Goal: Contribute content

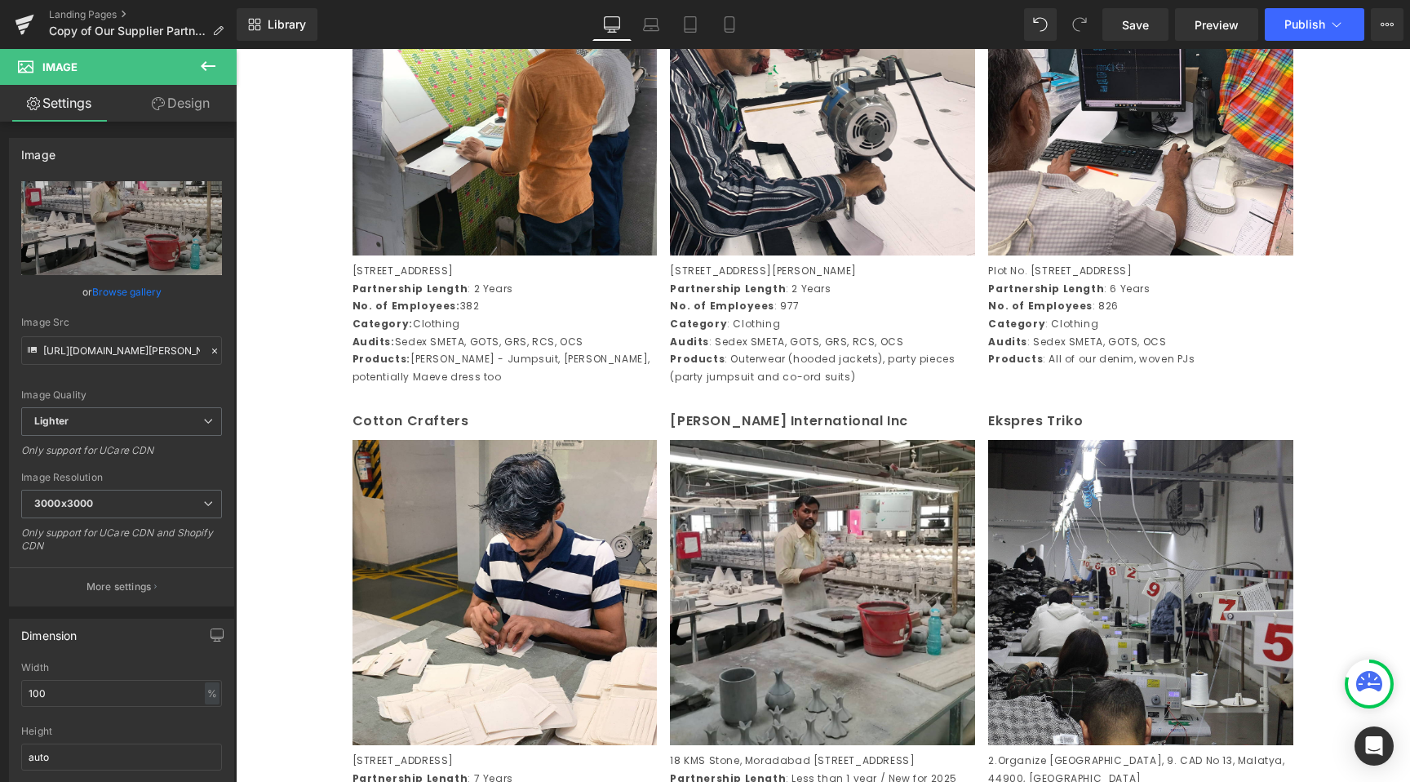
scroll to position [982, 0]
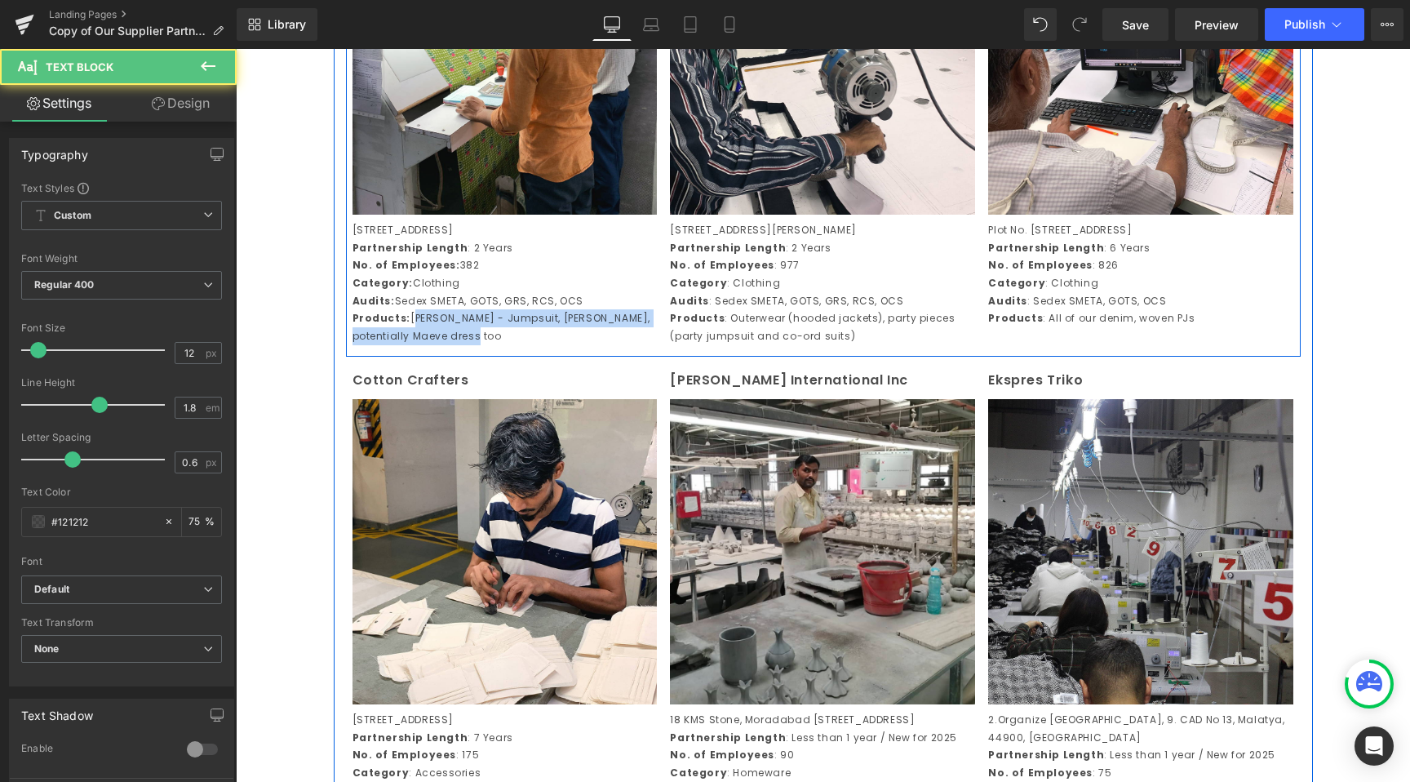
drag, startPoint x: 406, startPoint y: 335, endPoint x: 464, endPoint y: 364, distance: 64.2
click at [464, 357] on div "Century Overseas (Unit 1) Text Block Image [STREET_ADDRESS] Partnership Length …" at bounding box center [823, 112] width 955 height 490
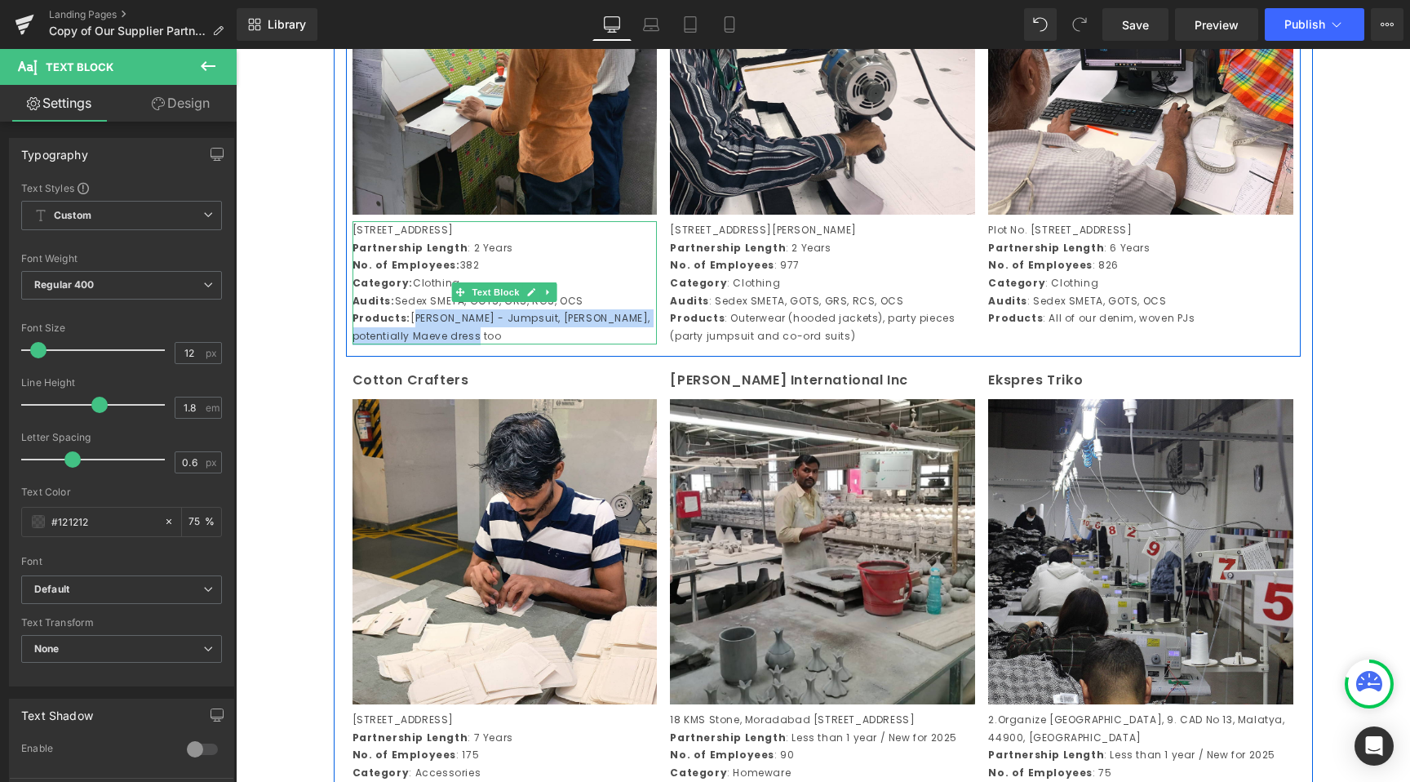
click at [474, 335] on p "Products: [PERSON_NAME] - Jumpsuit, [PERSON_NAME] - Shirt, potentially Maeve dr…" at bounding box center [505, 326] width 305 height 35
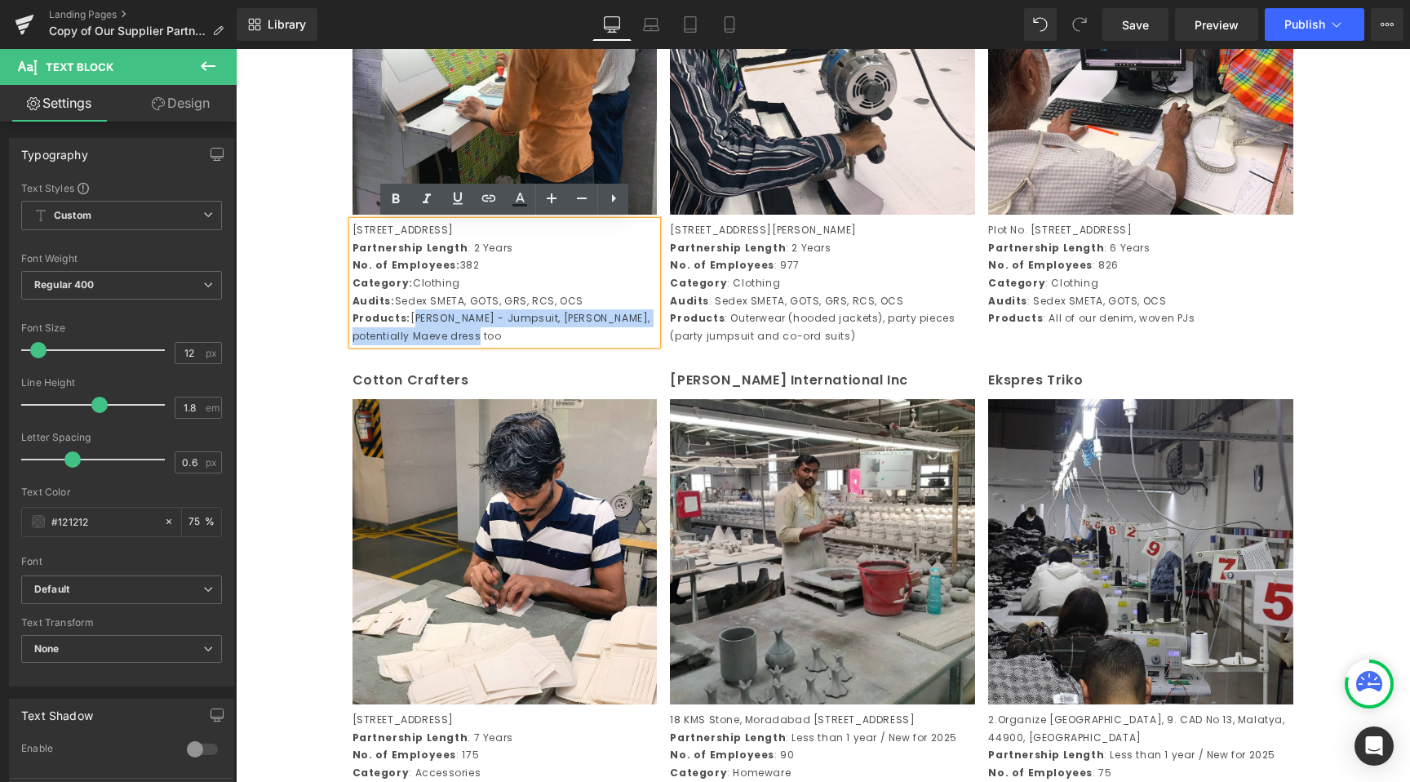
drag, startPoint x: 442, startPoint y: 353, endPoint x: 410, endPoint y: 335, distance: 37.3
click at [410, 335] on p "Products: [PERSON_NAME] - Jumpsuit, [PERSON_NAME] - Shirt, potentially Maeve dr…" at bounding box center [505, 326] width 305 height 35
paste div
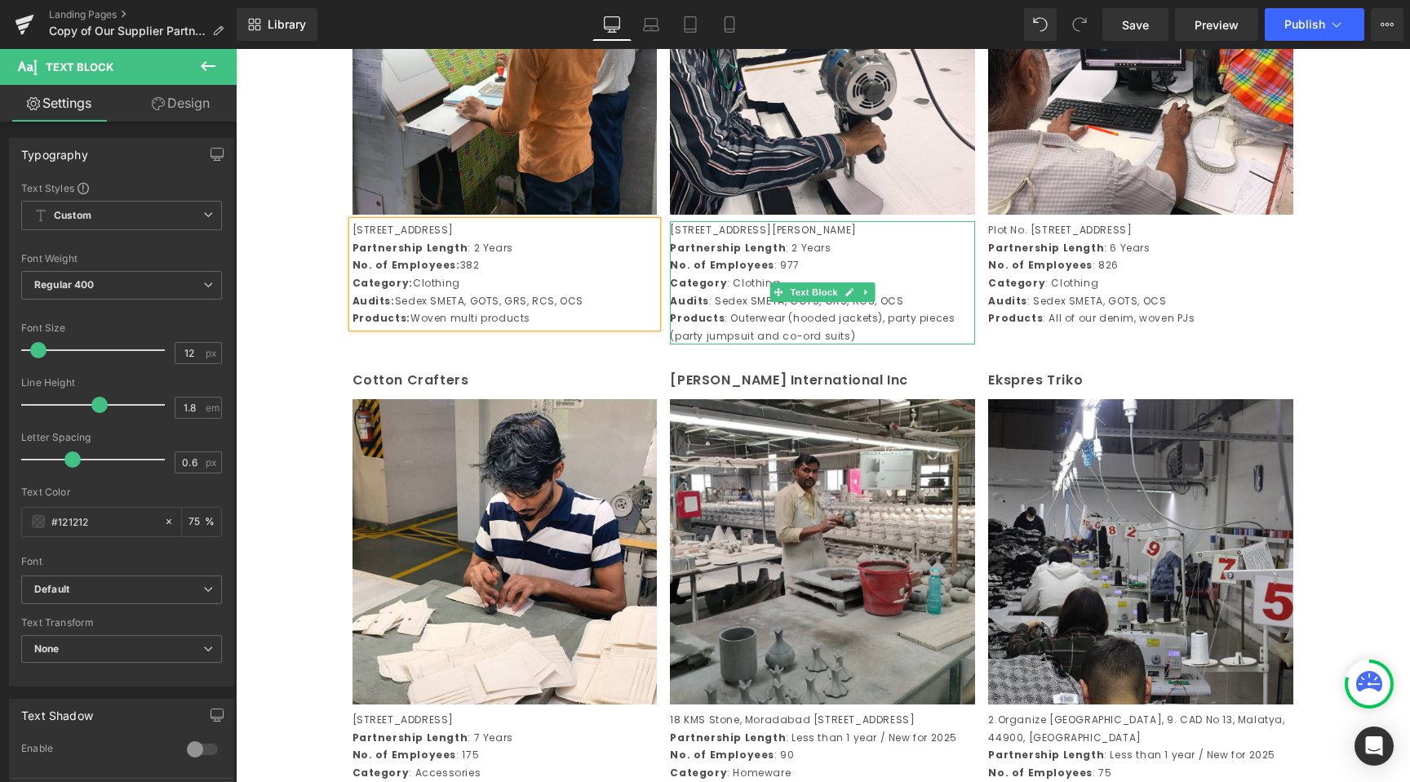
click at [721, 344] on p "Products : Outerwear (hooded jackets), party pieces (party jumpsuit and co-ord …" at bounding box center [822, 326] width 305 height 35
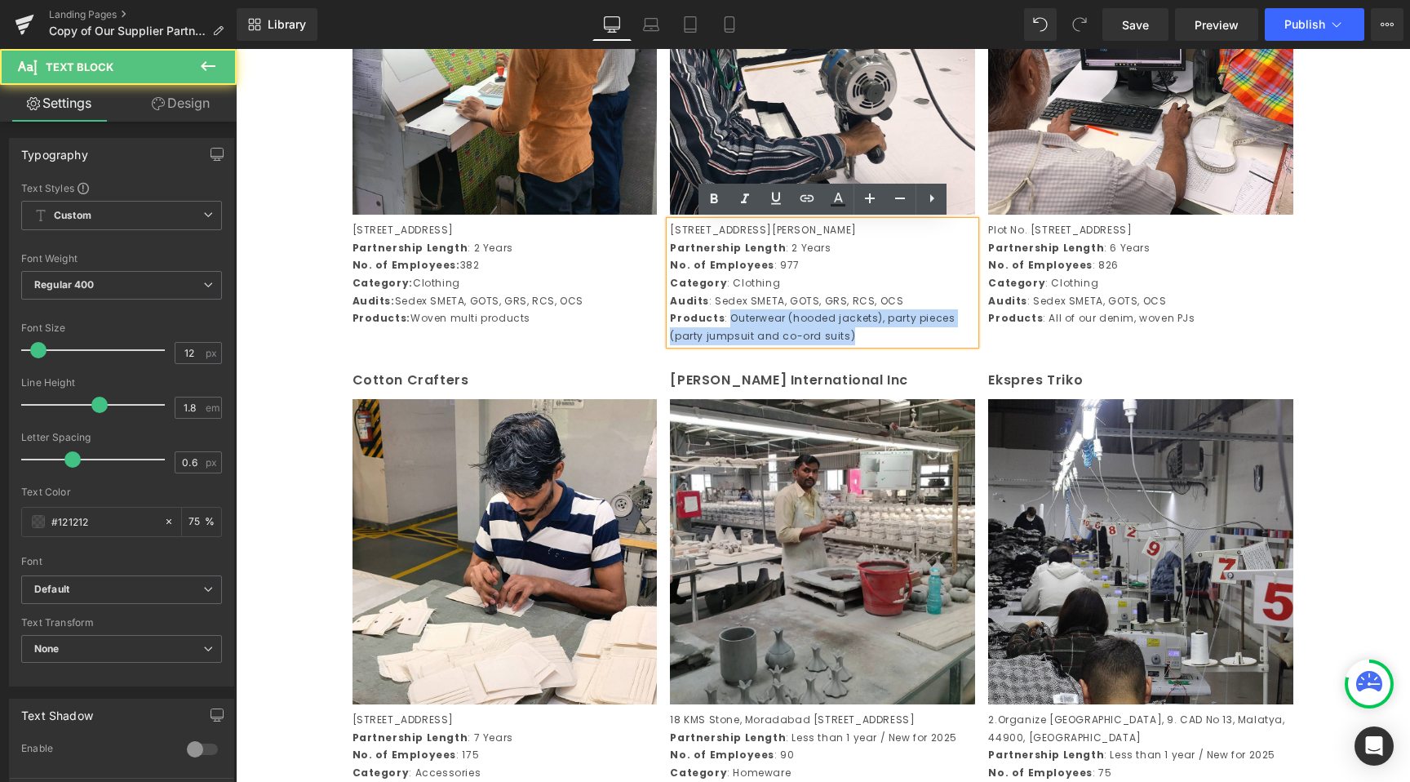
drag, startPoint x: 727, startPoint y: 333, endPoint x: 870, endPoint y: 361, distance: 145.5
click at [870, 344] on p "Products : Outerwear (hooded jackets), party pieces (party jumpsuit and co-ord …" at bounding box center [822, 326] width 305 height 35
paste div
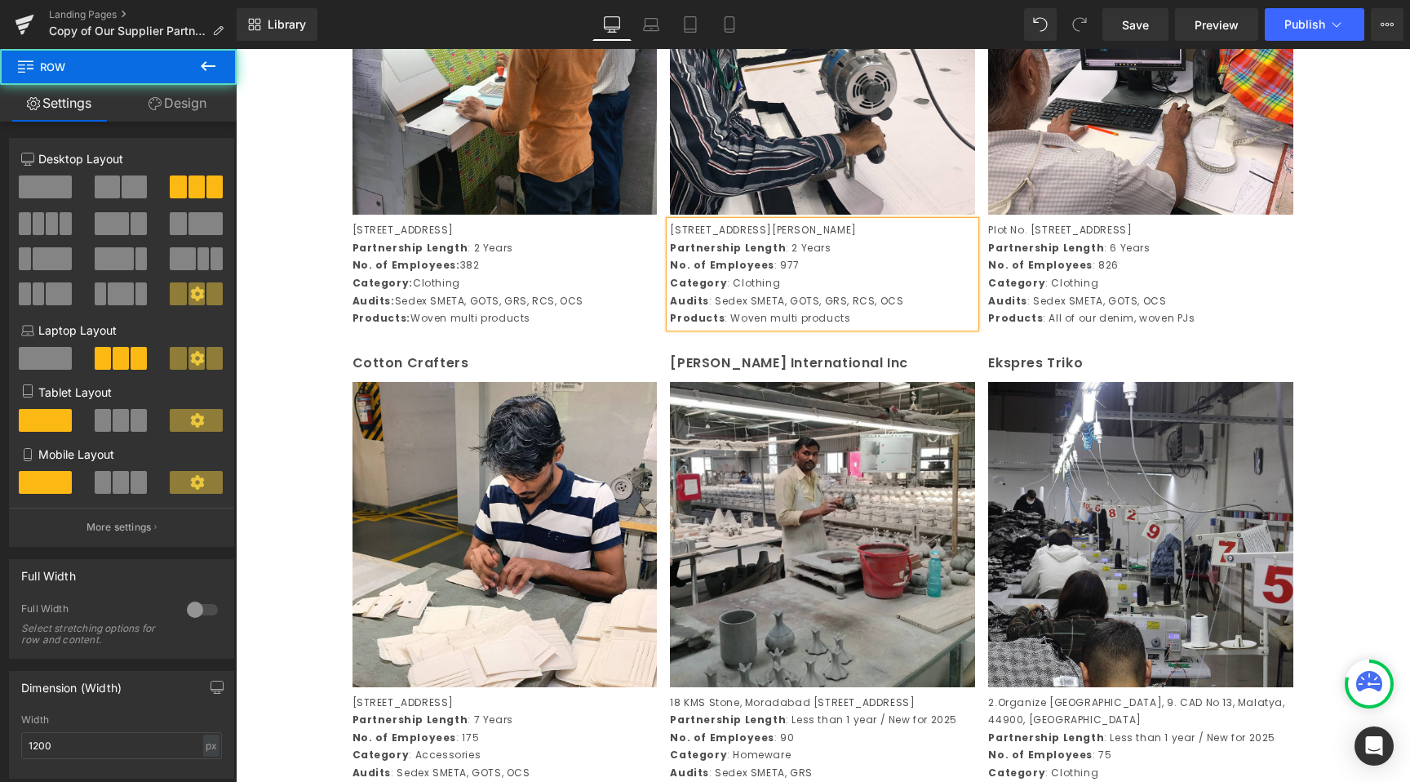
click at [616, 339] on div "Century Overseas (Unit 1) Text Block Image Plot [STREET_ADDRESS] Partnership Le…" at bounding box center [823, 103] width 955 height 472
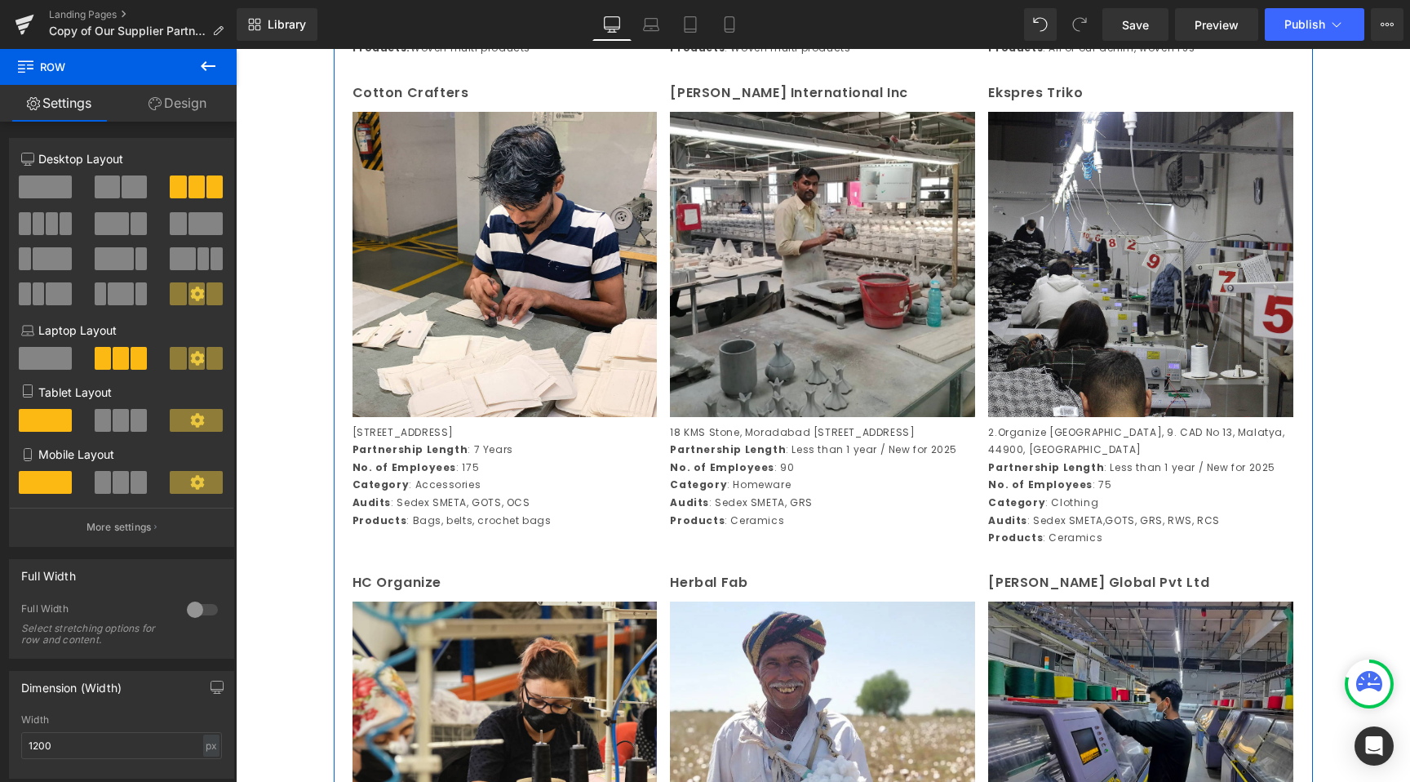
scroll to position [1277, 0]
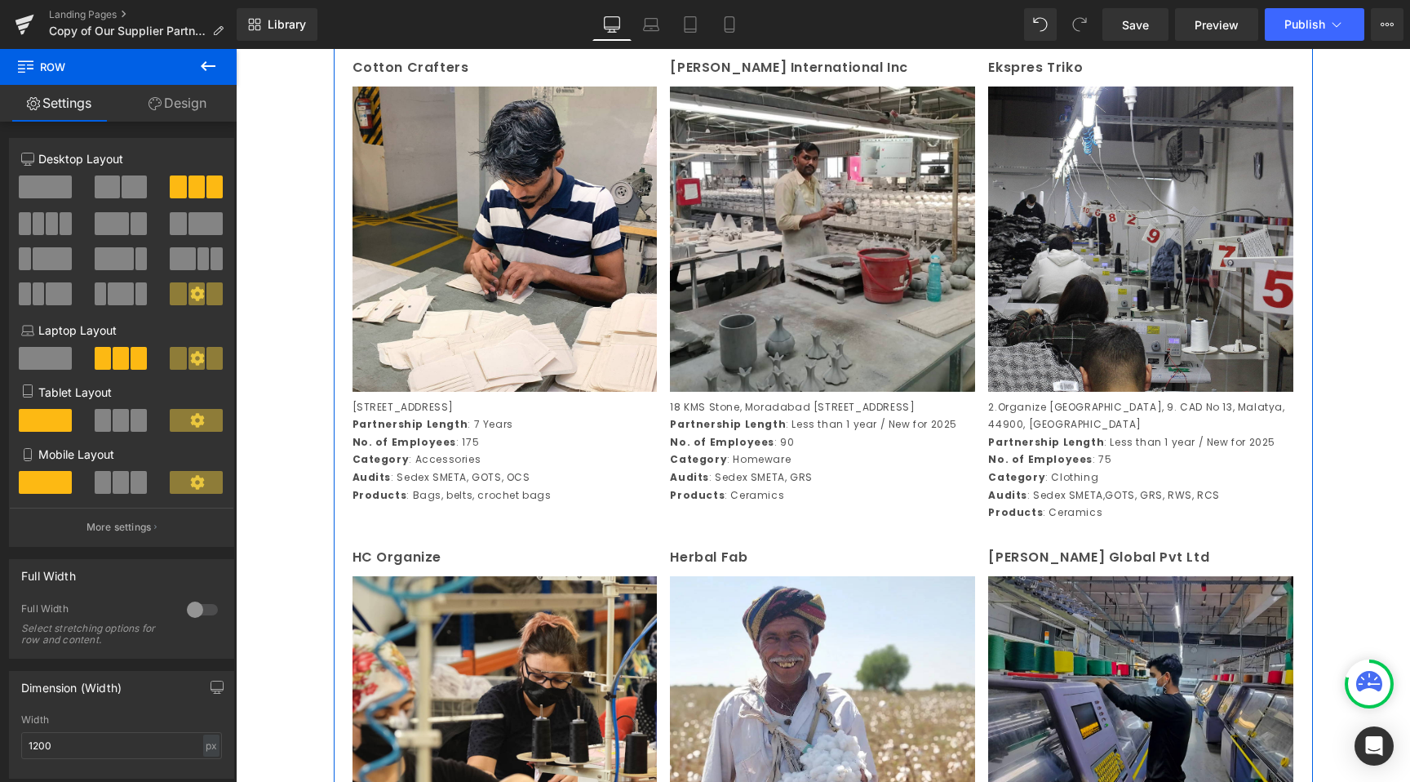
click at [1063, 511] on p "Products : Ceramics" at bounding box center [1140, 513] width 305 height 18
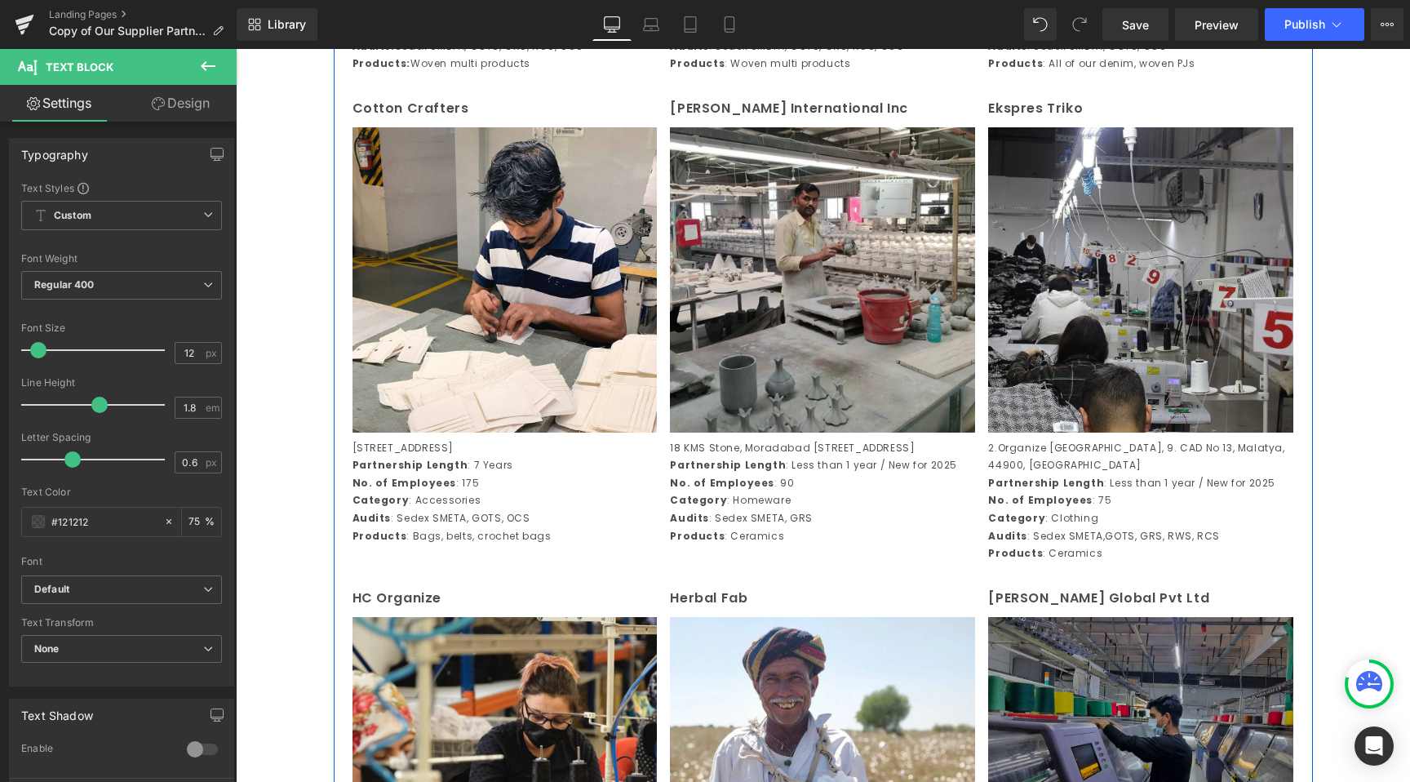
scroll to position [1235, 0]
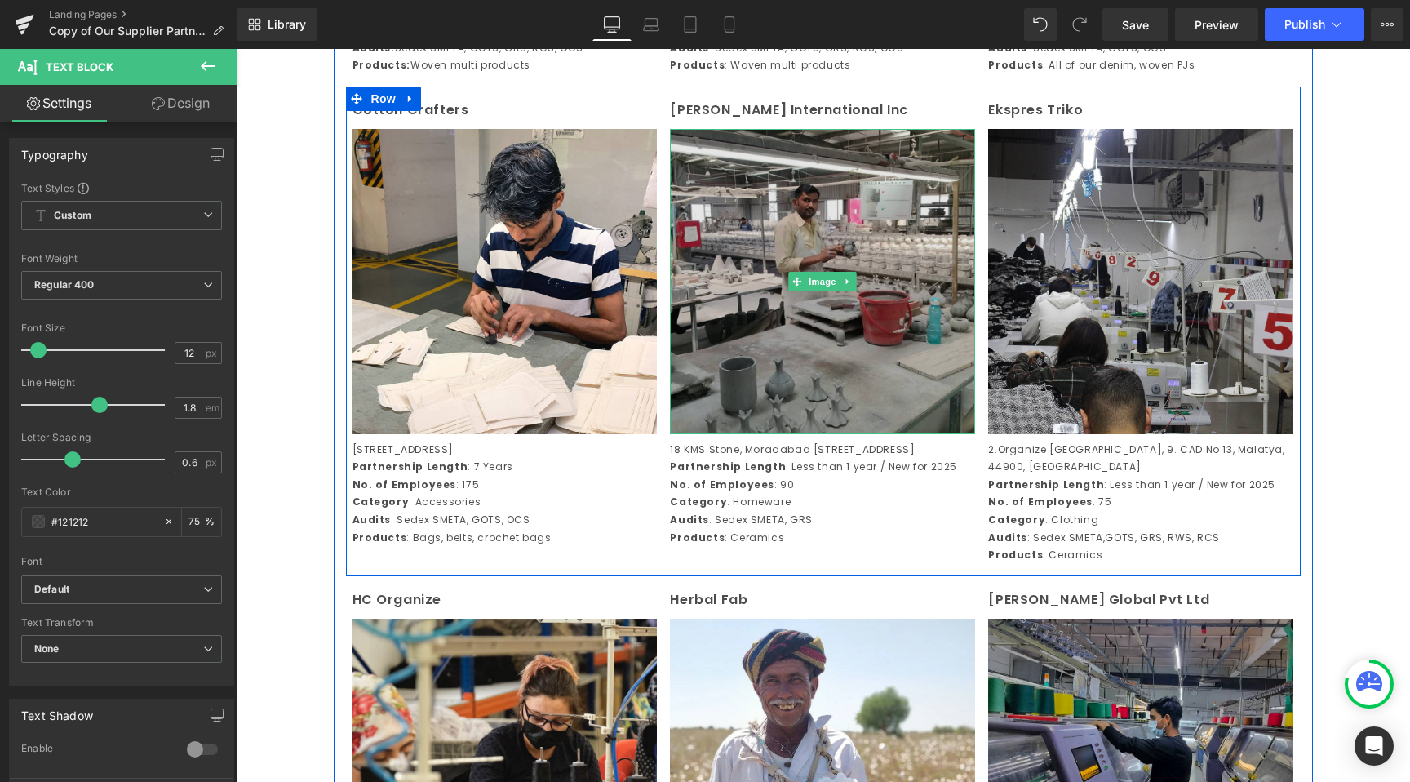
click at [869, 386] on img at bounding box center [822, 281] width 305 height 305
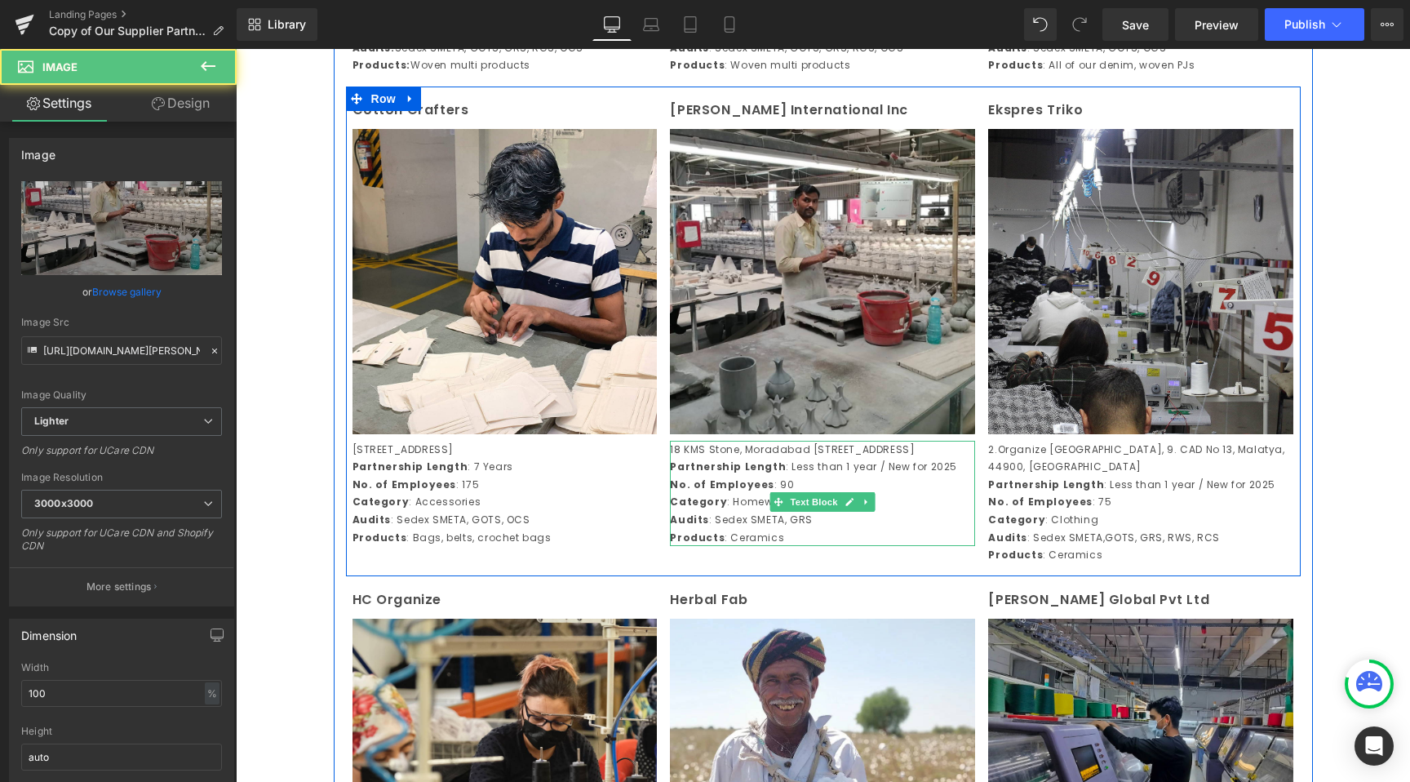
click at [765, 547] on p "Products : Ceramics" at bounding box center [822, 538] width 305 height 18
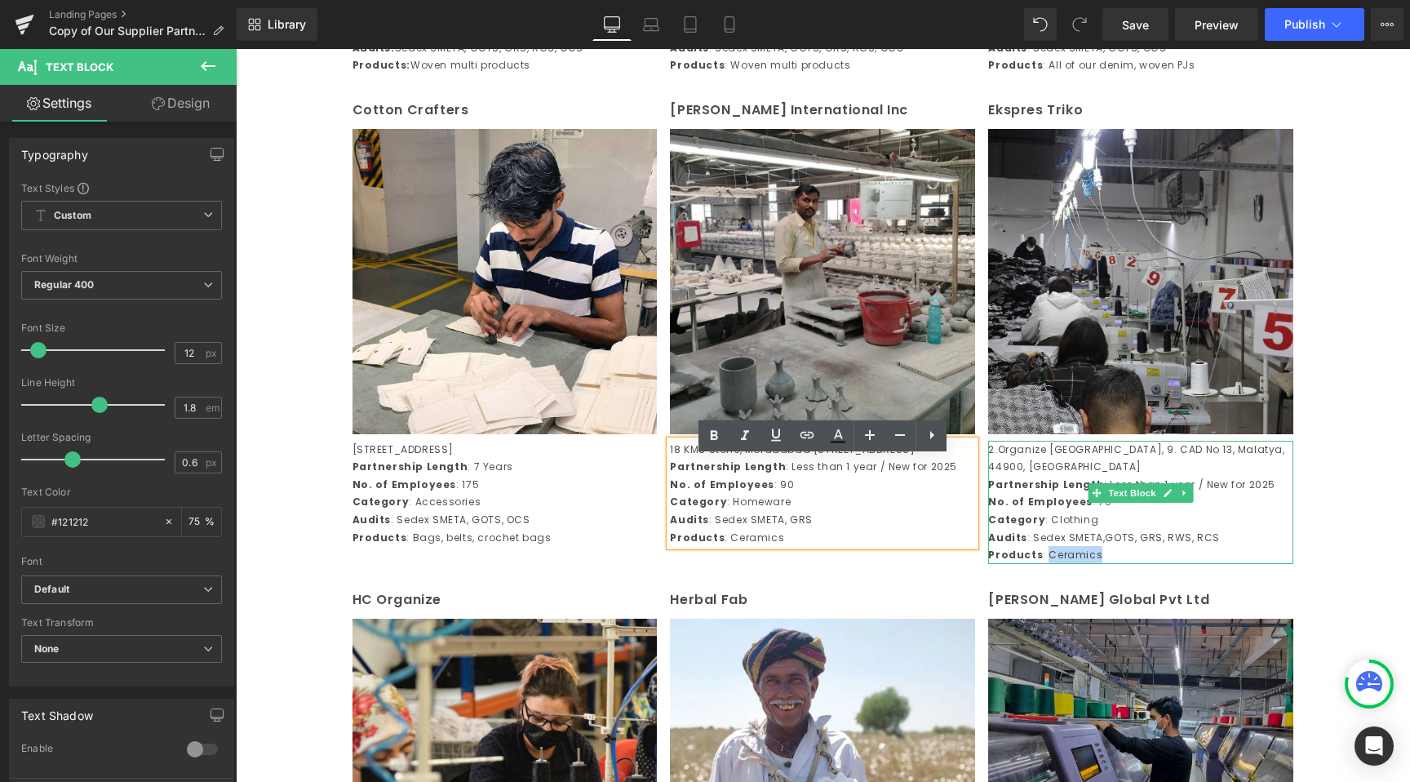
drag, startPoint x: 1103, startPoint y: 557, endPoint x: 1046, endPoint y: 557, distance: 57.1
click at [1046, 557] on p "Products : Ceramics" at bounding box center [1140, 555] width 305 height 18
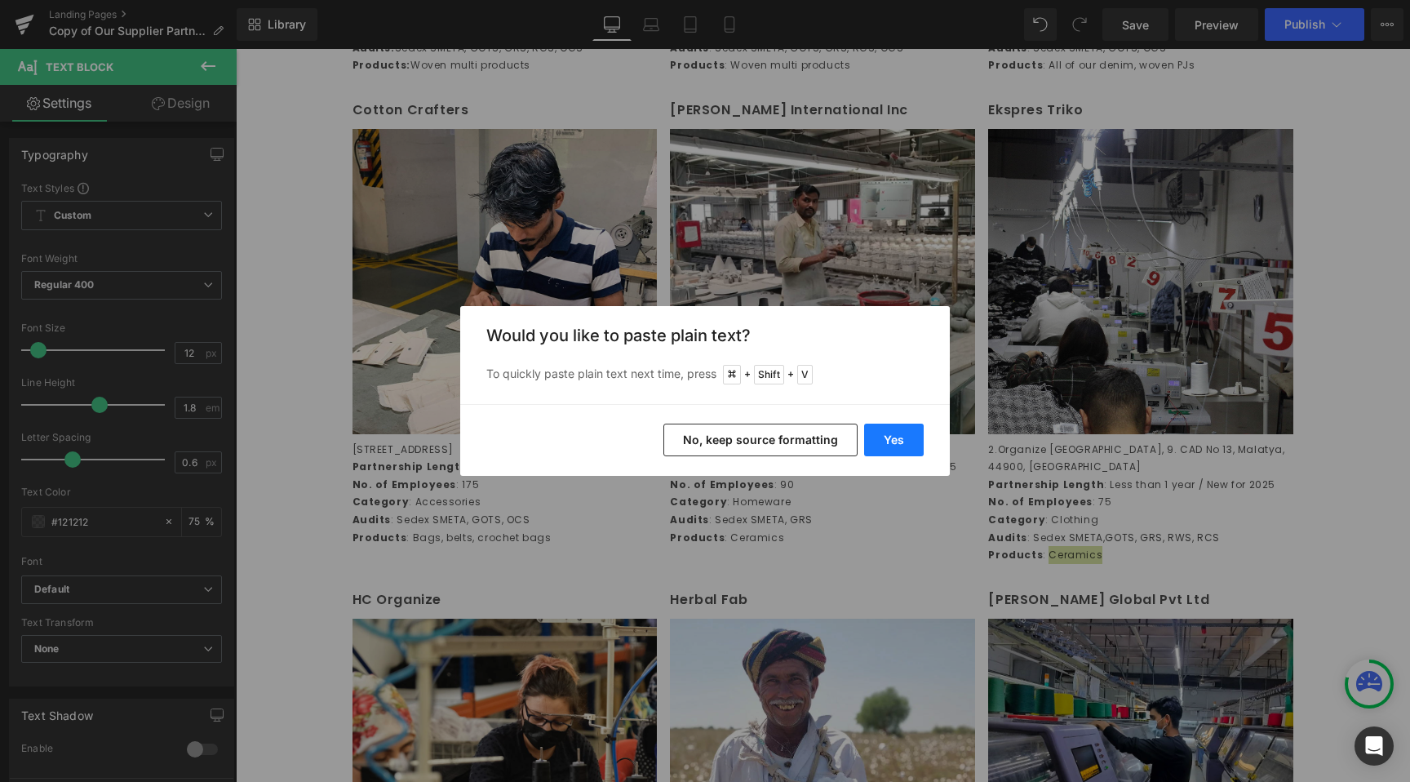
click at [896, 430] on button "Yes" at bounding box center [894, 440] width 60 height 33
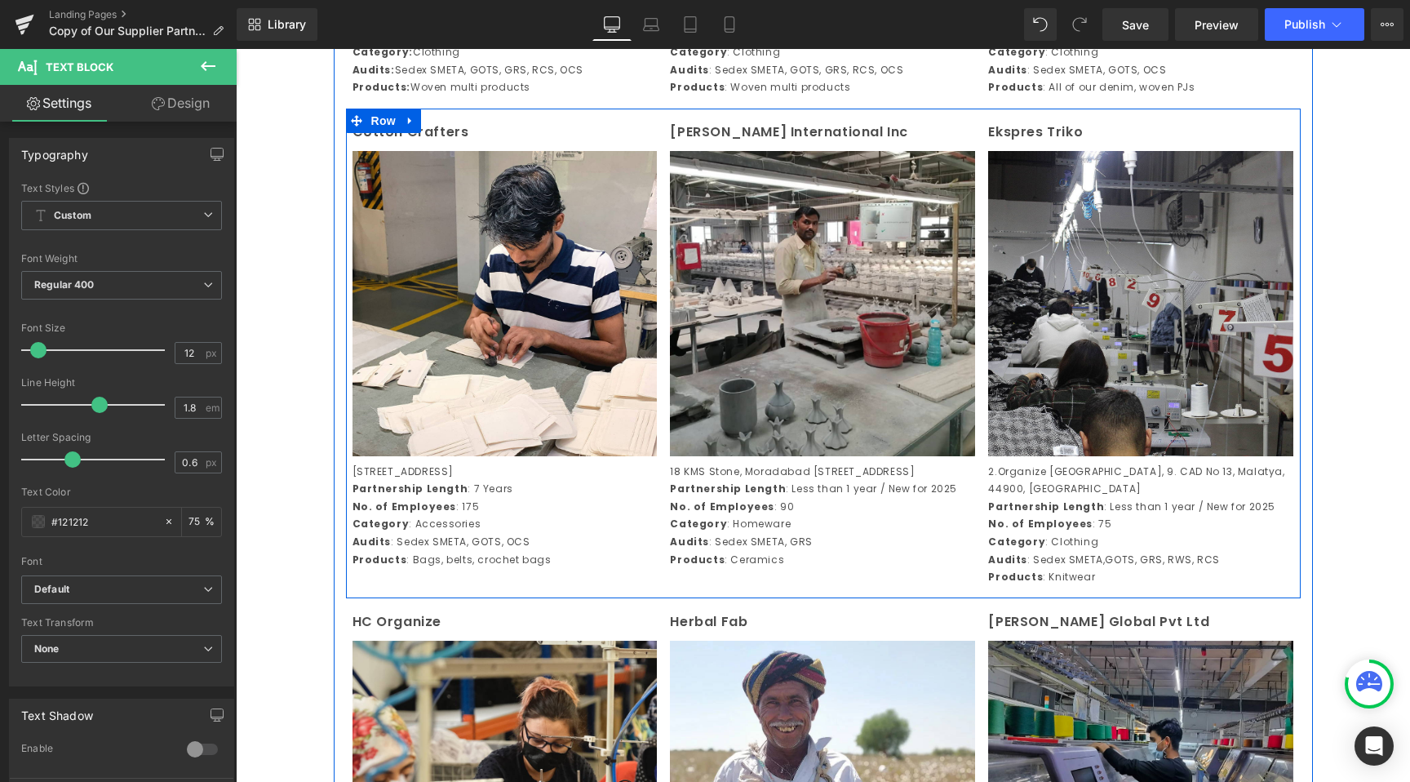
scroll to position [1210, 0]
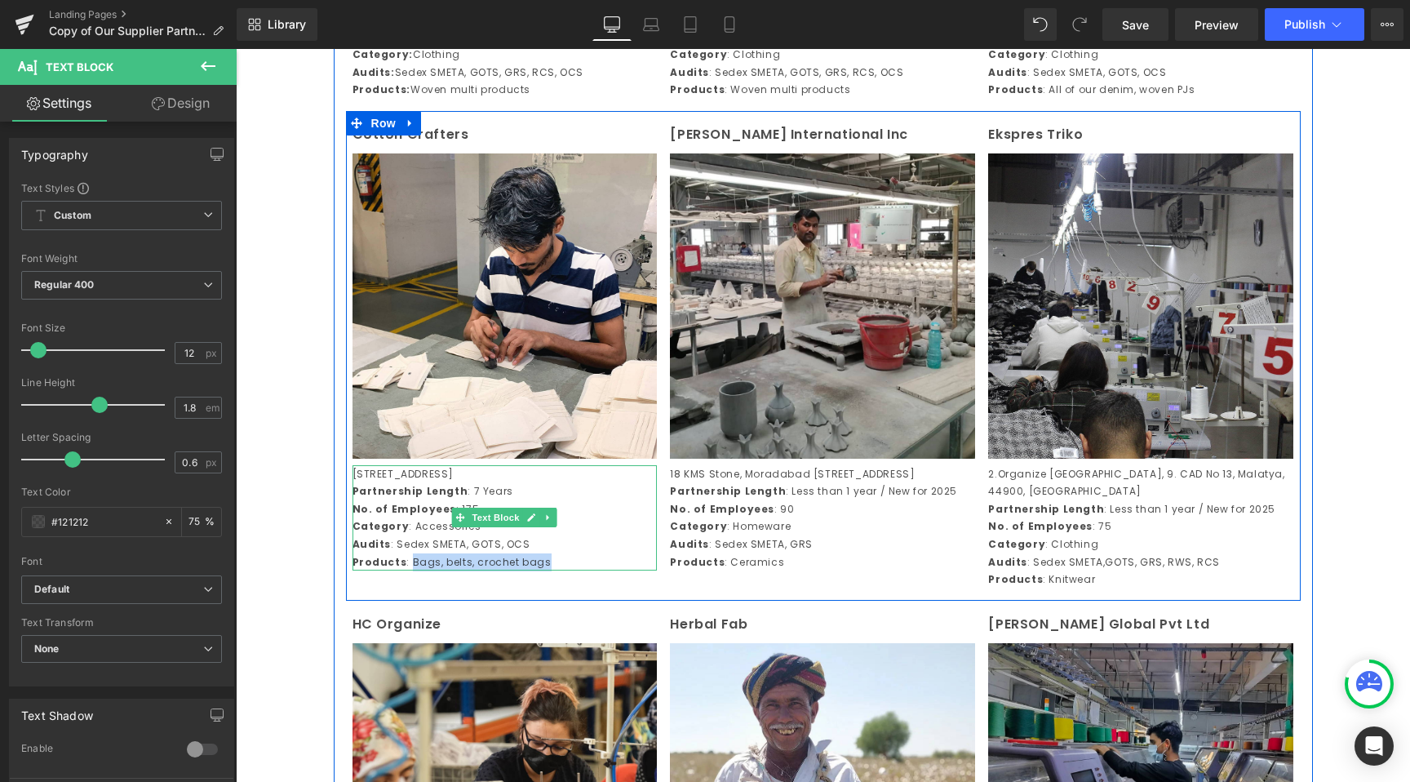
drag, startPoint x: 541, startPoint y: 578, endPoint x: 408, endPoint y: 578, distance: 133.0
click at [408, 571] on p "Products : Bags, belts, crochet bags" at bounding box center [505, 562] width 305 height 18
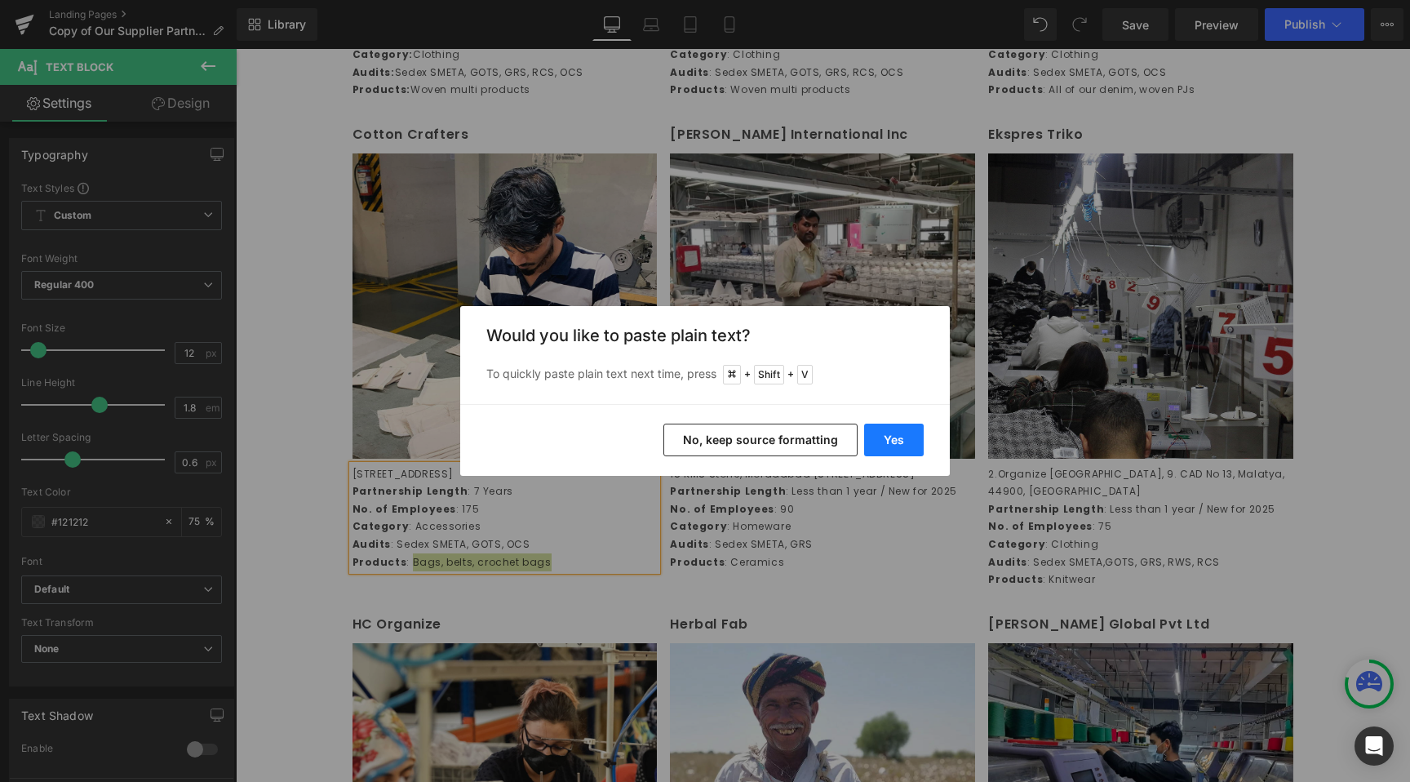
click at [890, 437] on button "Yes" at bounding box center [894, 440] width 60 height 33
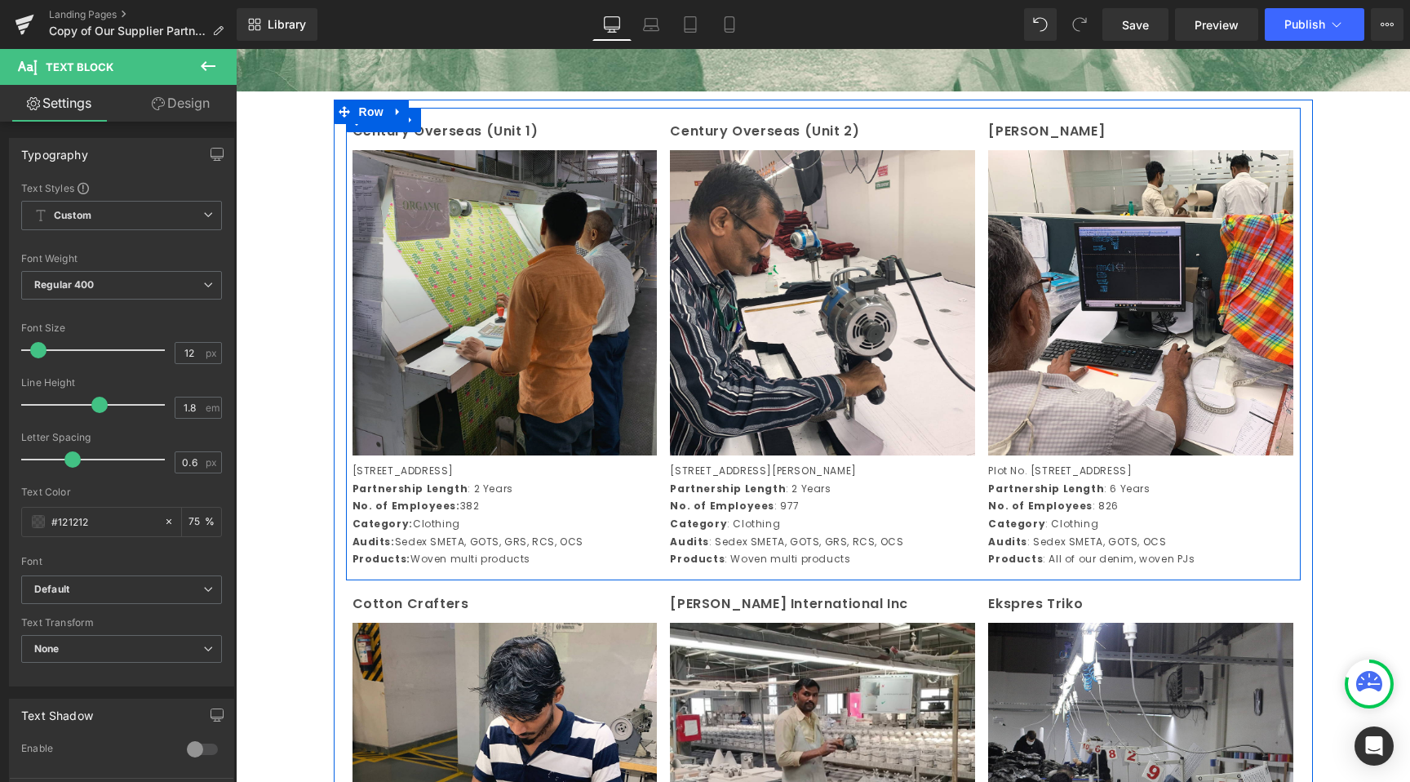
scroll to position [738, 0]
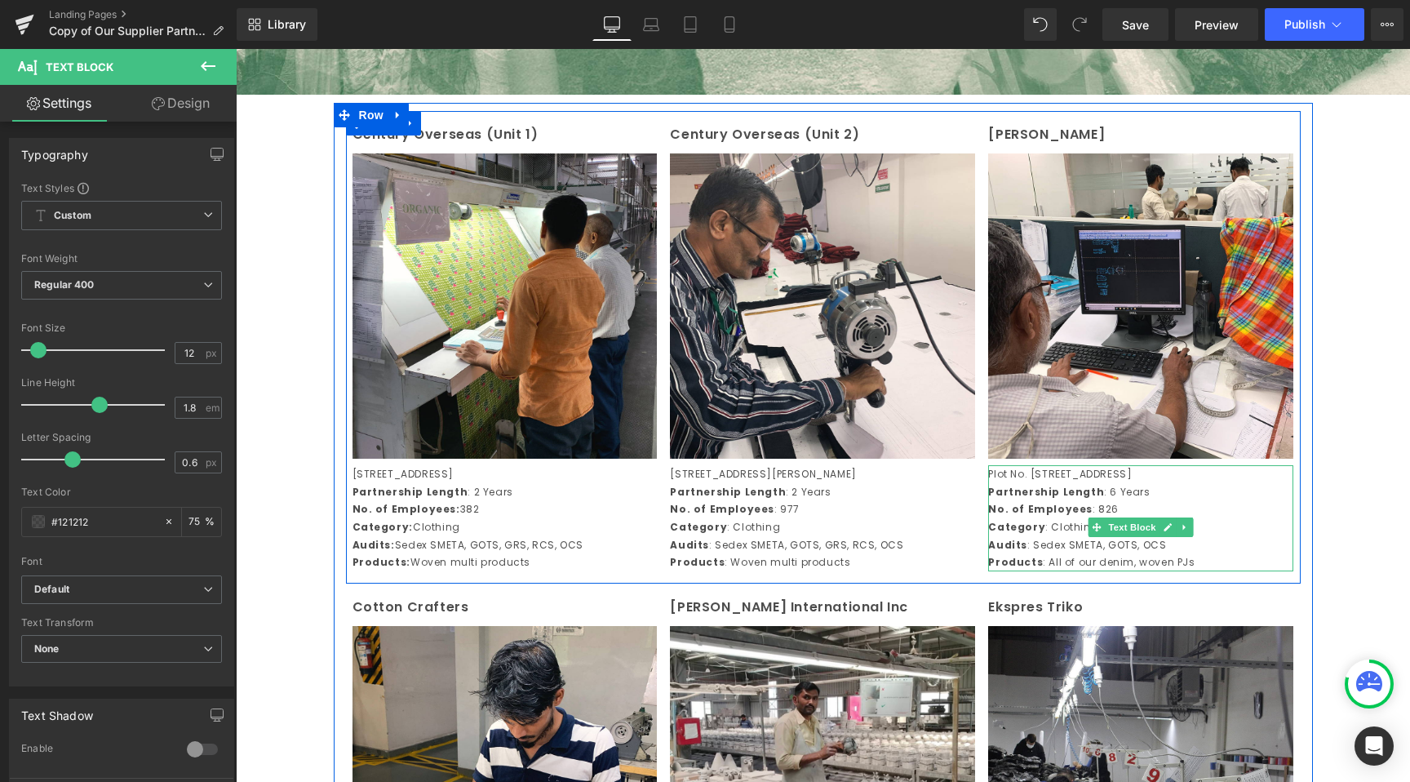
click at [1093, 571] on p "Products : All of our denim, woven PJs" at bounding box center [1140, 562] width 305 height 18
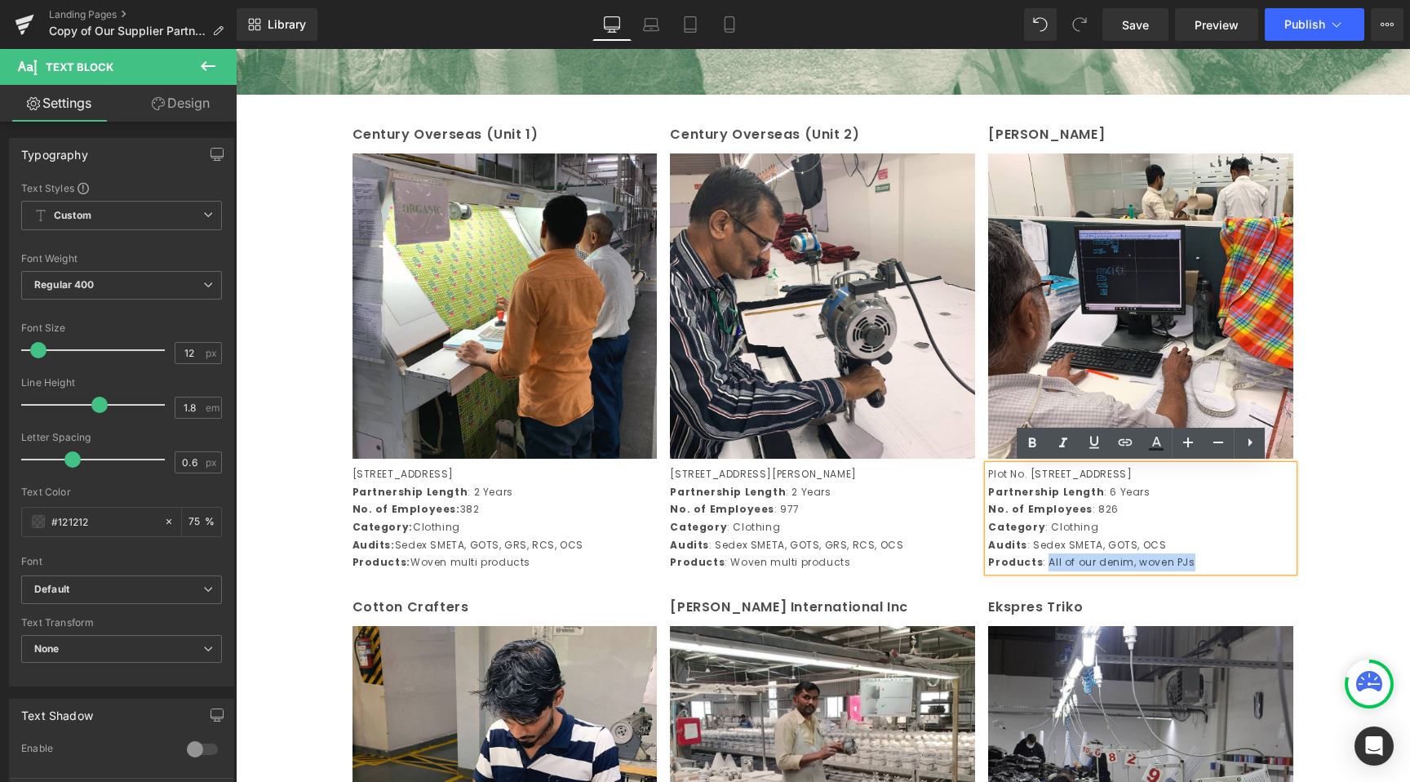
drag, startPoint x: 1190, startPoint y: 582, endPoint x: 1045, endPoint y: 587, distance: 145.4
click at [1045, 571] on p "Products : All of our denim, woven PJs" at bounding box center [1140, 562] width 305 height 18
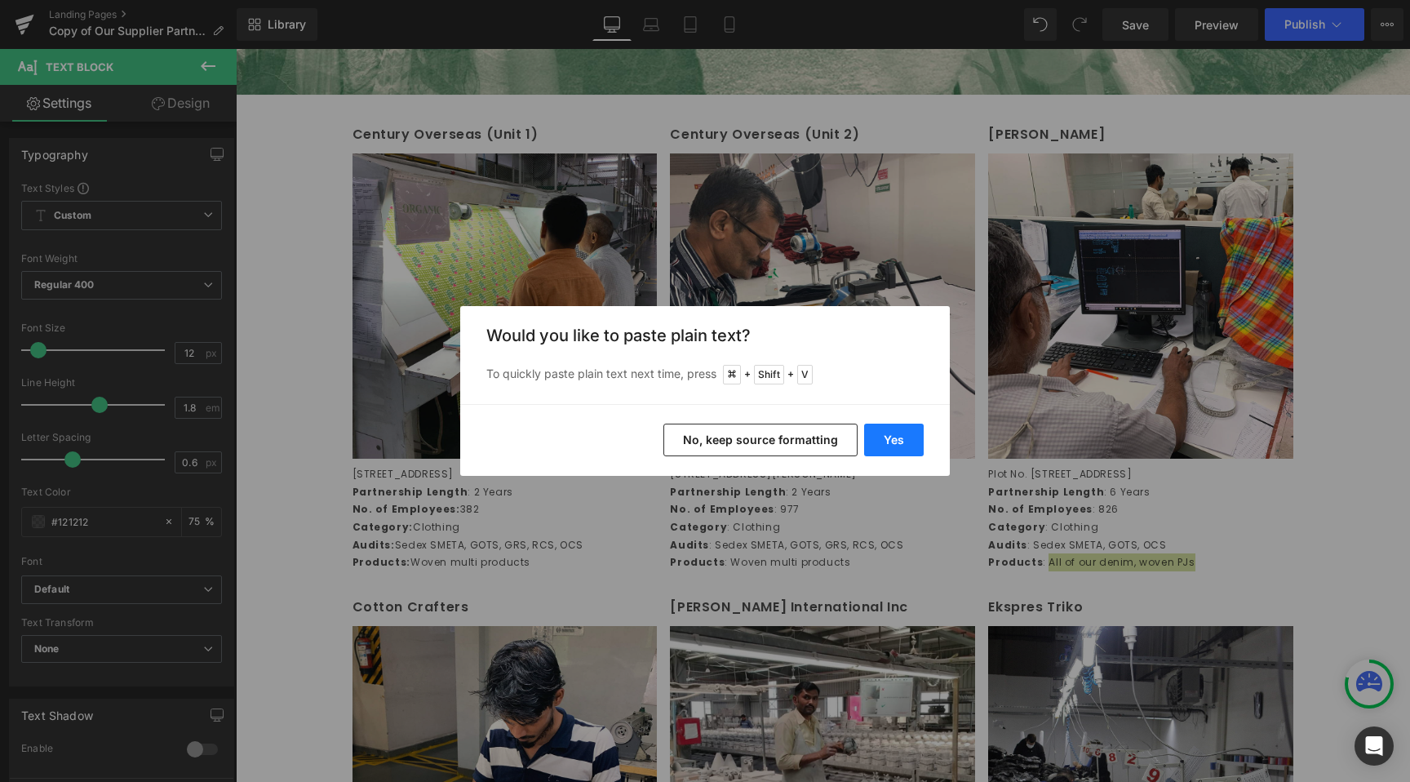
click at [908, 434] on button "Yes" at bounding box center [894, 440] width 60 height 33
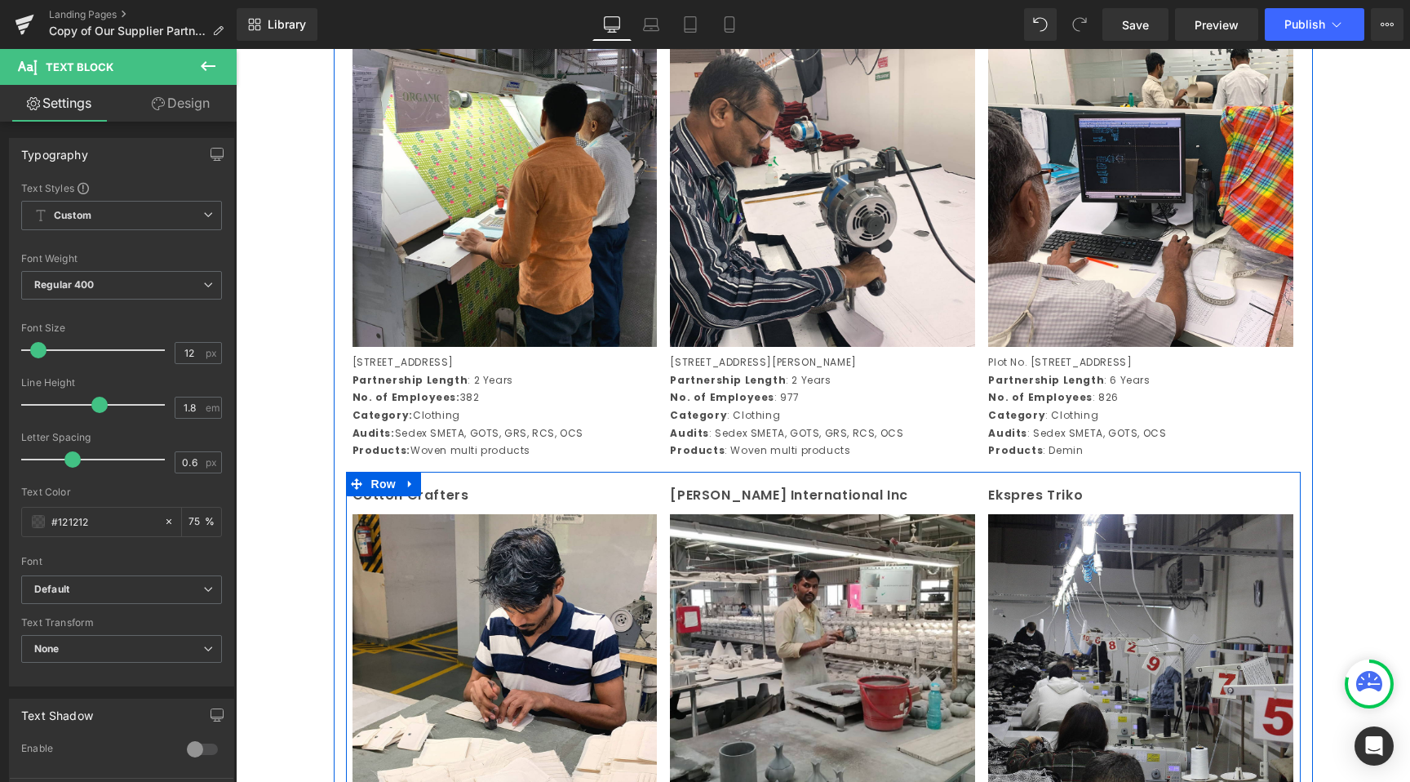
scroll to position [605, 0]
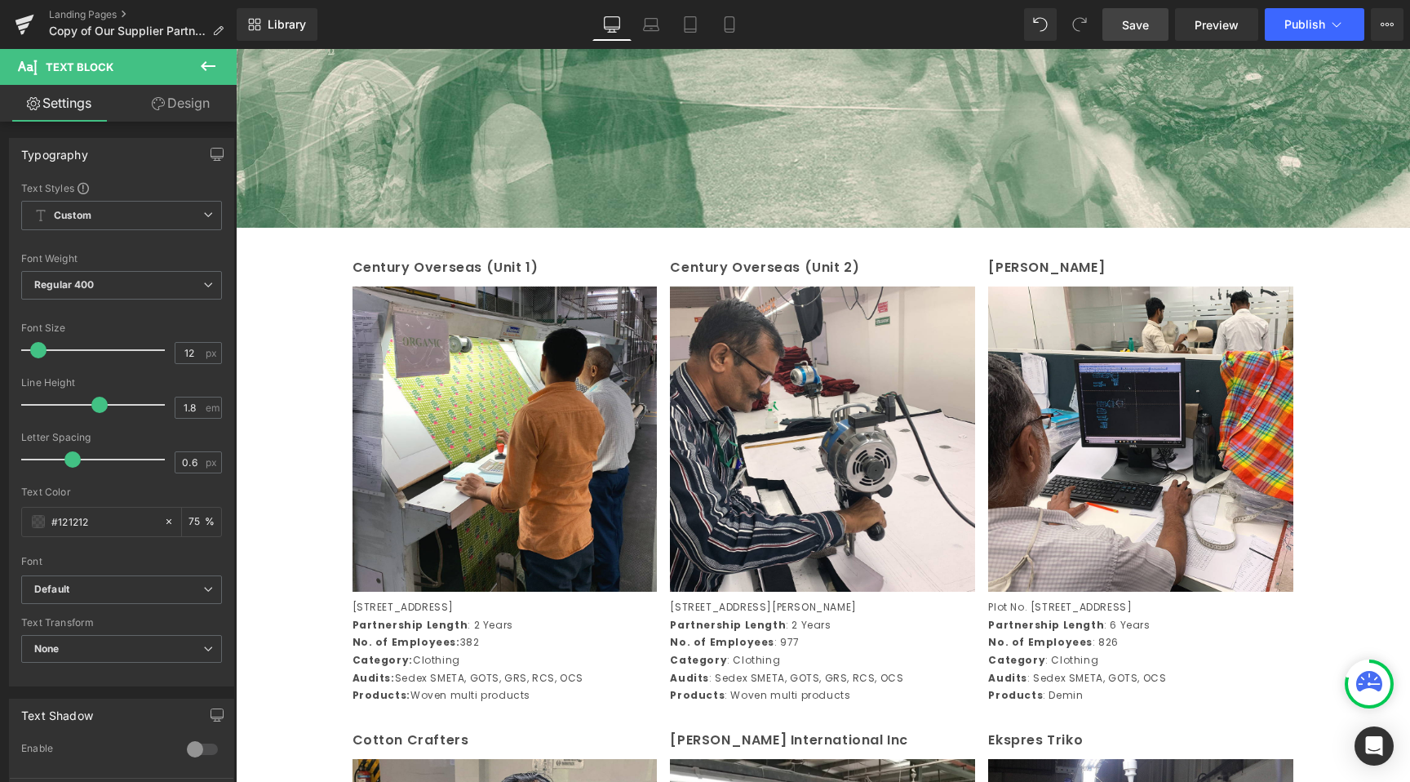
click at [1149, 31] on span "Save" at bounding box center [1135, 24] width 27 height 17
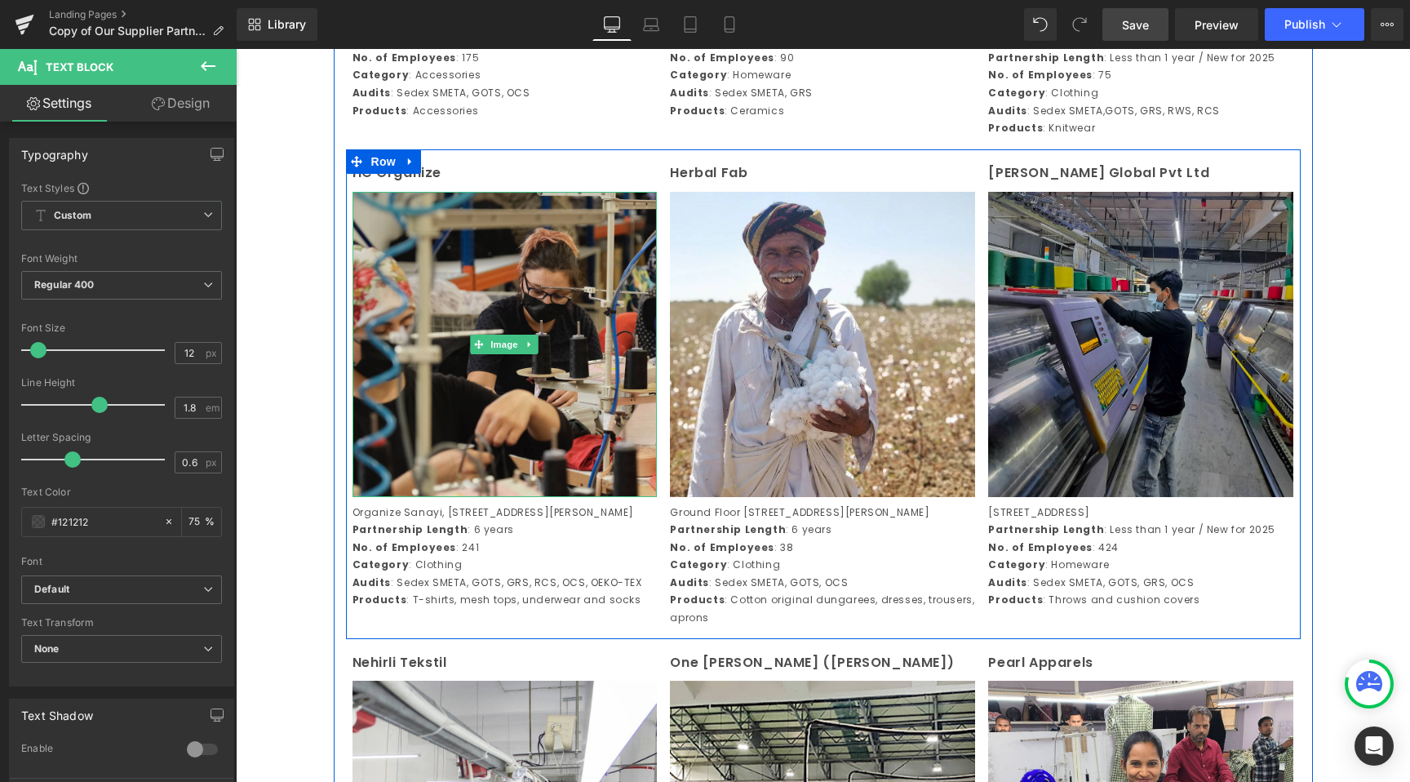
scroll to position [1663, 0]
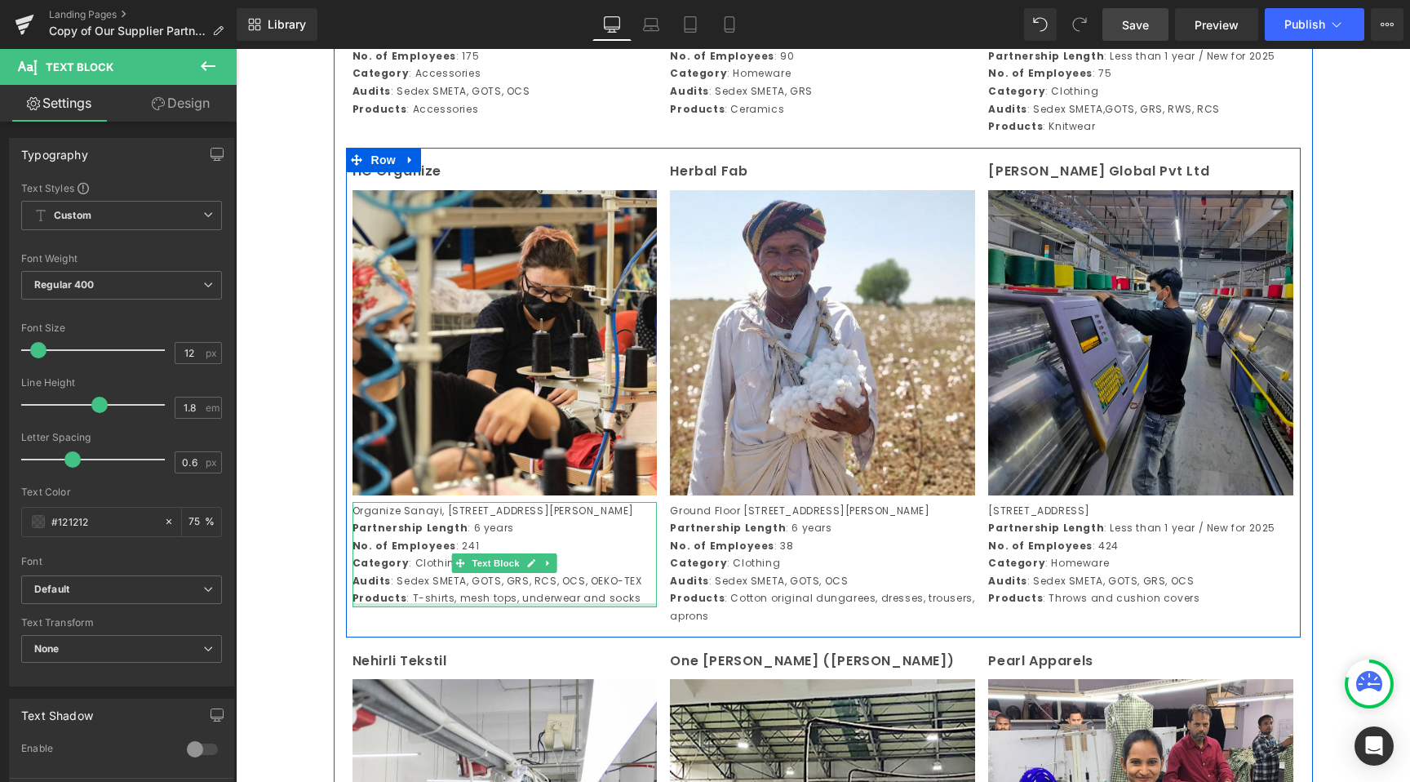
click at [418, 608] on div "Organize Sanayi, [STREET_ADDRESS][PERSON_NAME] Partnership Length : 6 years No.…" at bounding box center [505, 555] width 305 height 106
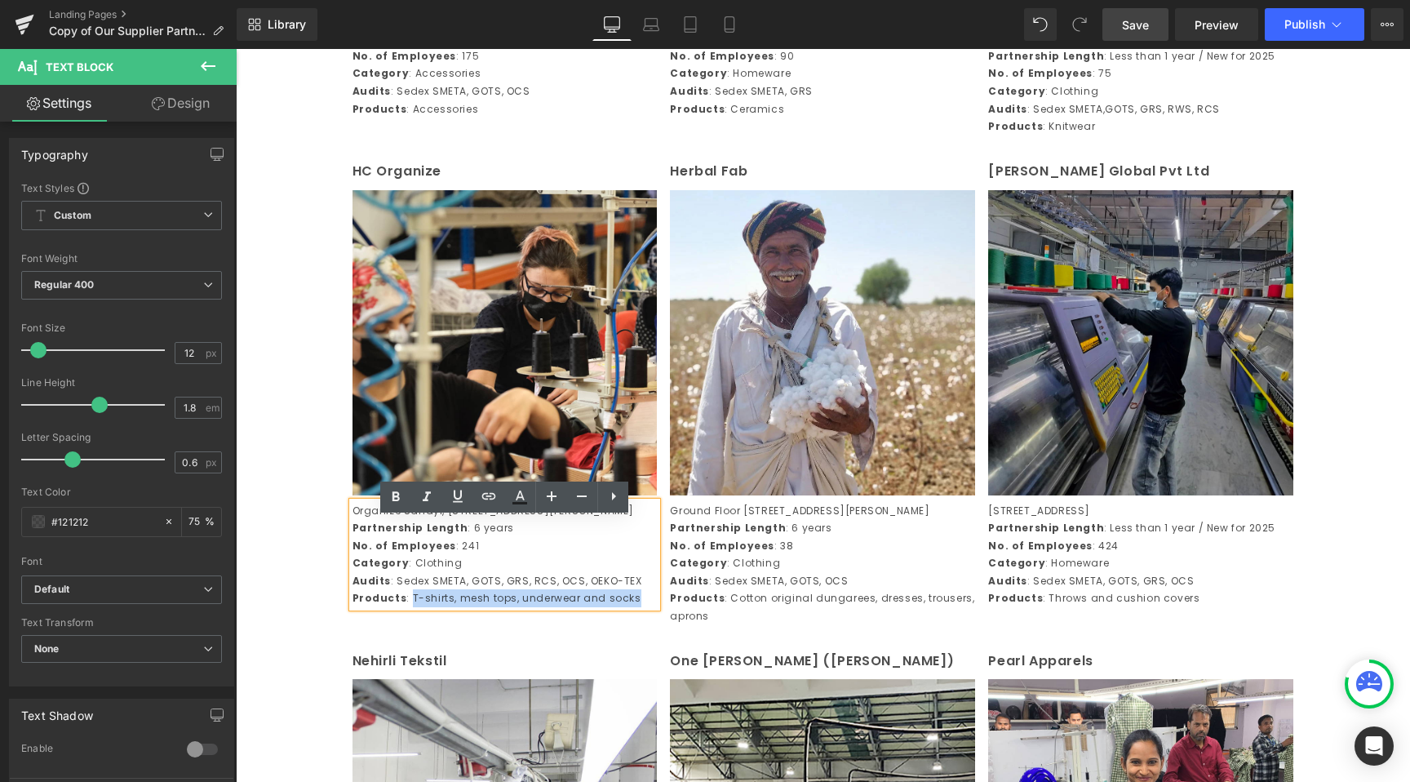
drag, startPoint x: 407, startPoint y: 633, endPoint x: 655, endPoint y: 636, distance: 247.3
click at [655, 607] on p "Products : T-shirts, mesh tops, underwear and socks" at bounding box center [505, 598] width 305 height 18
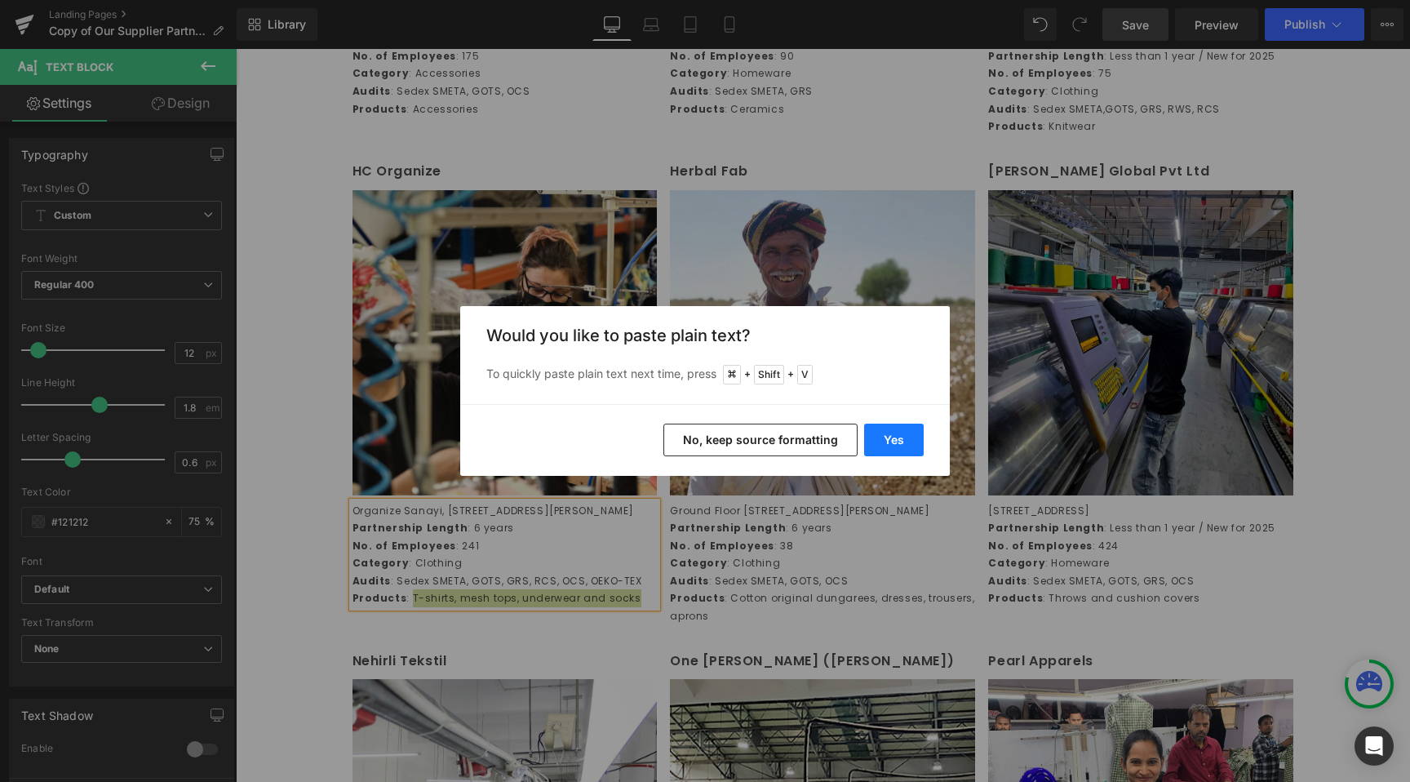
click at [899, 437] on button "Yes" at bounding box center [894, 440] width 60 height 33
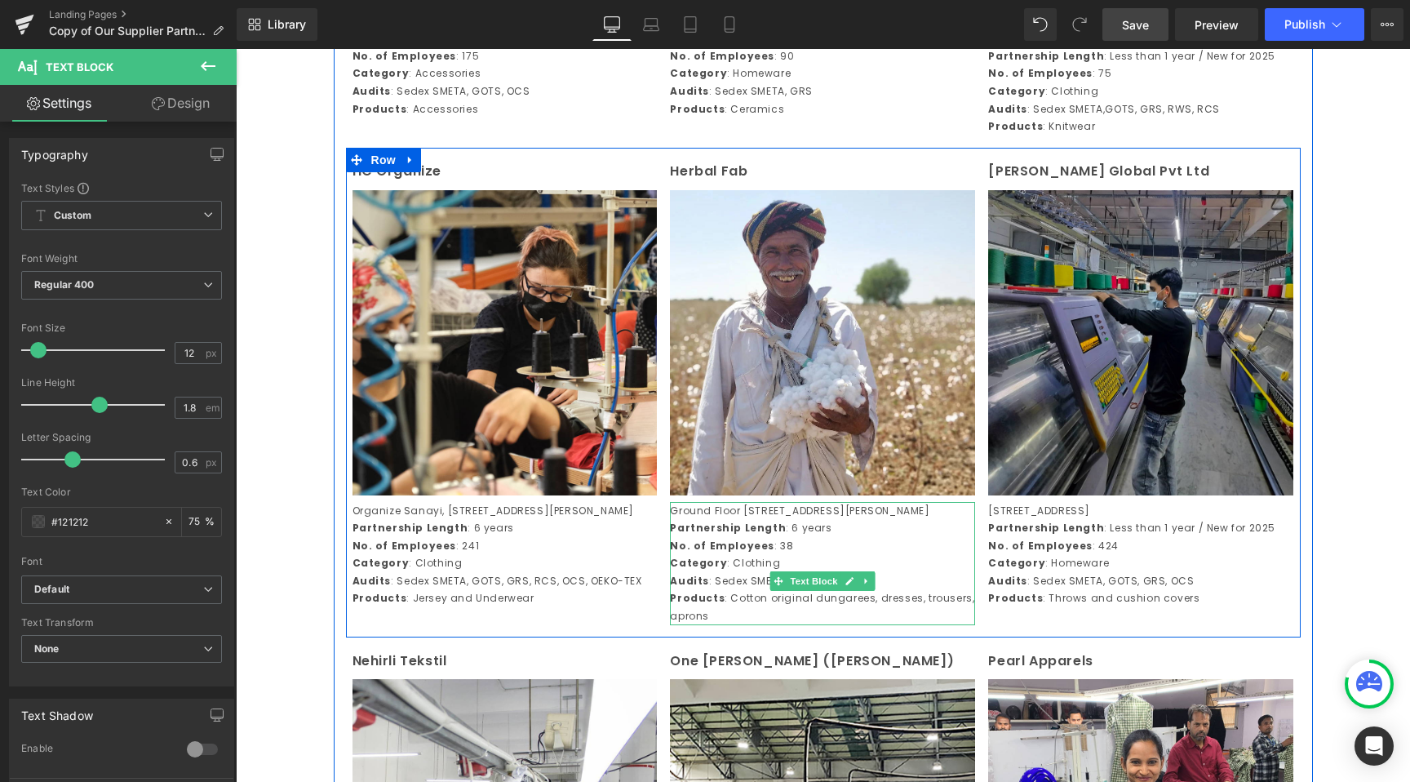
click at [771, 624] on p "Products : Cotton original dungarees, dresses, trousers, aprons" at bounding box center [822, 606] width 305 height 35
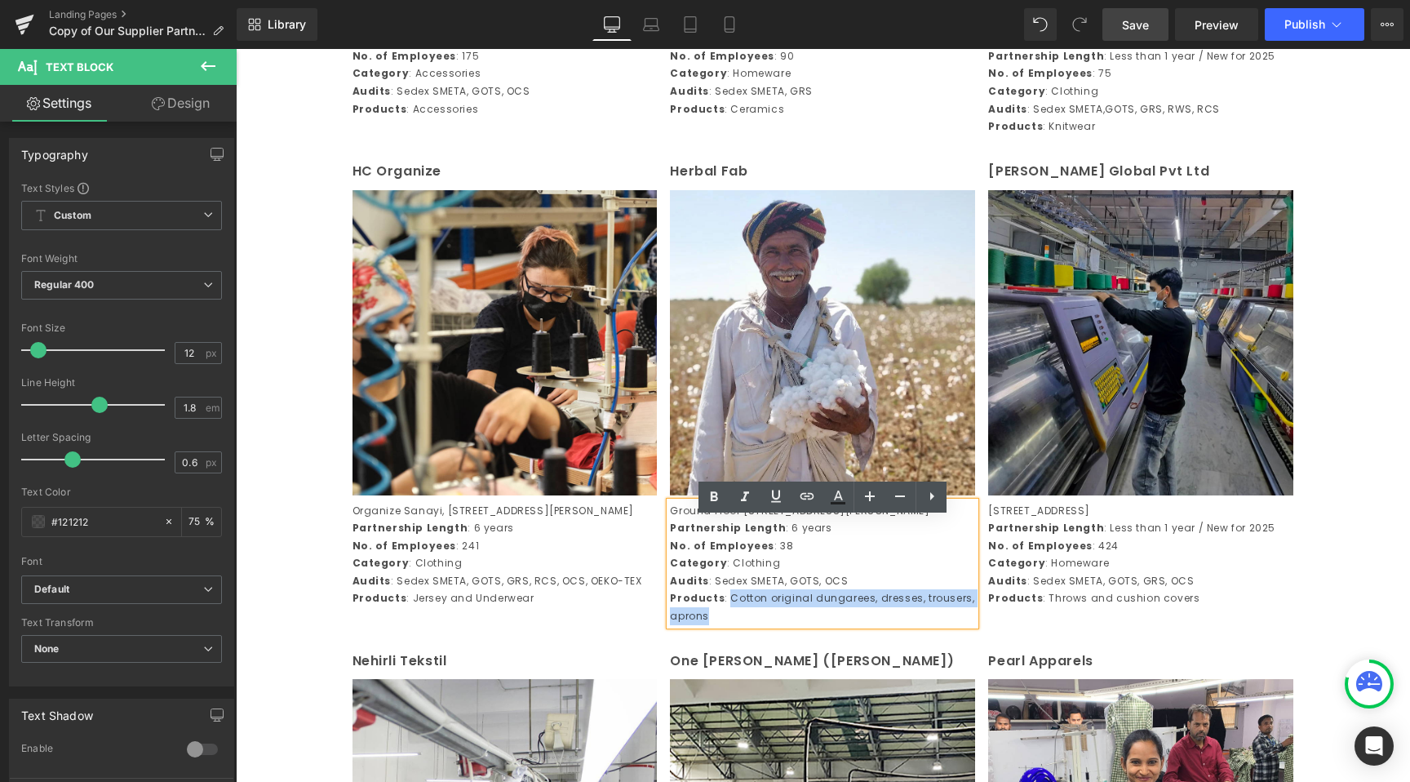
drag, startPoint x: 725, startPoint y: 649, endPoint x: 789, endPoint y: 682, distance: 72.6
click at [789, 637] on div "HC Organize Text Block Image Organize [GEOGRAPHIC_DATA], Bolgesi [STREET_ADDRES…" at bounding box center [823, 393] width 955 height 490
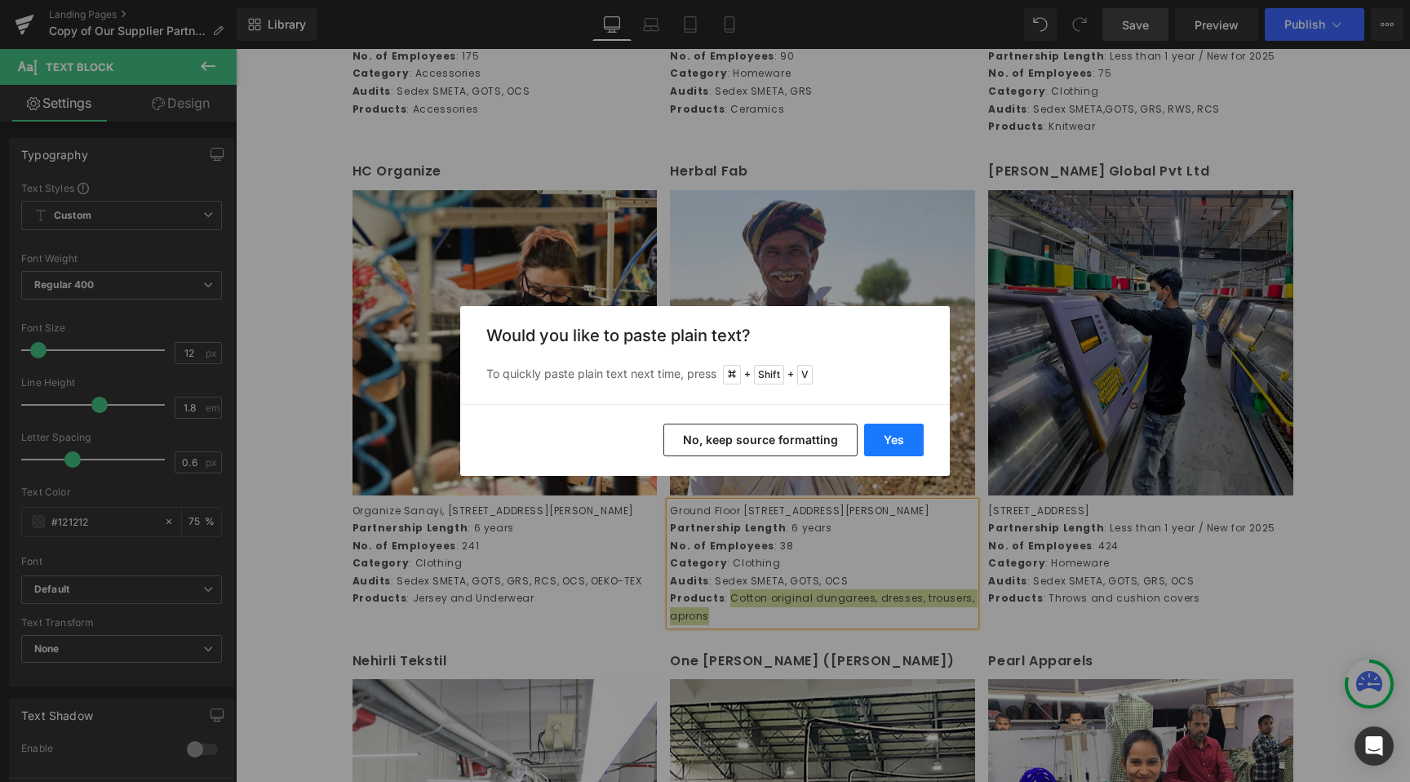
click at [899, 439] on button "Yes" at bounding box center [894, 440] width 60 height 33
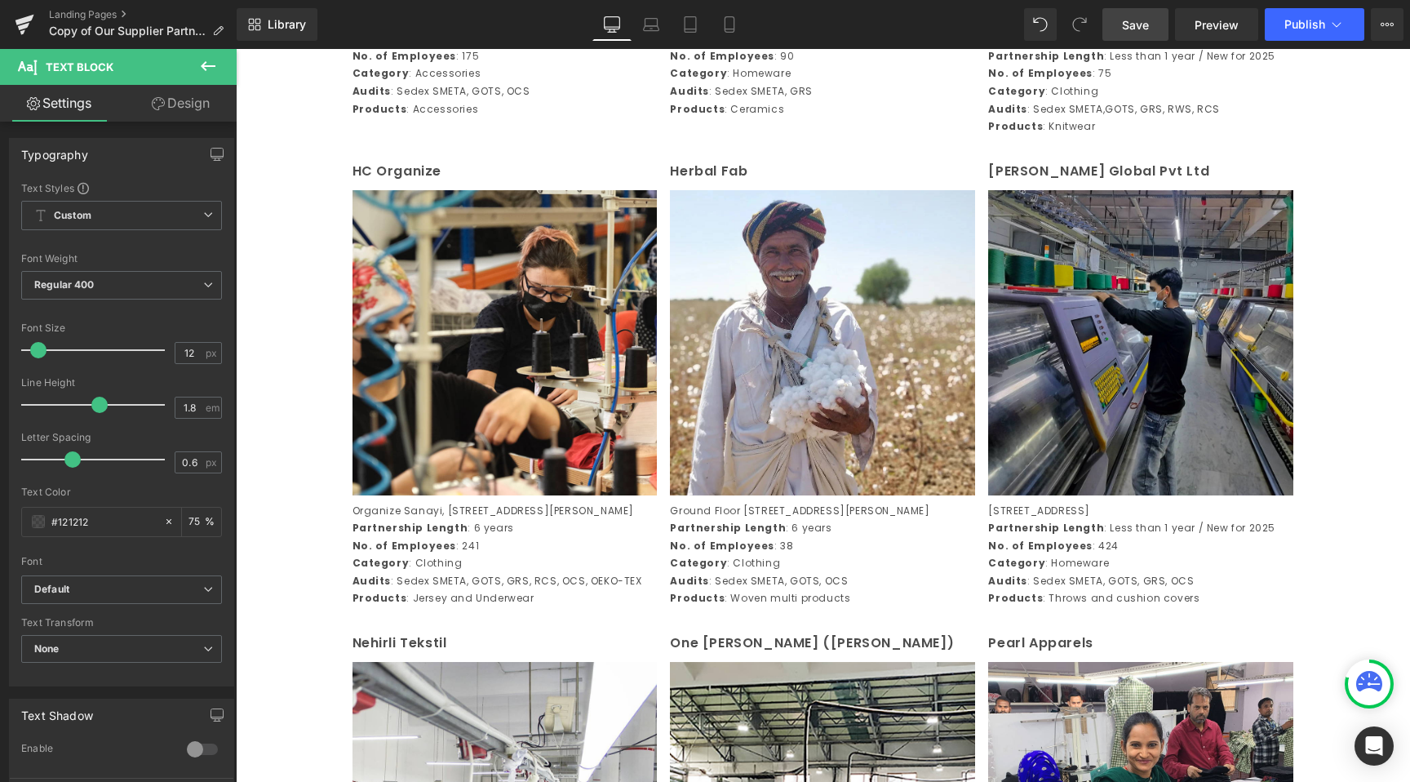
click at [1141, 26] on span "Save" at bounding box center [1135, 24] width 27 height 17
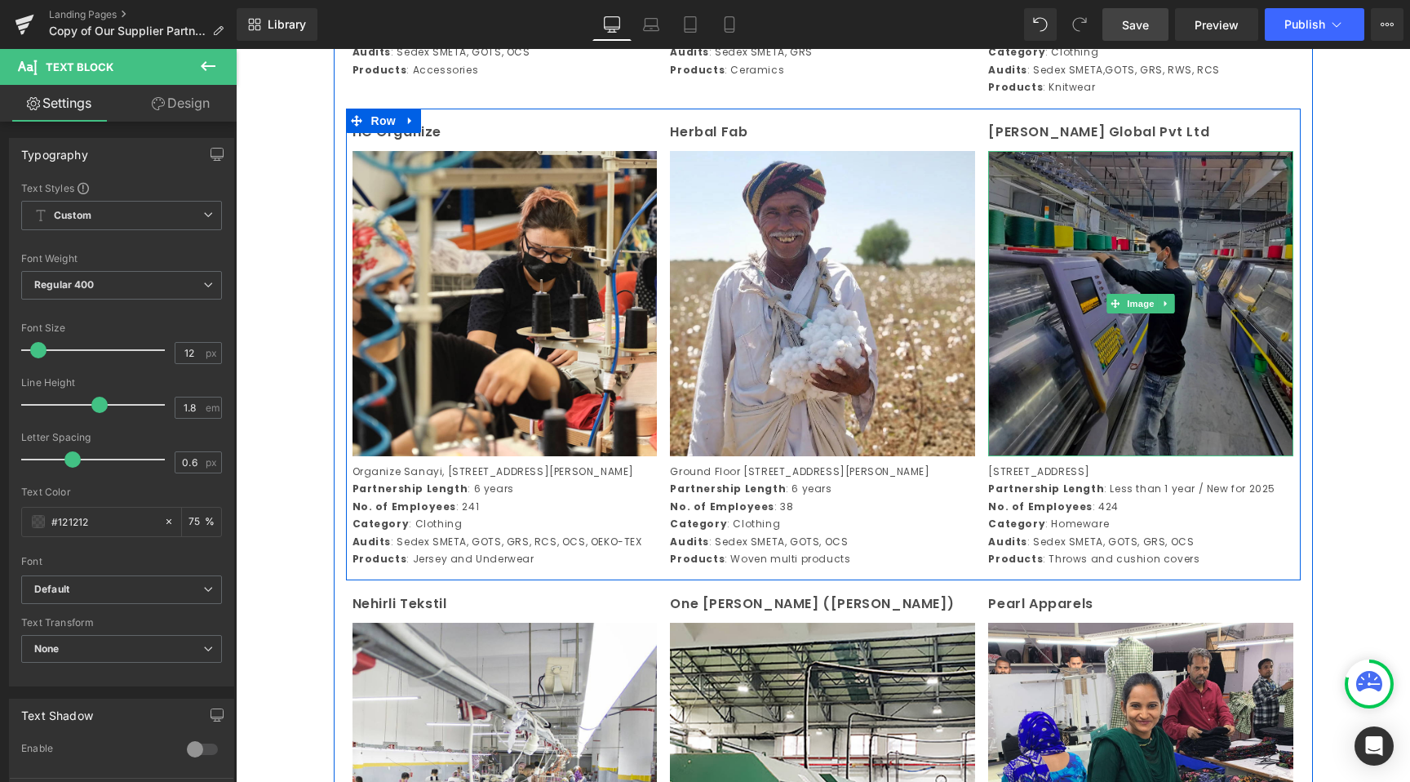
scroll to position [1719, 0]
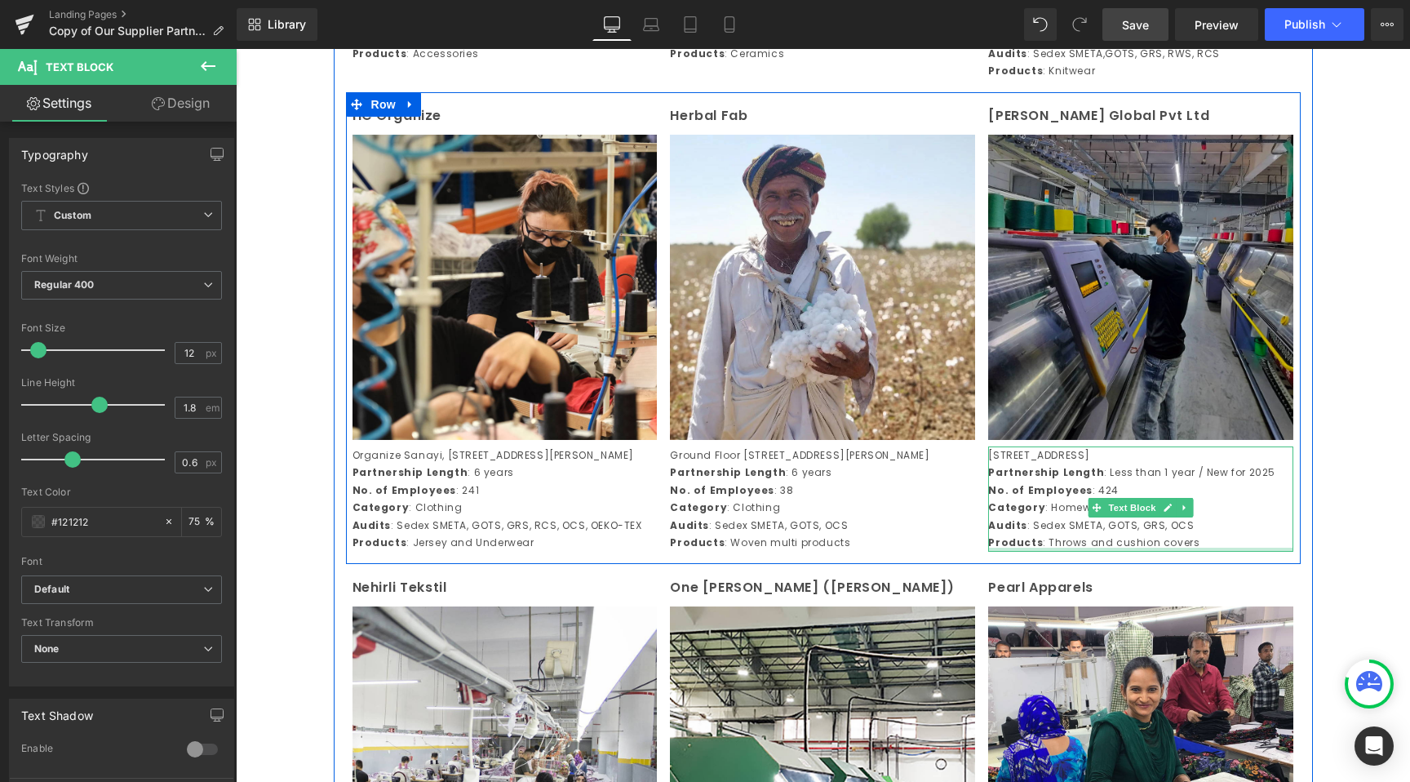
click at [1120, 553] on div "[GEOGRAPHIC_DATA], [GEOGRAPHIC_DATA] Partnership Length : Less than 1 year / Ne…" at bounding box center [1140, 499] width 305 height 106
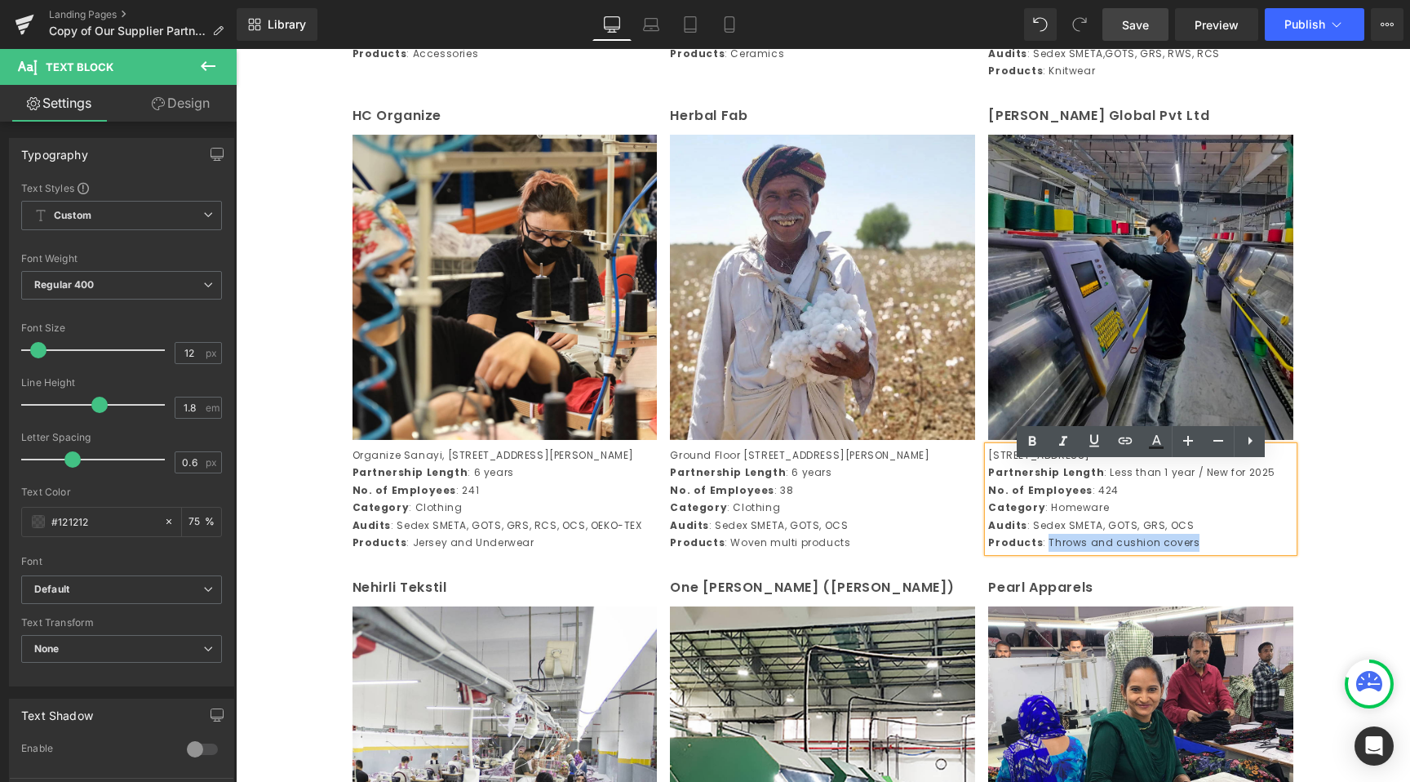
drag, startPoint x: 1198, startPoint y: 582, endPoint x: 1045, endPoint y: 579, distance: 152.6
click at [1045, 552] on p "Products : Throws and cushion covers" at bounding box center [1140, 543] width 305 height 18
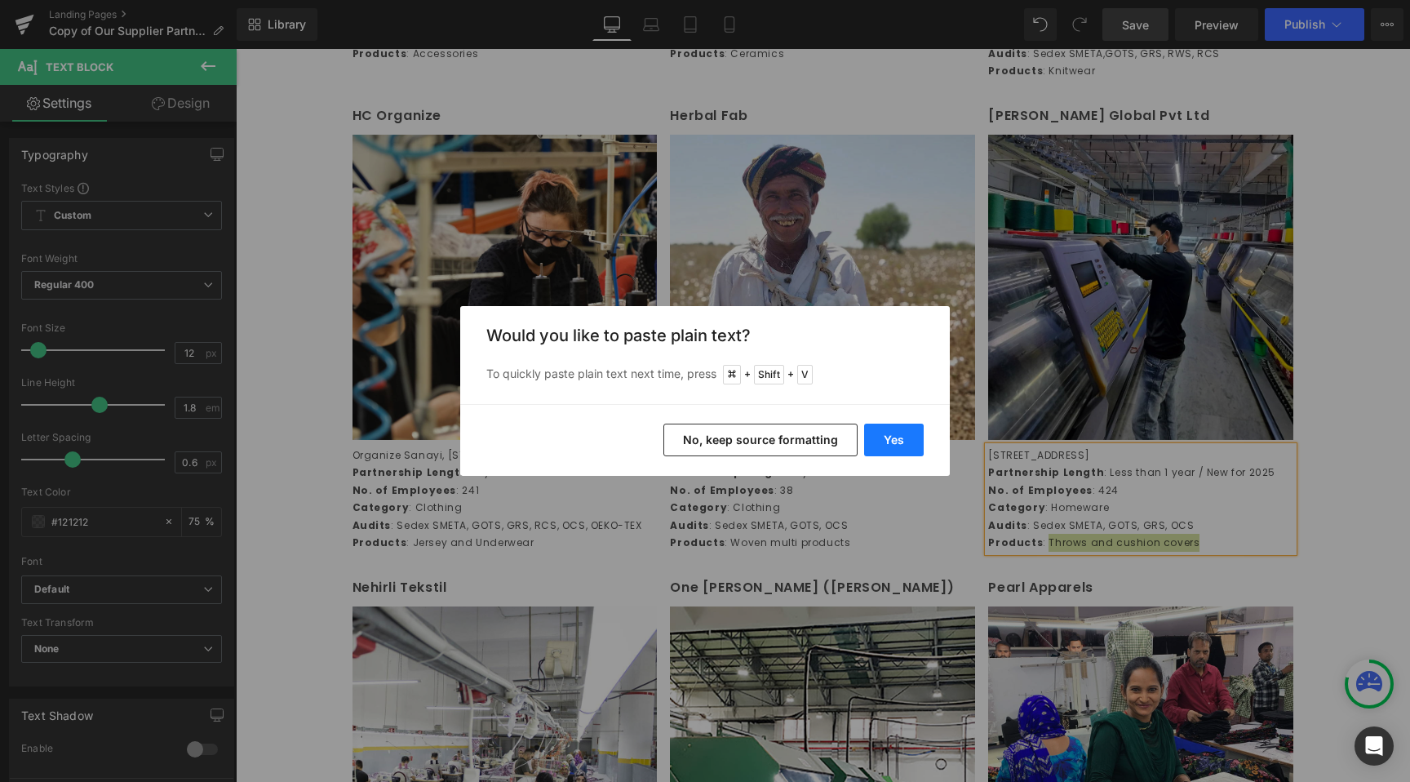
click at [883, 440] on button "Yes" at bounding box center [894, 440] width 60 height 33
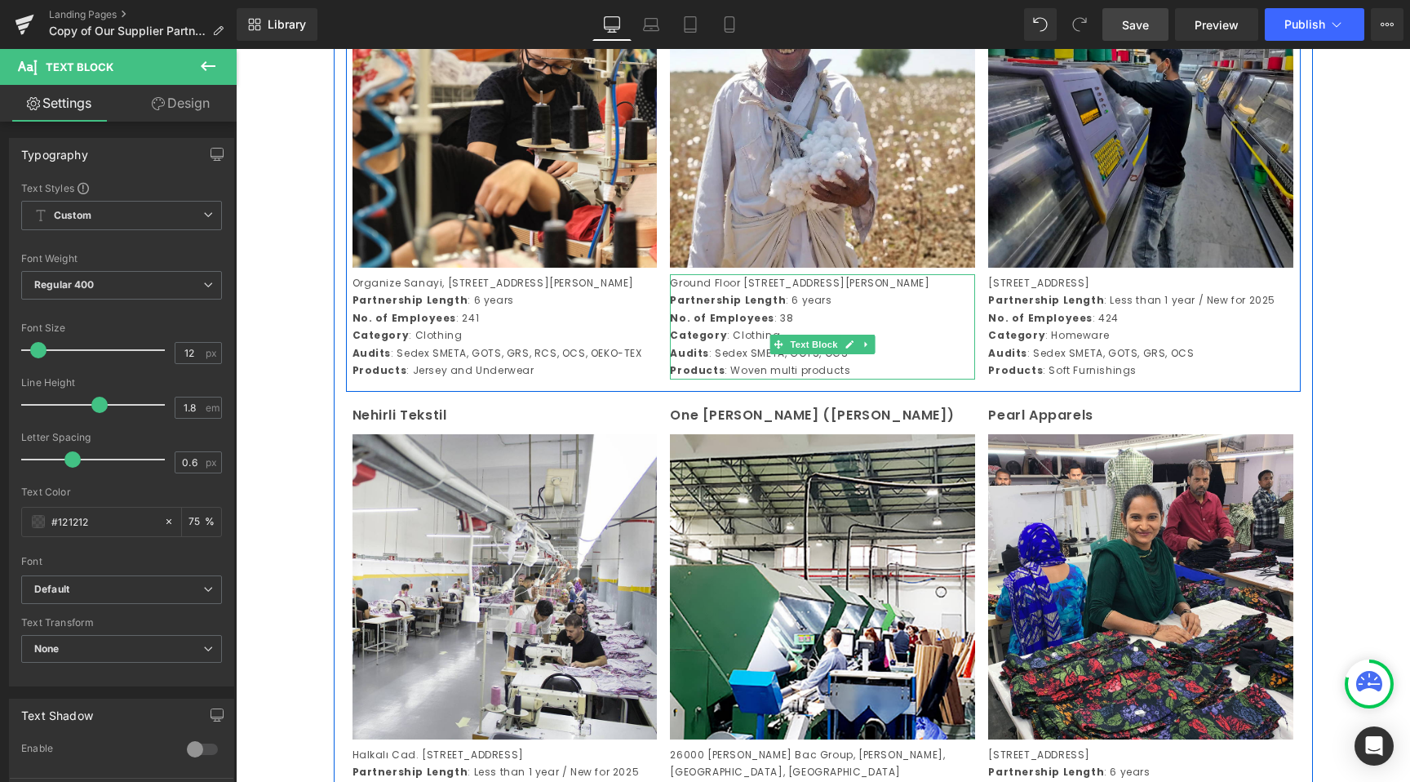
scroll to position [1900, 0]
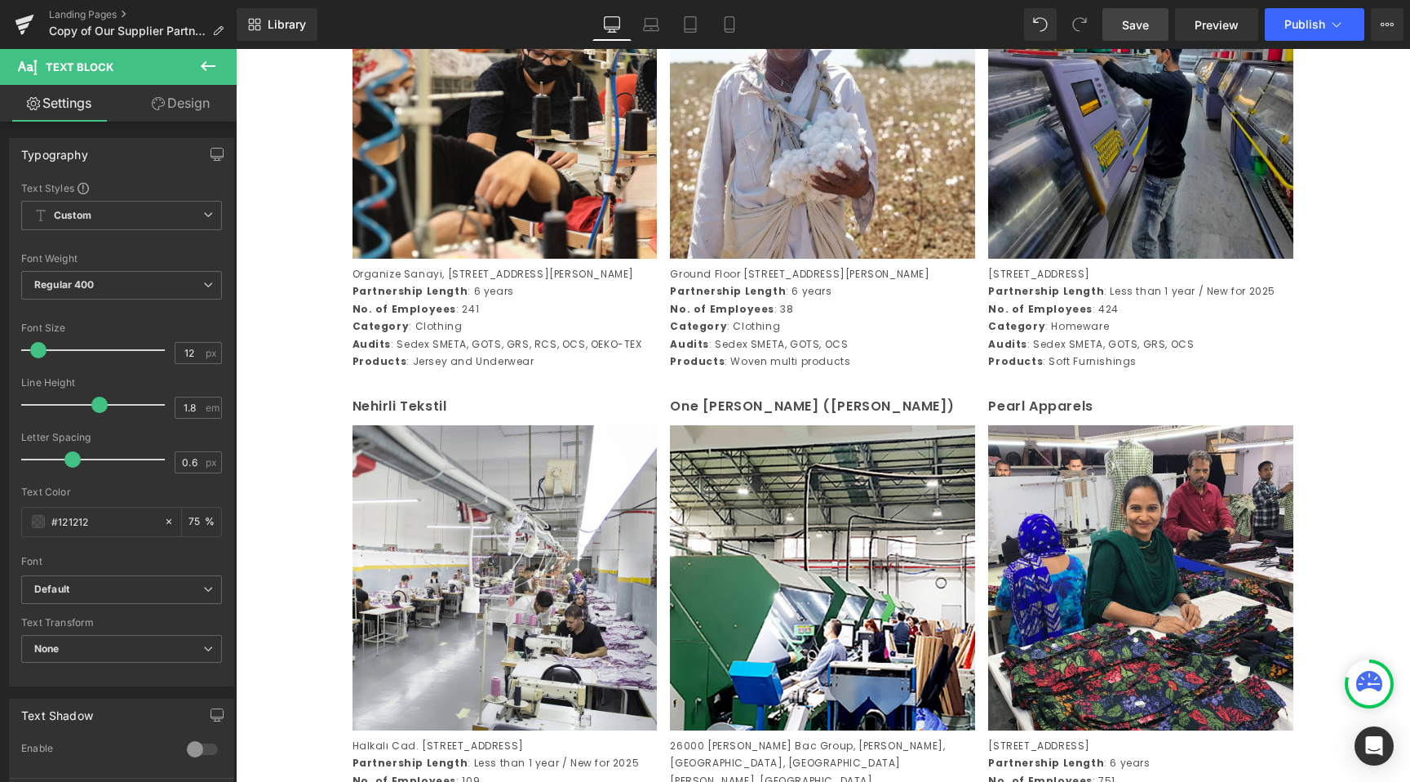
click at [1138, 17] on span "Save" at bounding box center [1135, 24] width 27 height 17
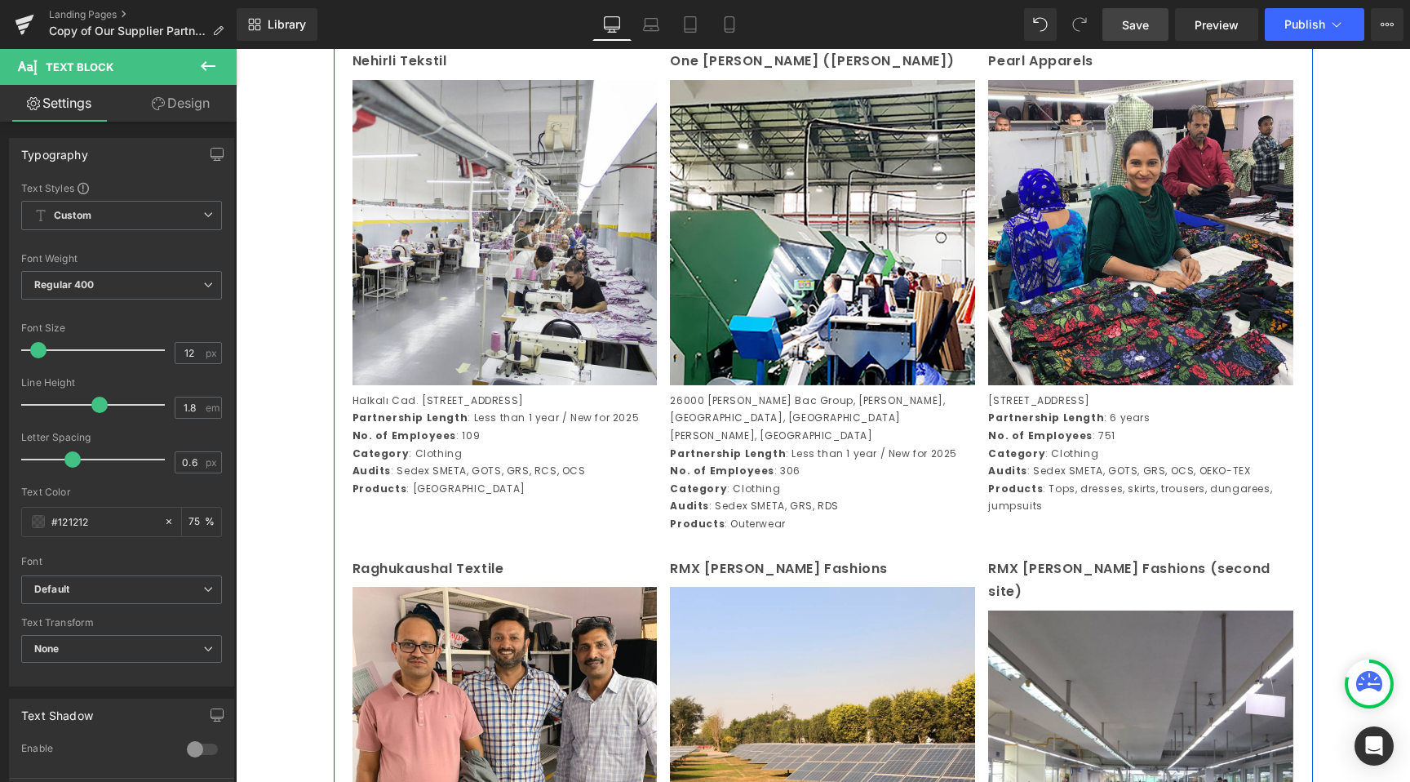
scroll to position [2246, 0]
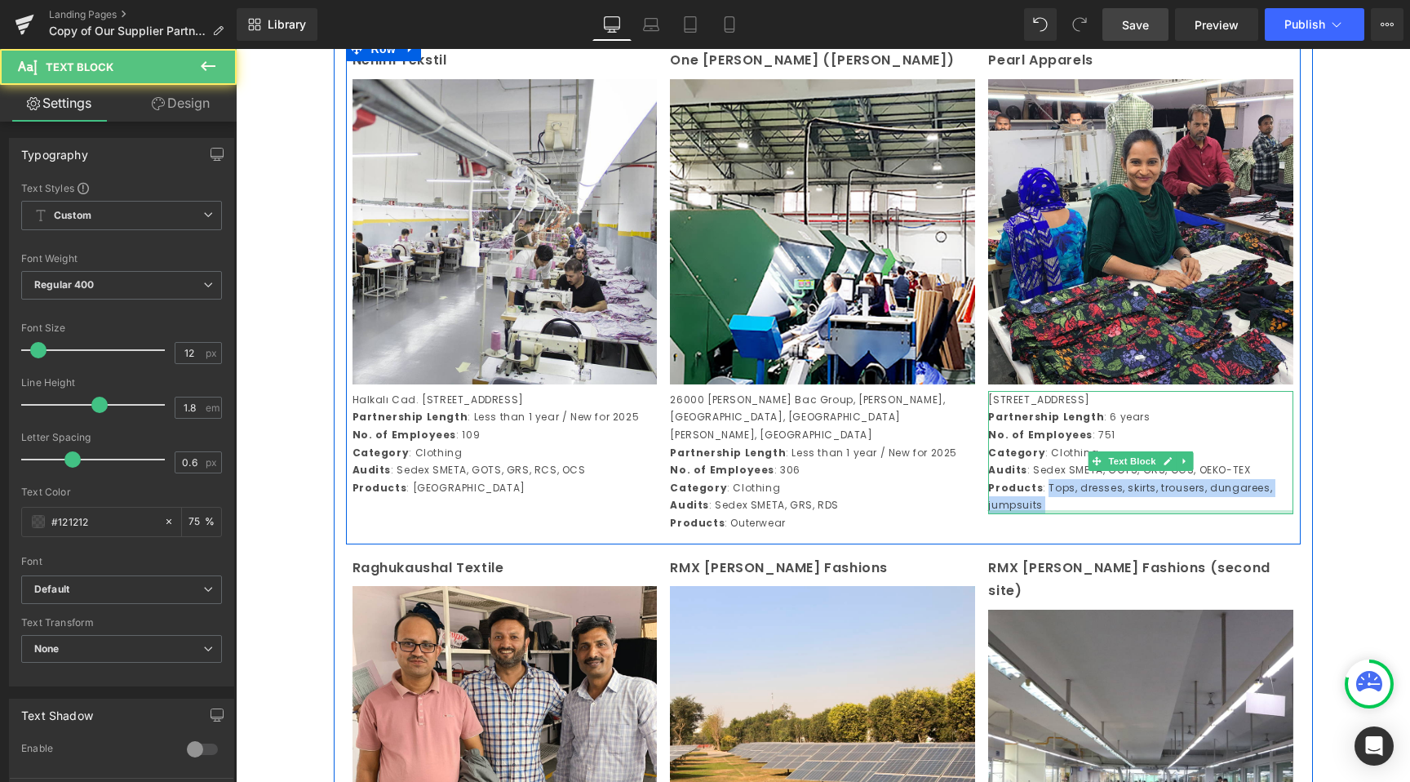
drag, startPoint x: 1045, startPoint y: 559, endPoint x: 1065, endPoint y: 583, distance: 30.7
click at [1065, 514] on div "[STREET_ADDRESS] Partnership Length : 6 years No. of Employees : 751 Category :…" at bounding box center [1140, 452] width 305 height 123
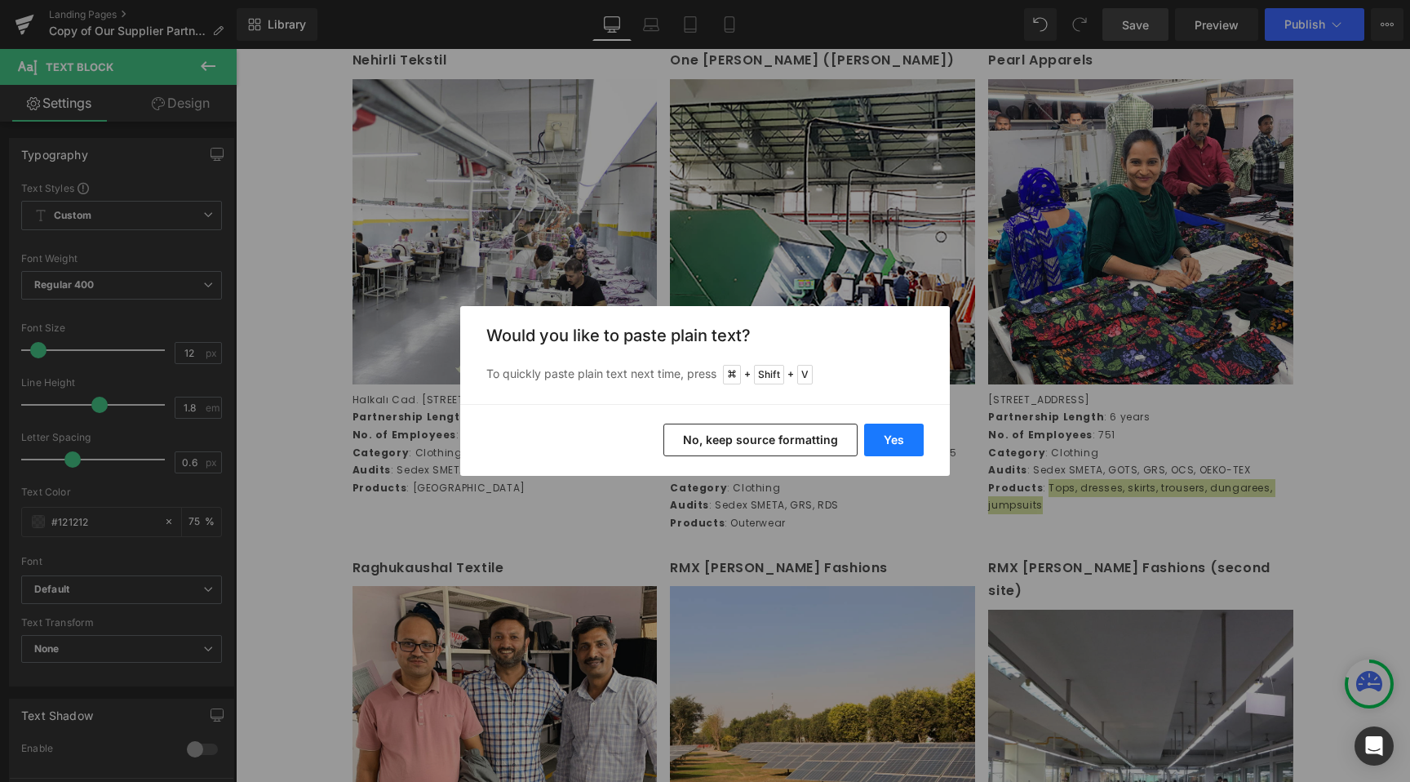
click at [891, 435] on button "Yes" at bounding box center [894, 440] width 60 height 33
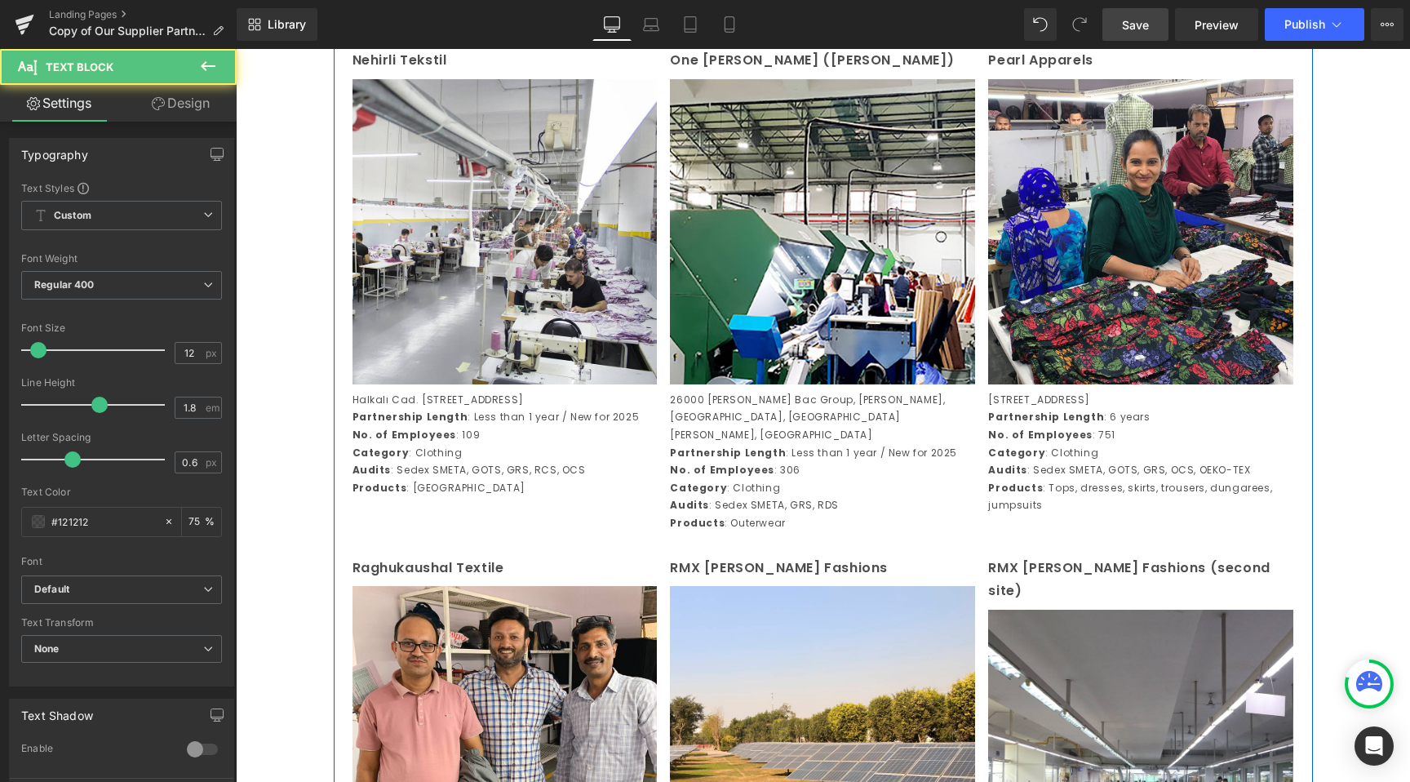
click at [1070, 514] on div "[STREET_ADDRESS] Partnership Length : 6 years No. of Employees : 751 Category :…" at bounding box center [1140, 452] width 305 height 123
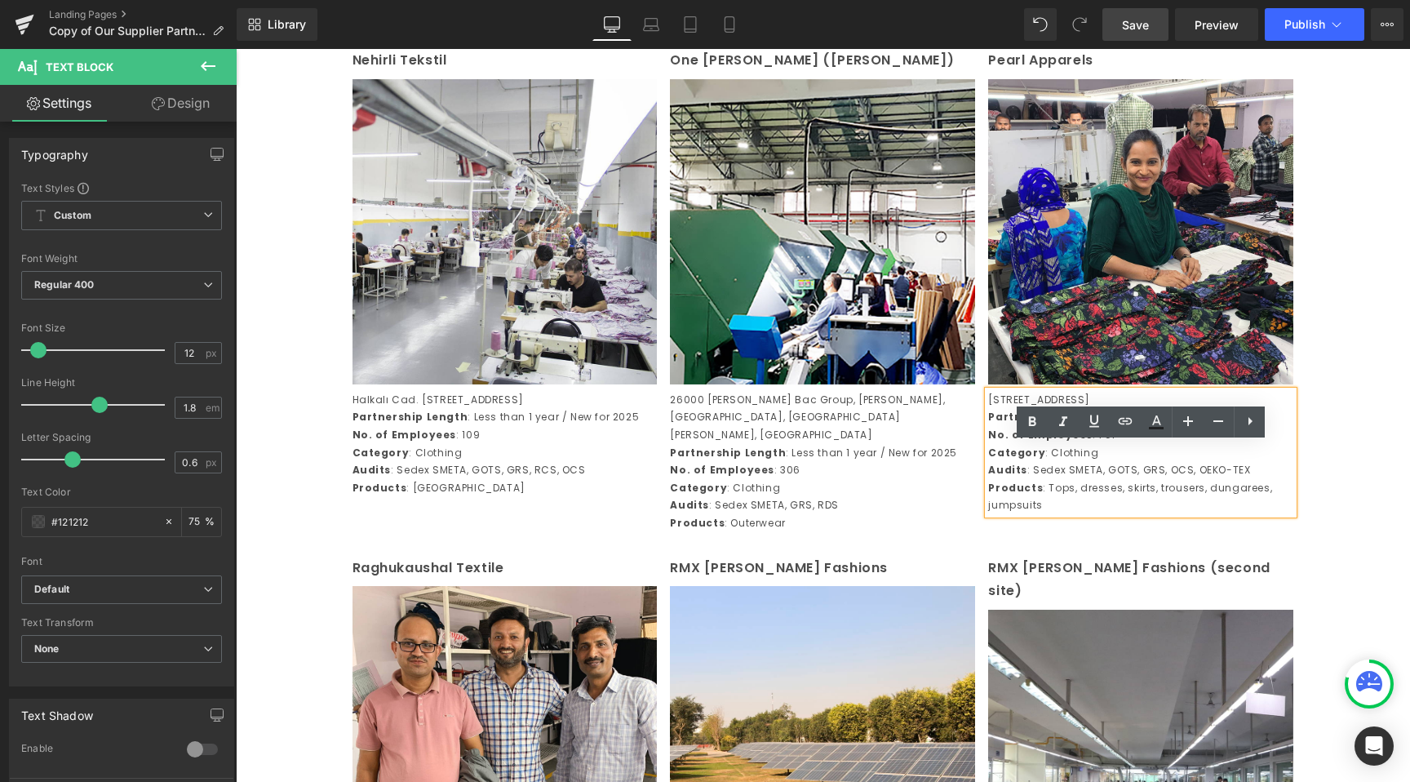
drag, startPoint x: 1045, startPoint y: 560, endPoint x: 1071, endPoint y: 570, distance: 27.9
click at [1071, 514] on p "Products : Tops, dresses, skirts, trousers, dungarees, jumpsuits" at bounding box center [1140, 496] width 305 height 35
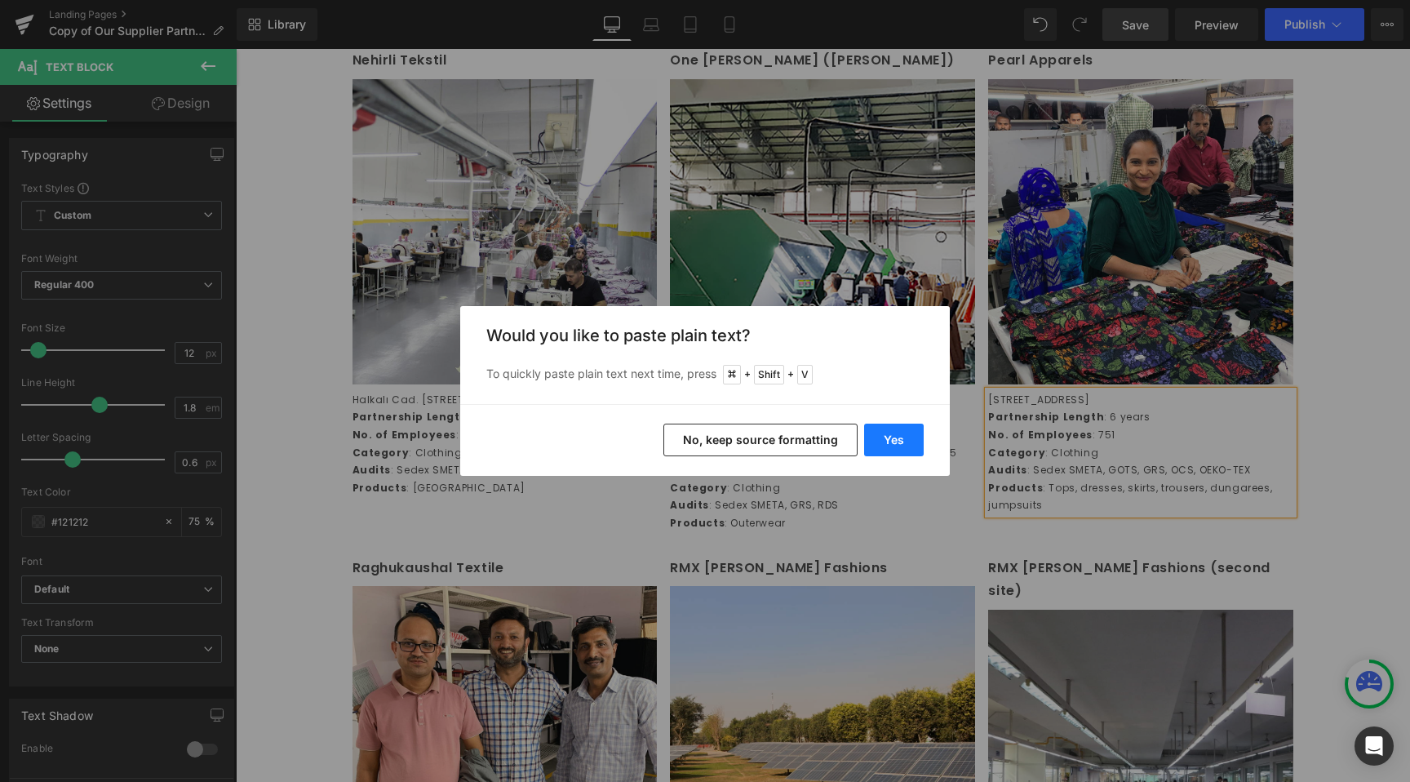
click at [892, 444] on button "Yes" at bounding box center [894, 440] width 60 height 33
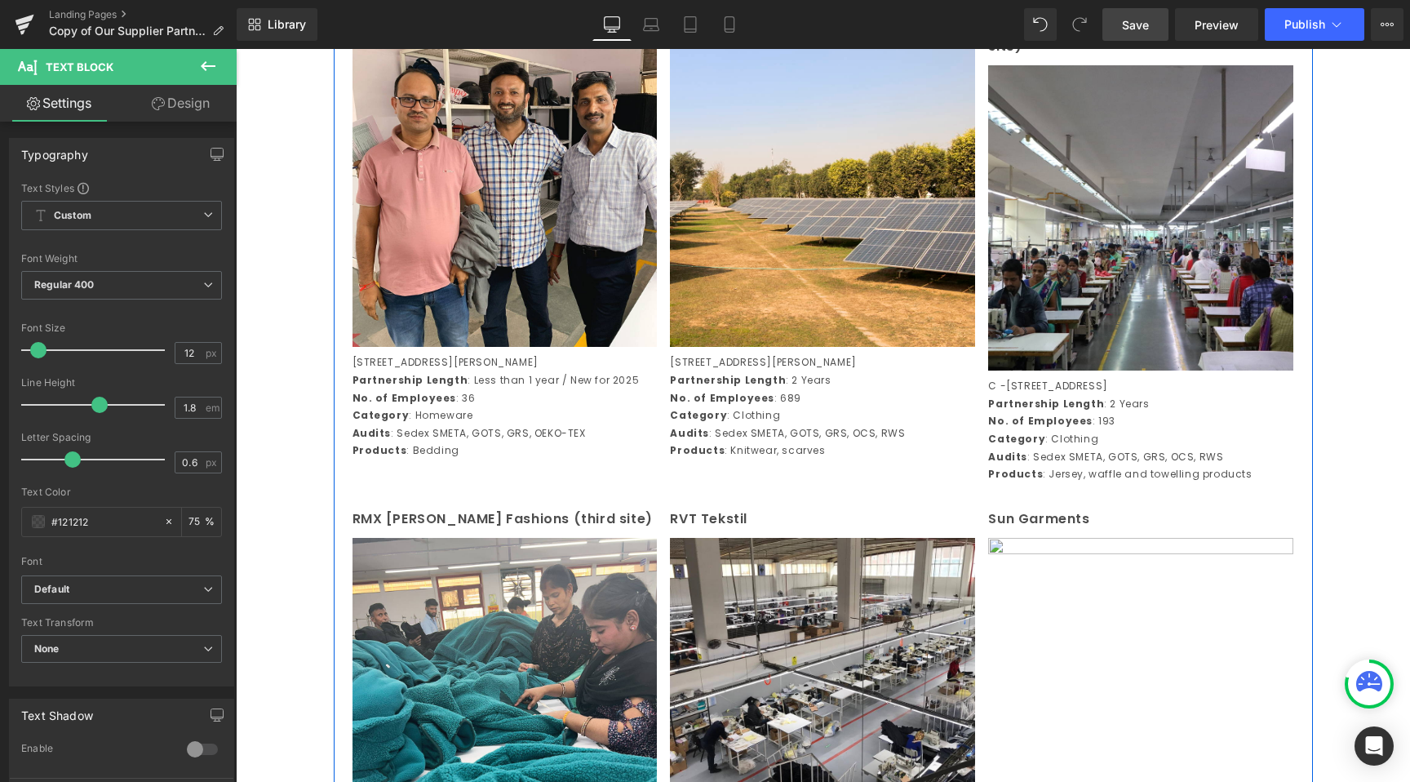
scroll to position [2737, 0]
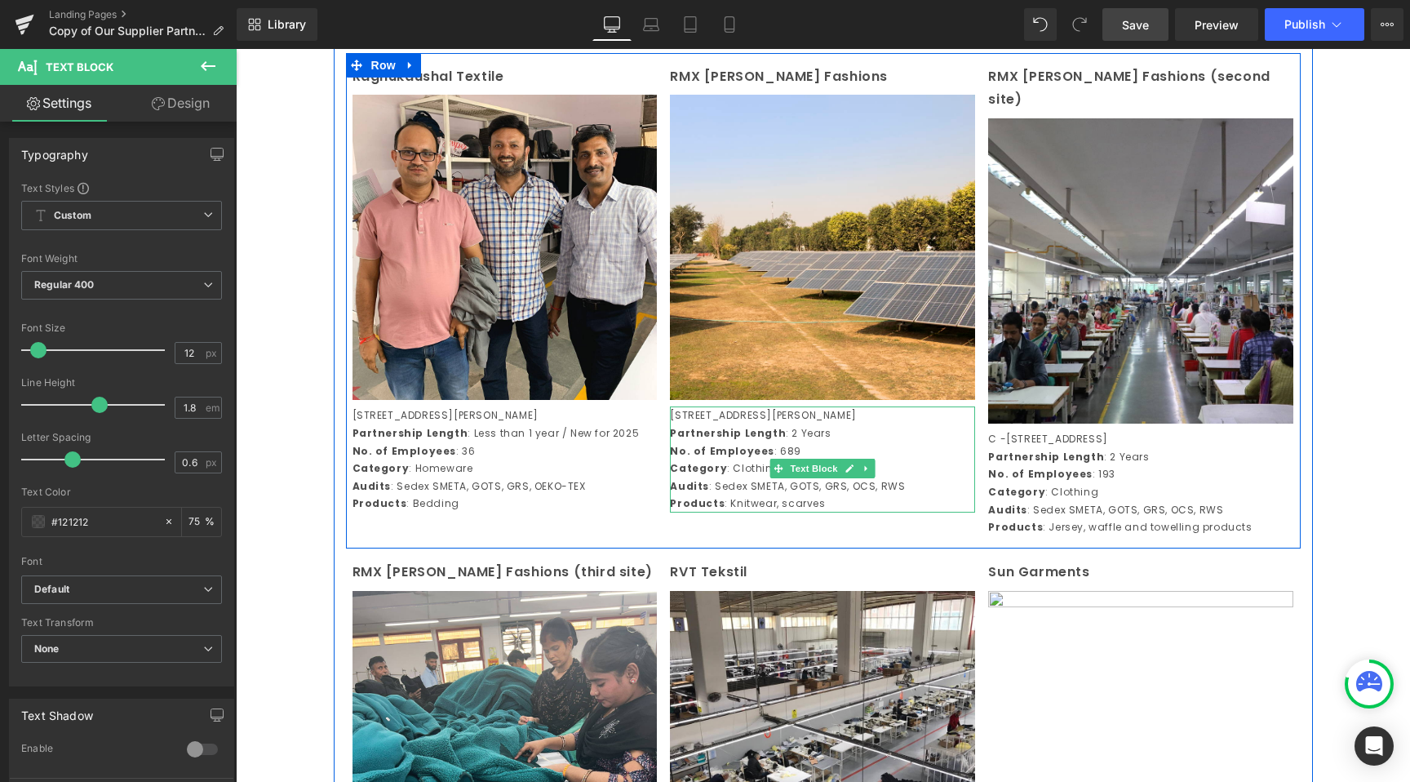
click at [757, 513] on p "Products : Knitwear, scarves" at bounding box center [822, 504] width 305 height 18
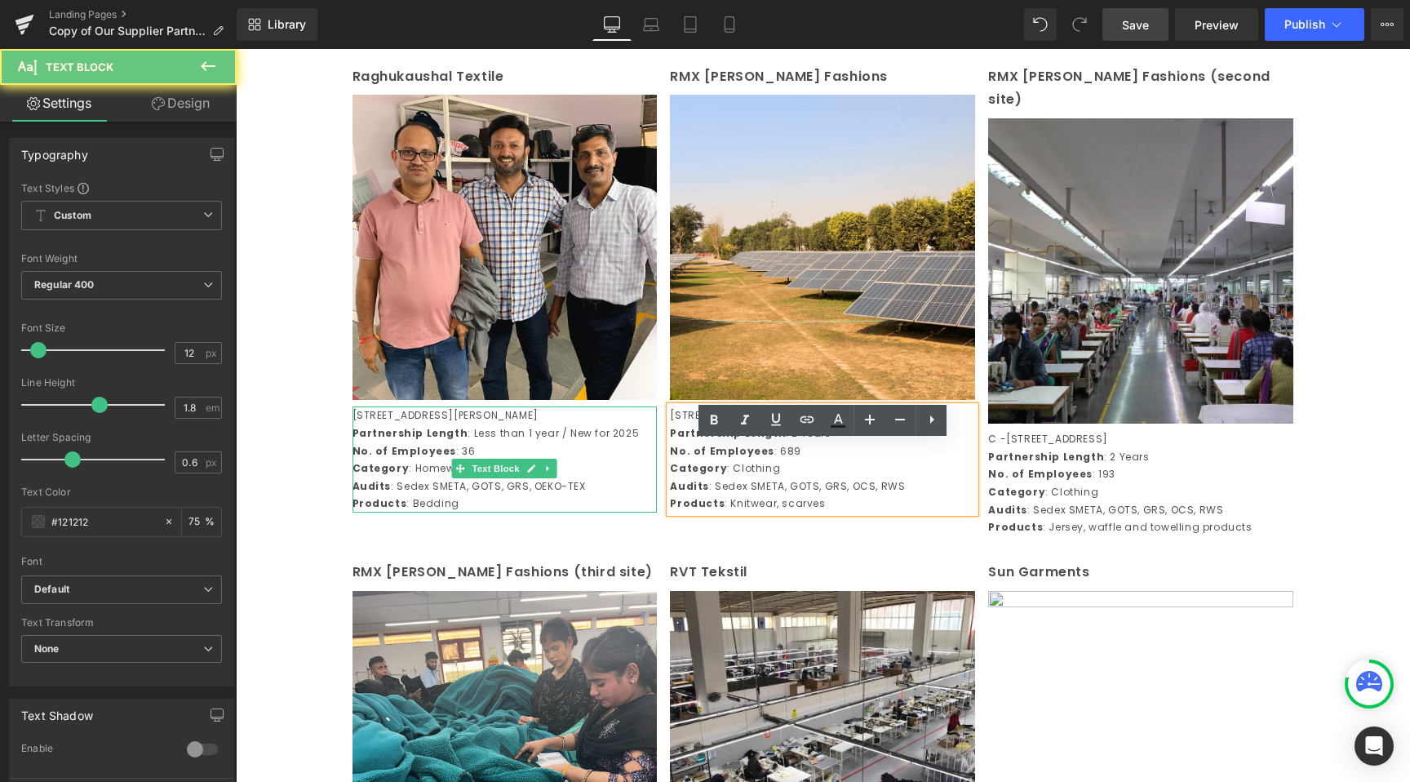
click at [458, 513] on p "Products : Bedding" at bounding box center [505, 504] width 305 height 18
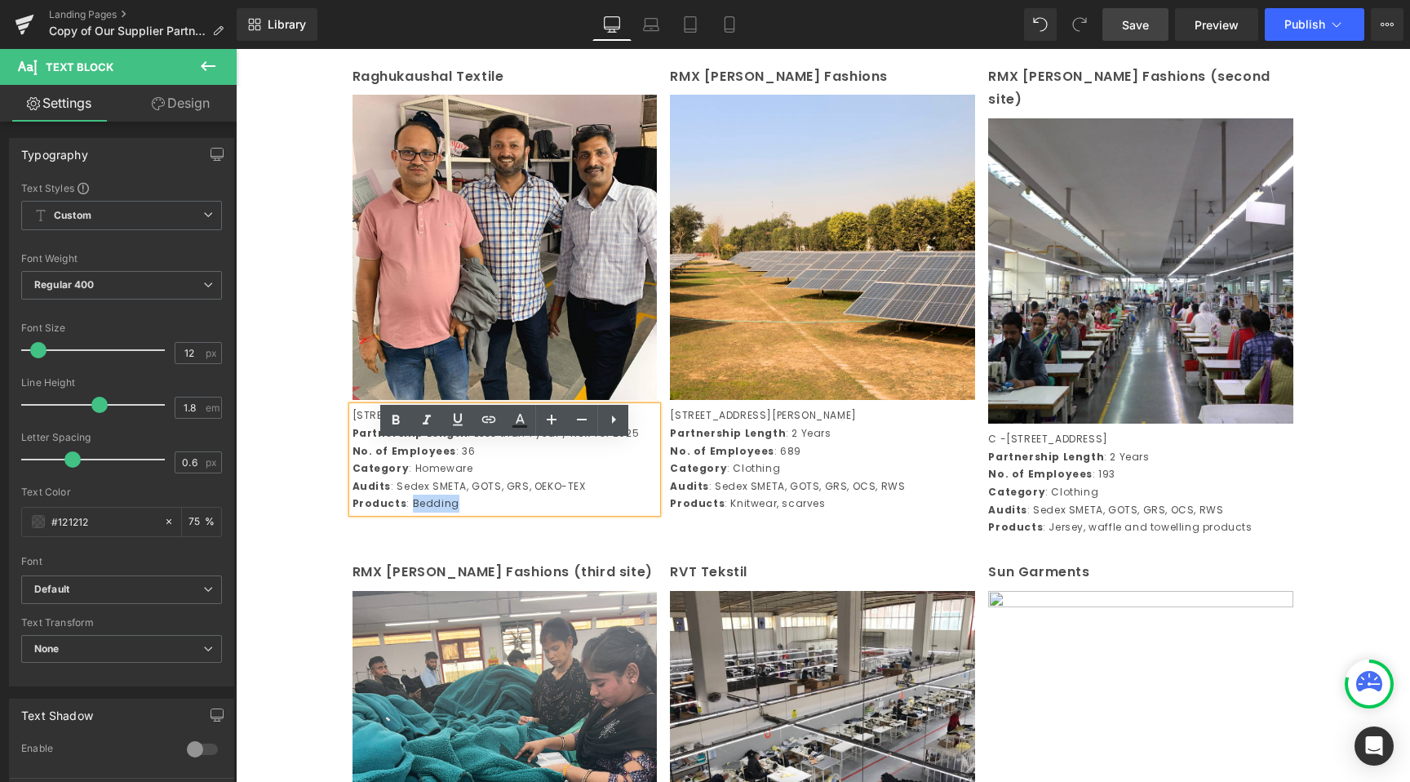
drag, startPoint x: 458, startPoint y: 551, endPoint x: 406, endPoint y: 551, distance: 51.4
click at [406, 513] on p "Products : Bedding" at bounding box center [505, 504] width 305 height 18
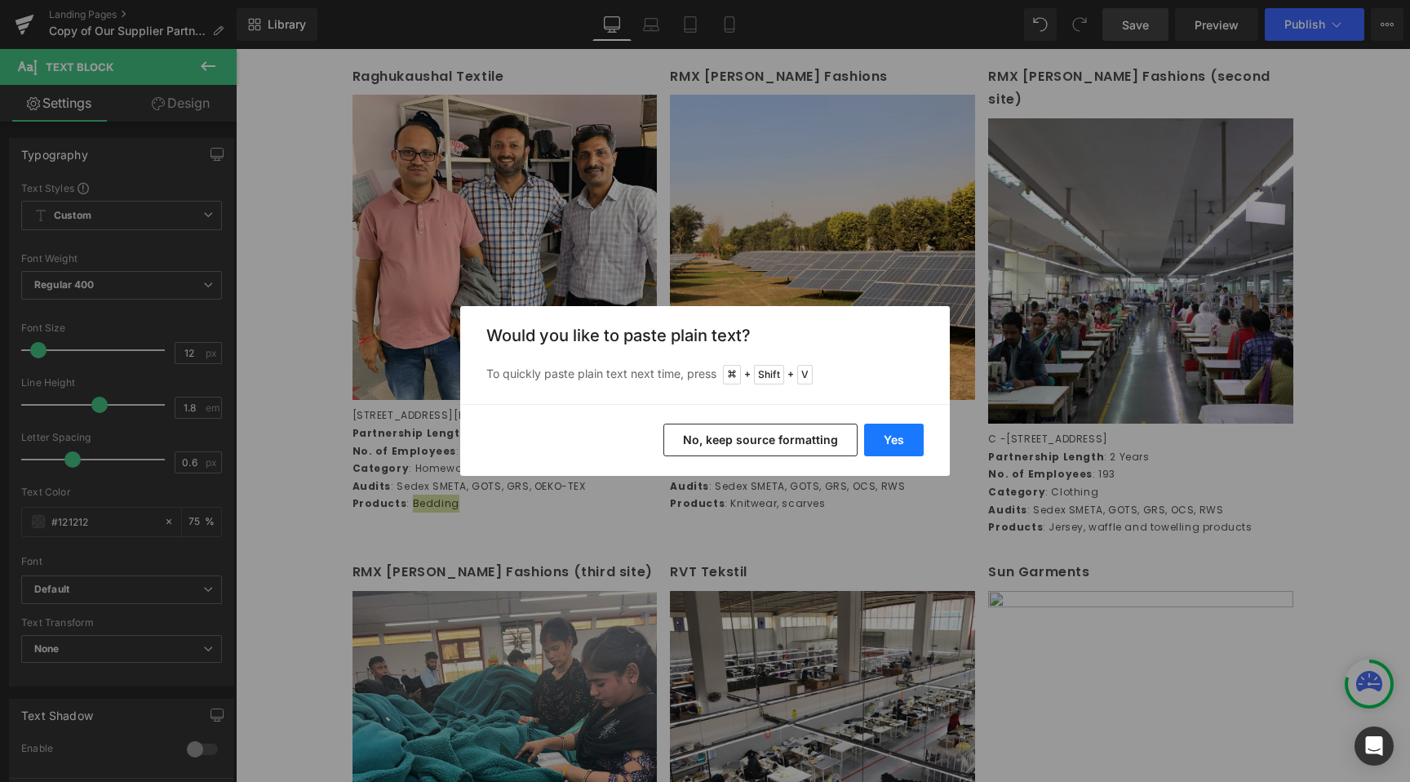
click at [910, 447] on button "Yes" at bounding box center [894, 440] width 60 height 33
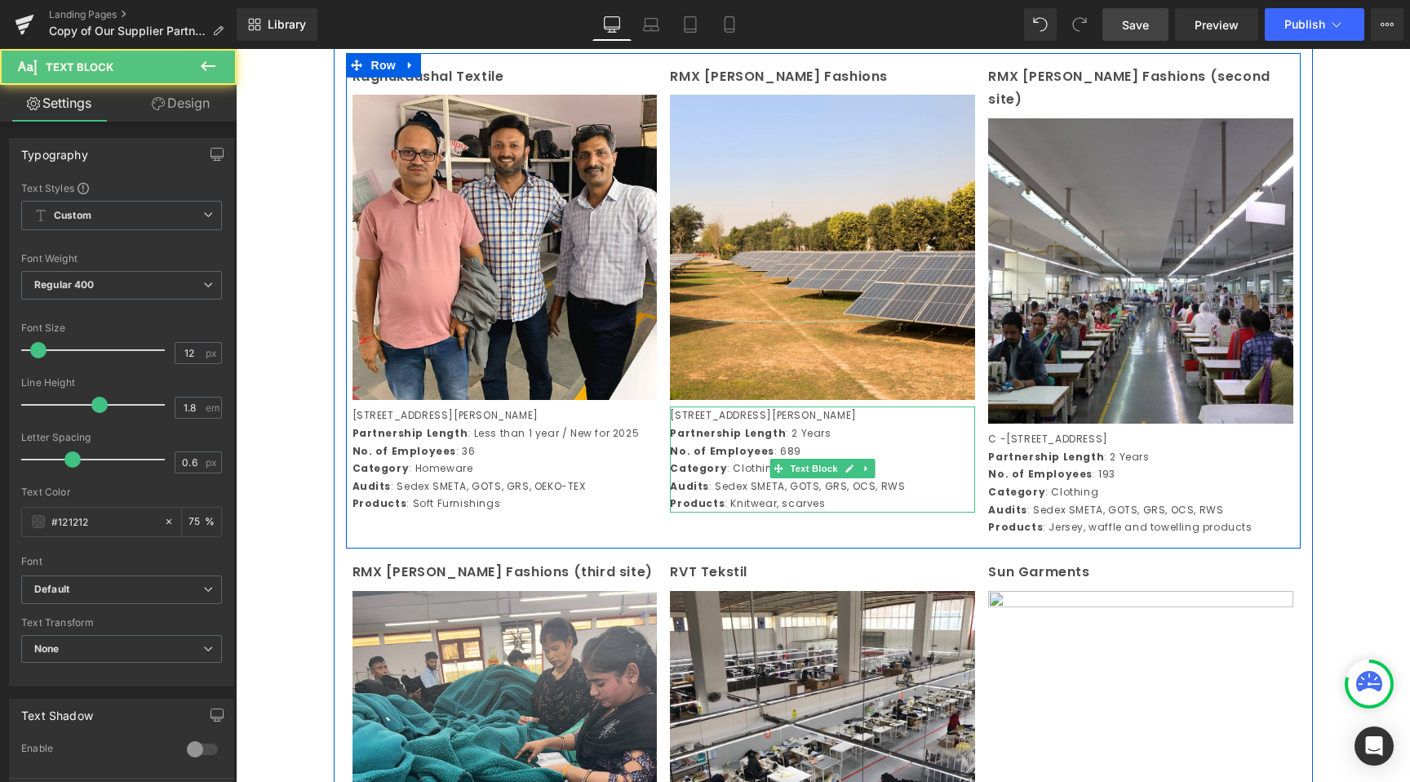
drag, startPoint x: 828, startPoint y: 558, endPoint x: 772, endPoint y: 557, distance: 56.3
click at [772, 513] on p "Products : Knitwear, scarves" at bounding box center [822, 504] width 305 height 18
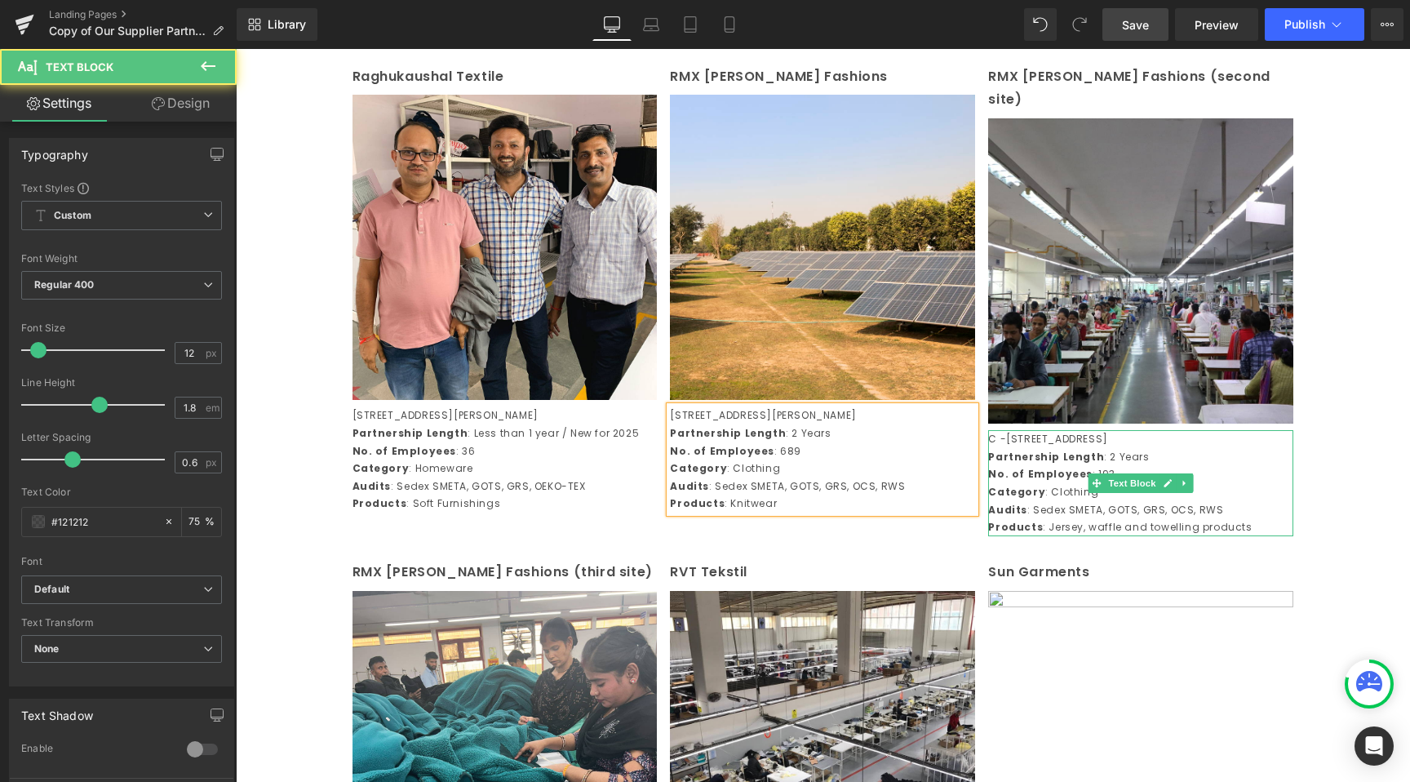
click at [1139, 535] on p "Products : Jersey, waffle and towelling products" at bounding box center [1140, 527] width 305 height 18
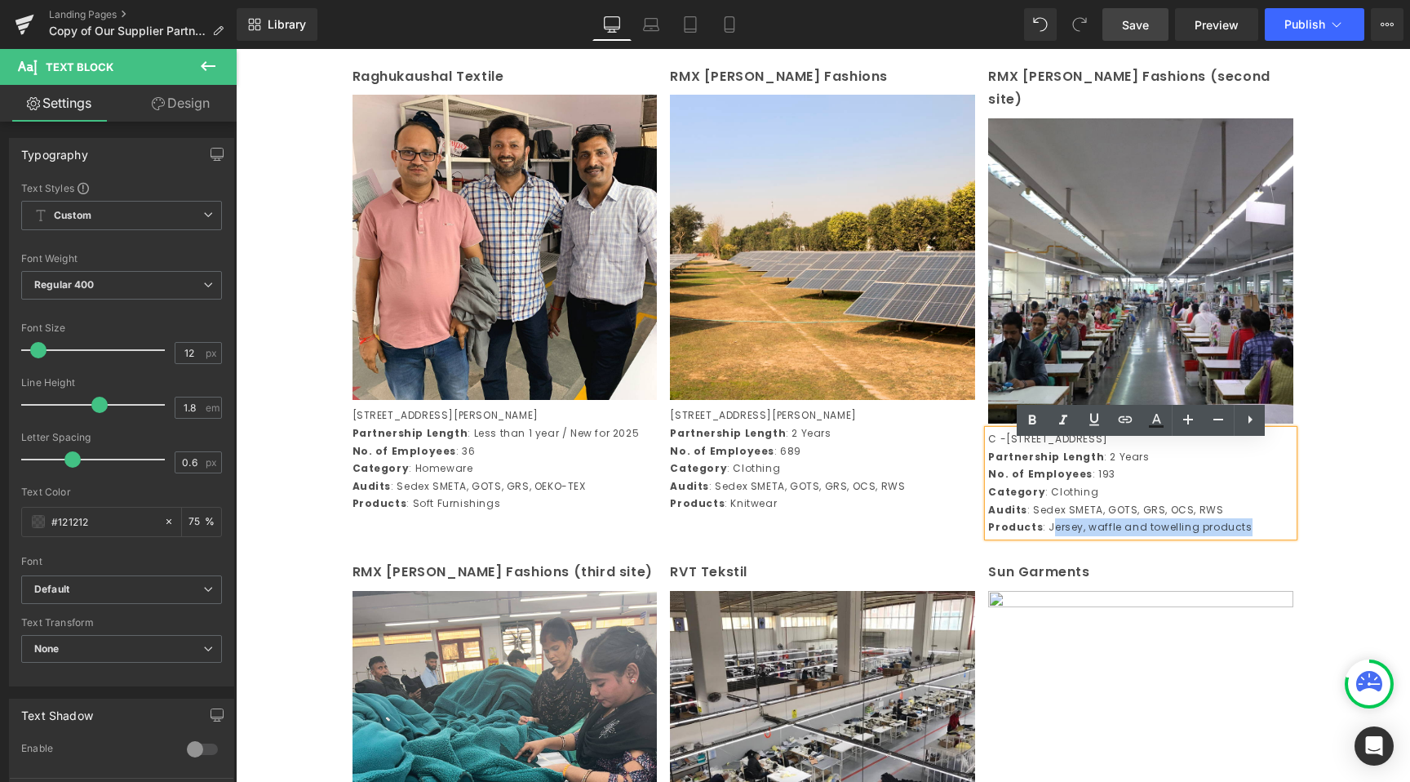
drag, startPoint x: 1049, startPoint y: 539, endPoint x: 1240, endPoint y: 537, distance: 191.0
click at [1240, 536] on p "Products : Jersey, waffle and towelling products" at bounding box center [1140, 527] width 305 height 18
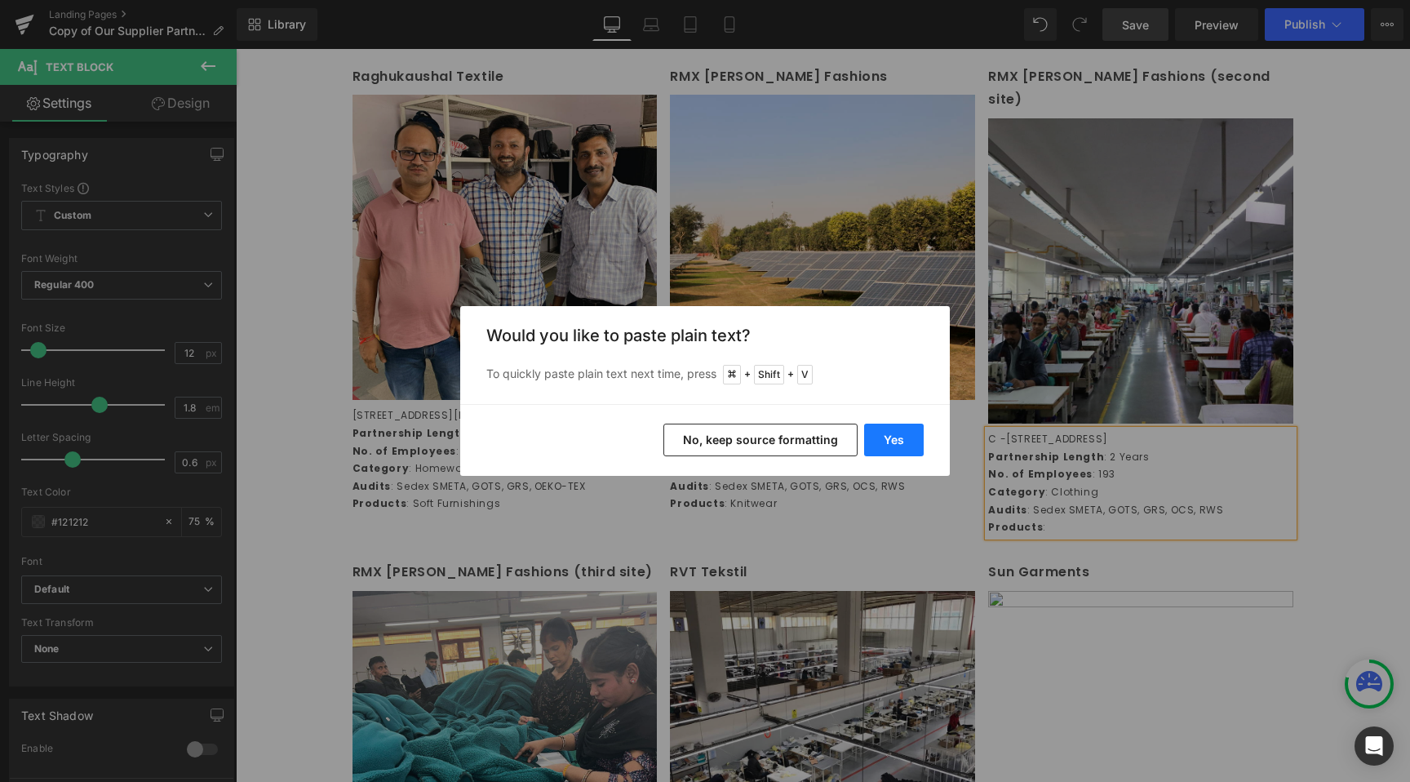
click at [903, 442] on button "Yes" at bounding box center [894, 440] width 60 height 33
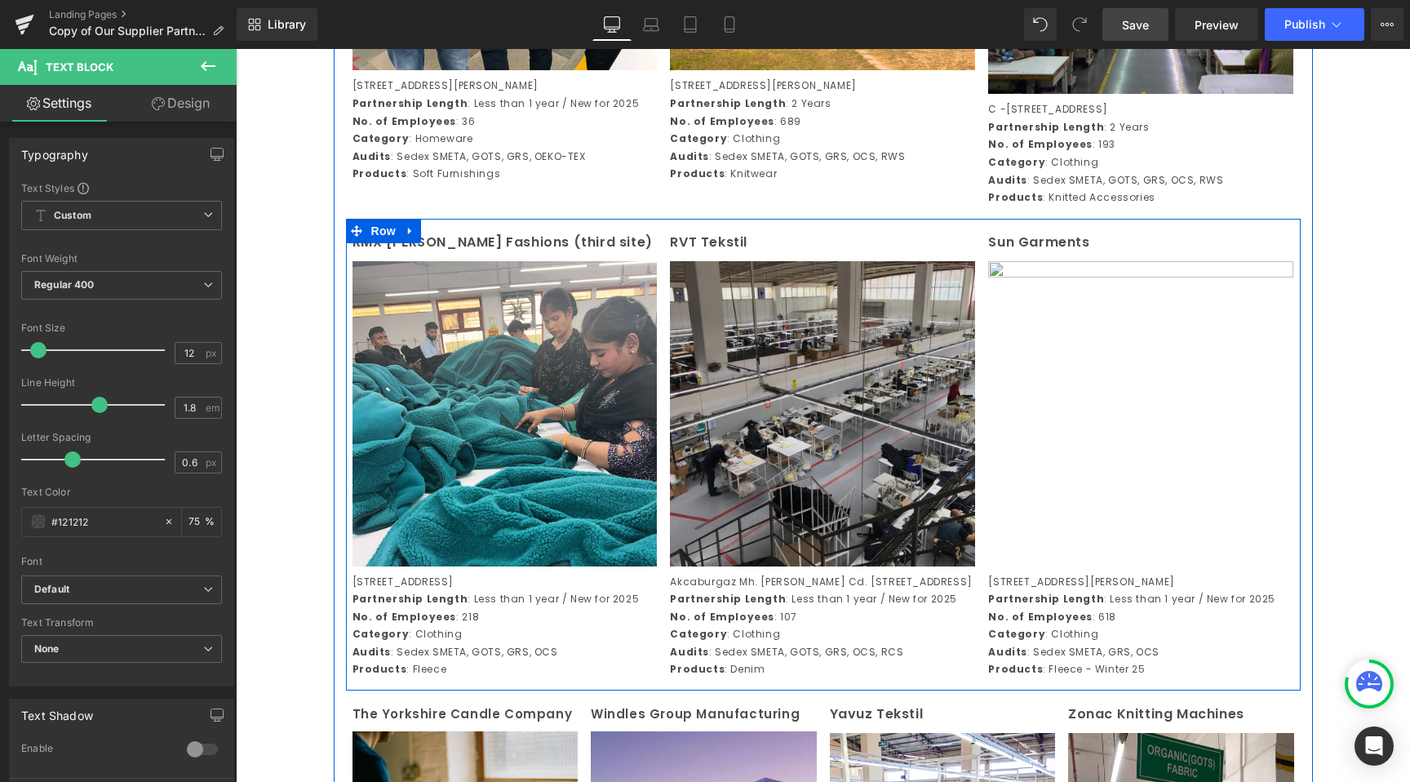
scroll to position [3075, 0]
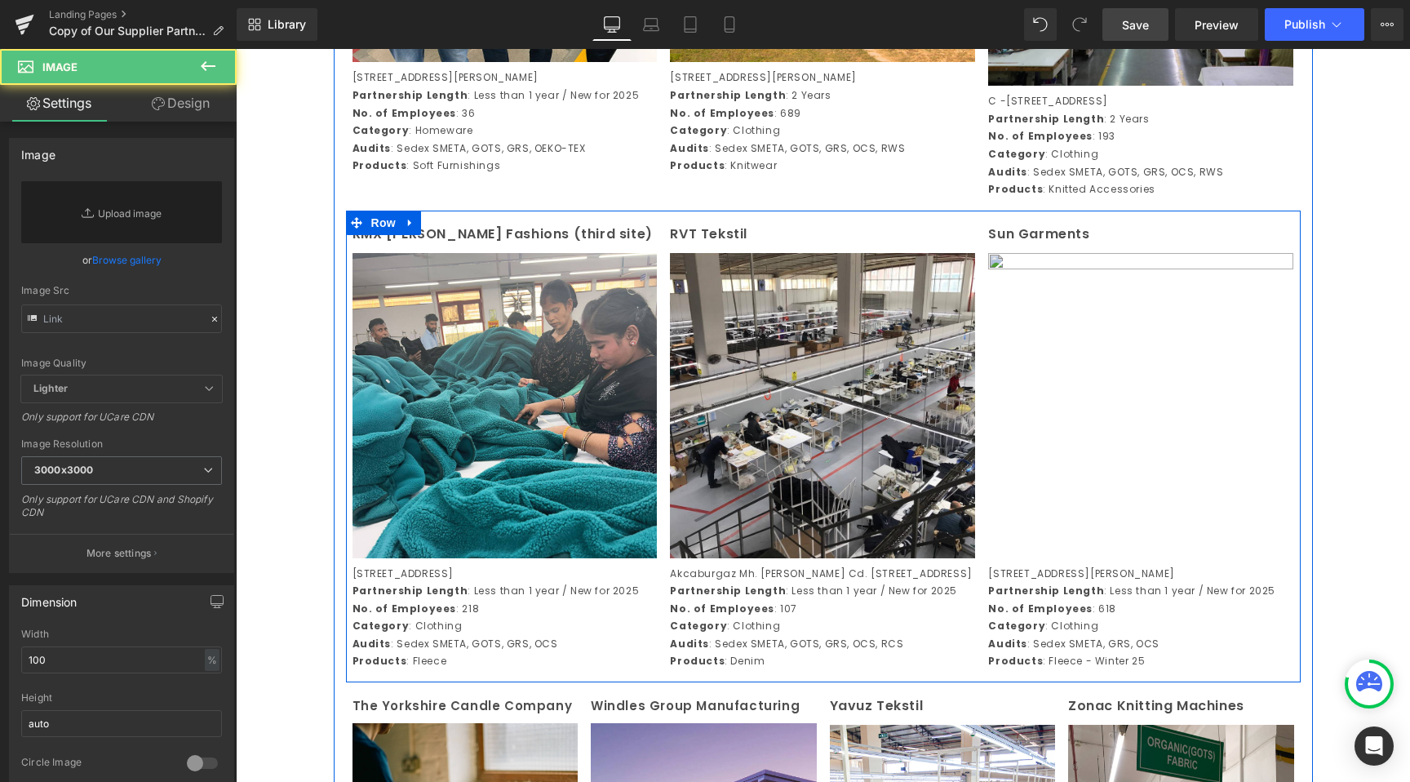
click at [1090, 384] on img at bounding box center [1140, 405] width 305 height 305
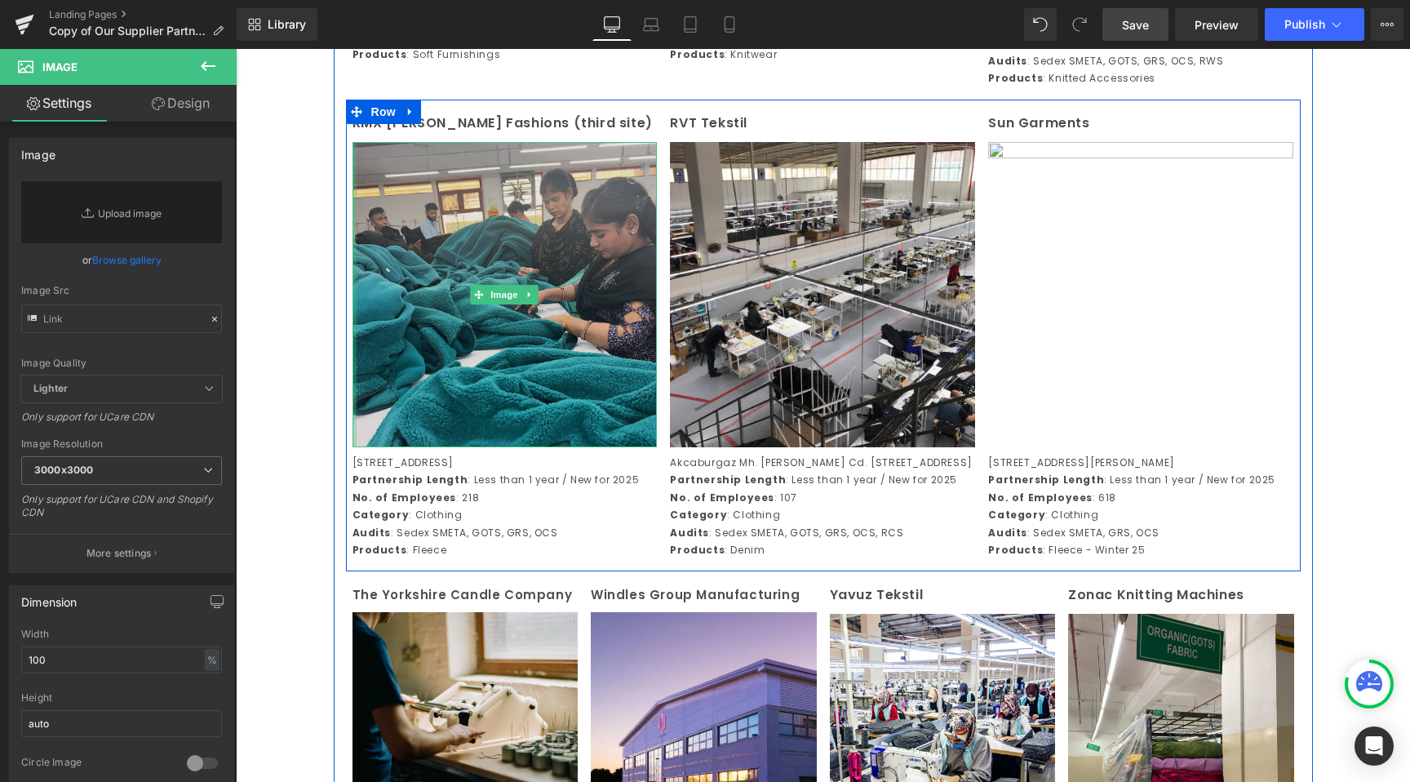
scroll to position [3189, 0]
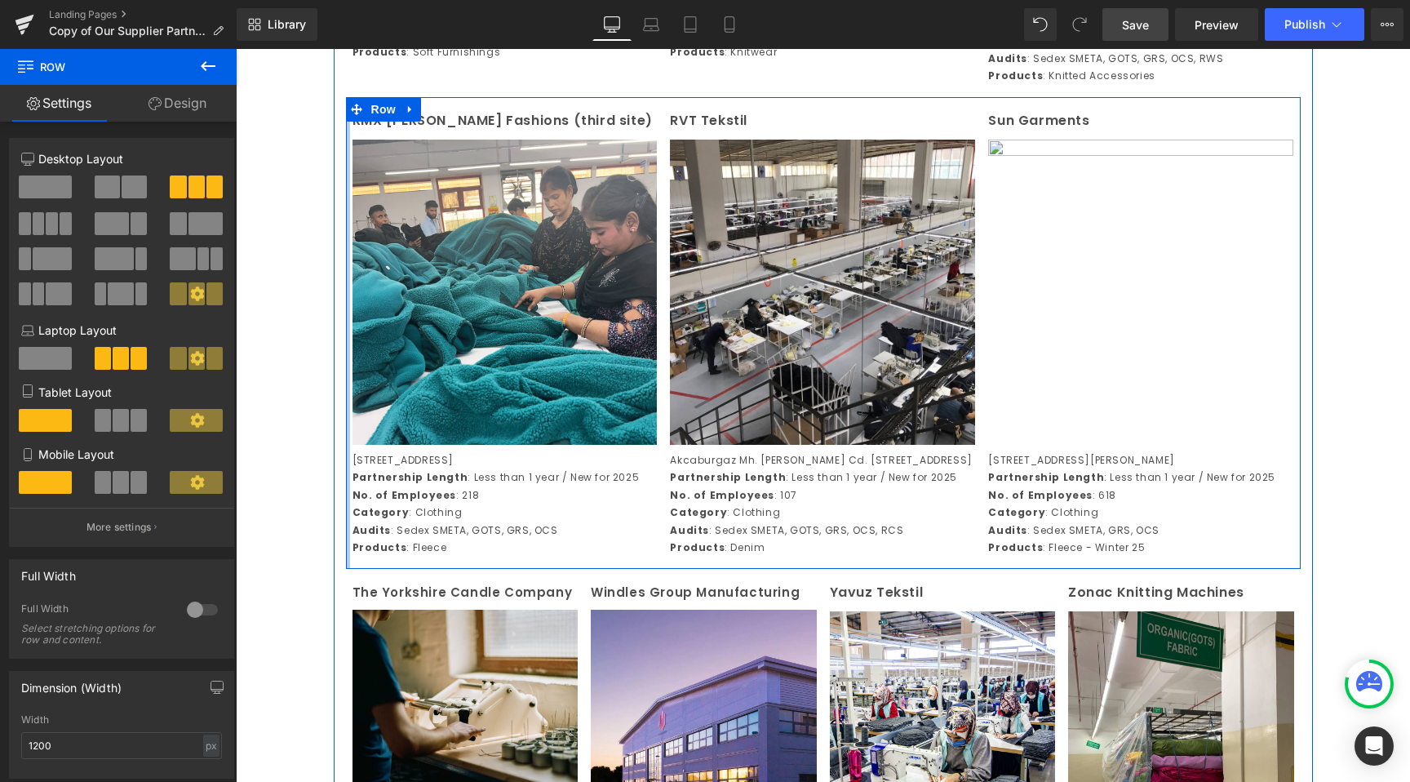
drag, startPoint x: 348, startPoint y: 451, endPoint x: 311, endPoint y: 455, distance: 37.0
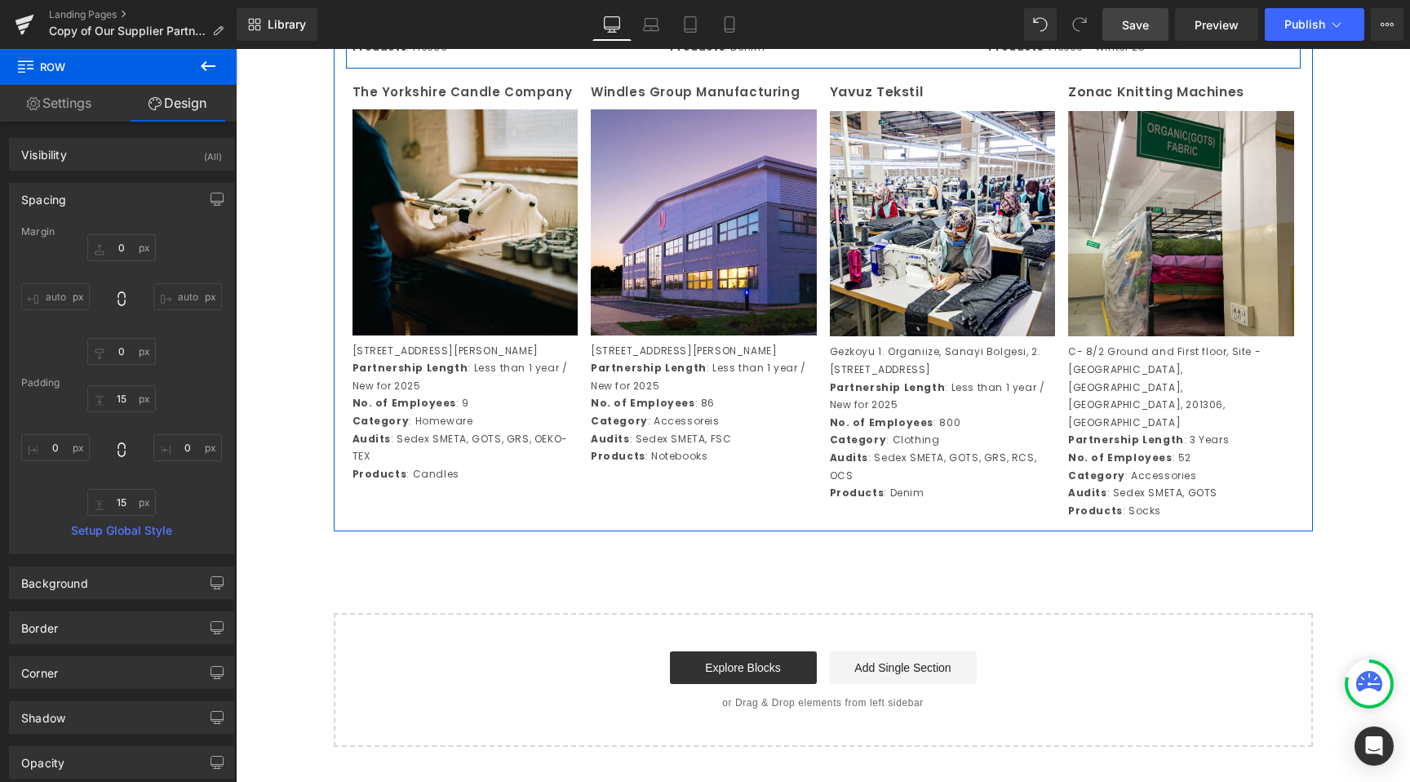
scroll to position [3691, 0]
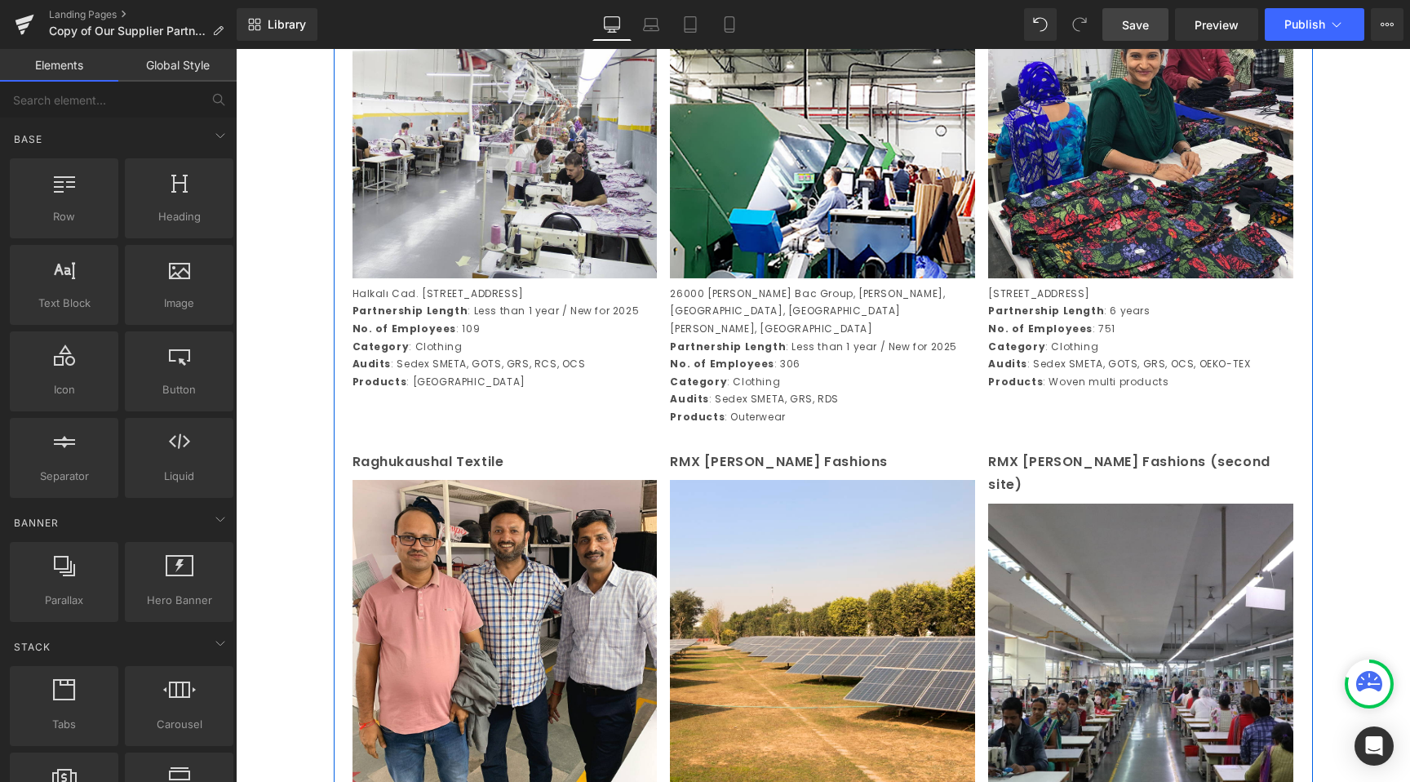
scroll to position [2361, 0]
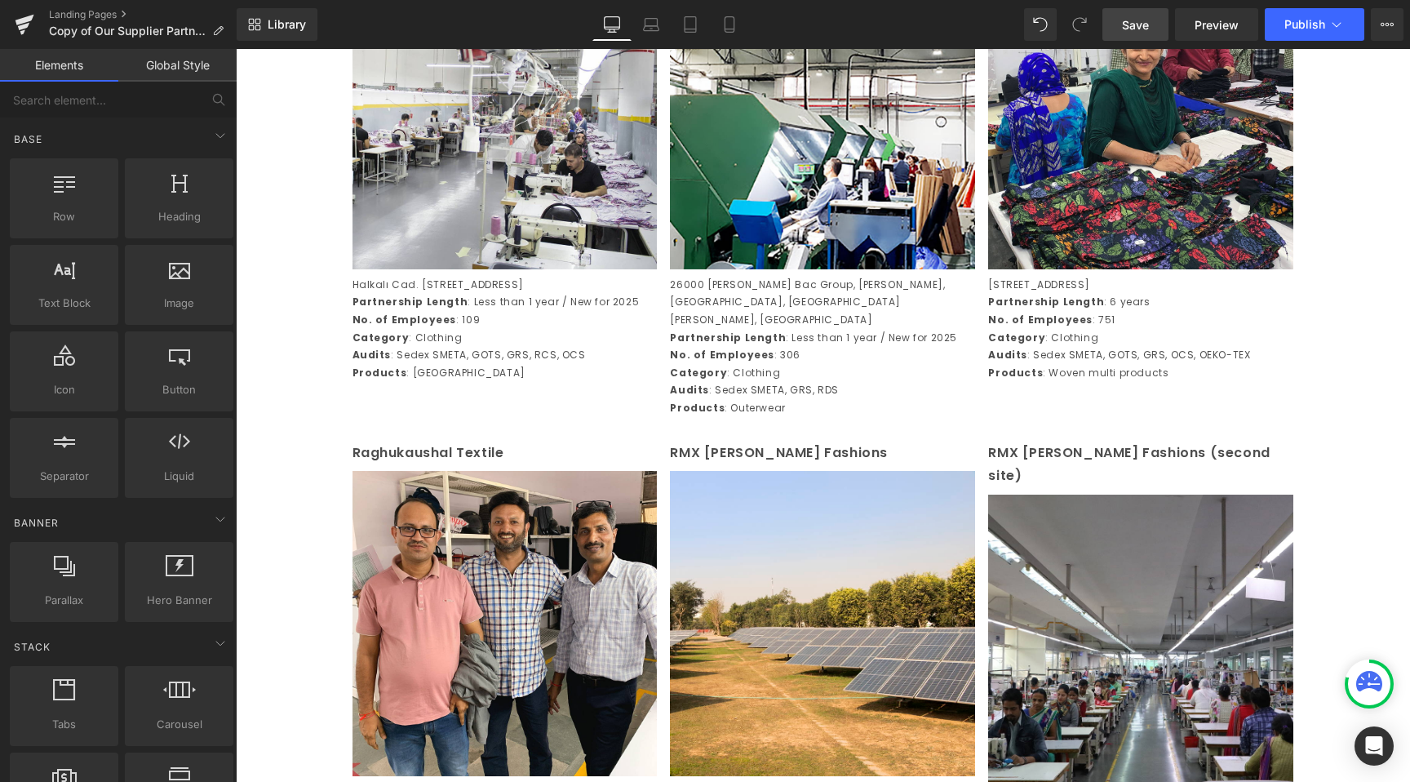
click at [1151, 23] on link "Save" at bounding box center [1136, 24] width 66 height 33
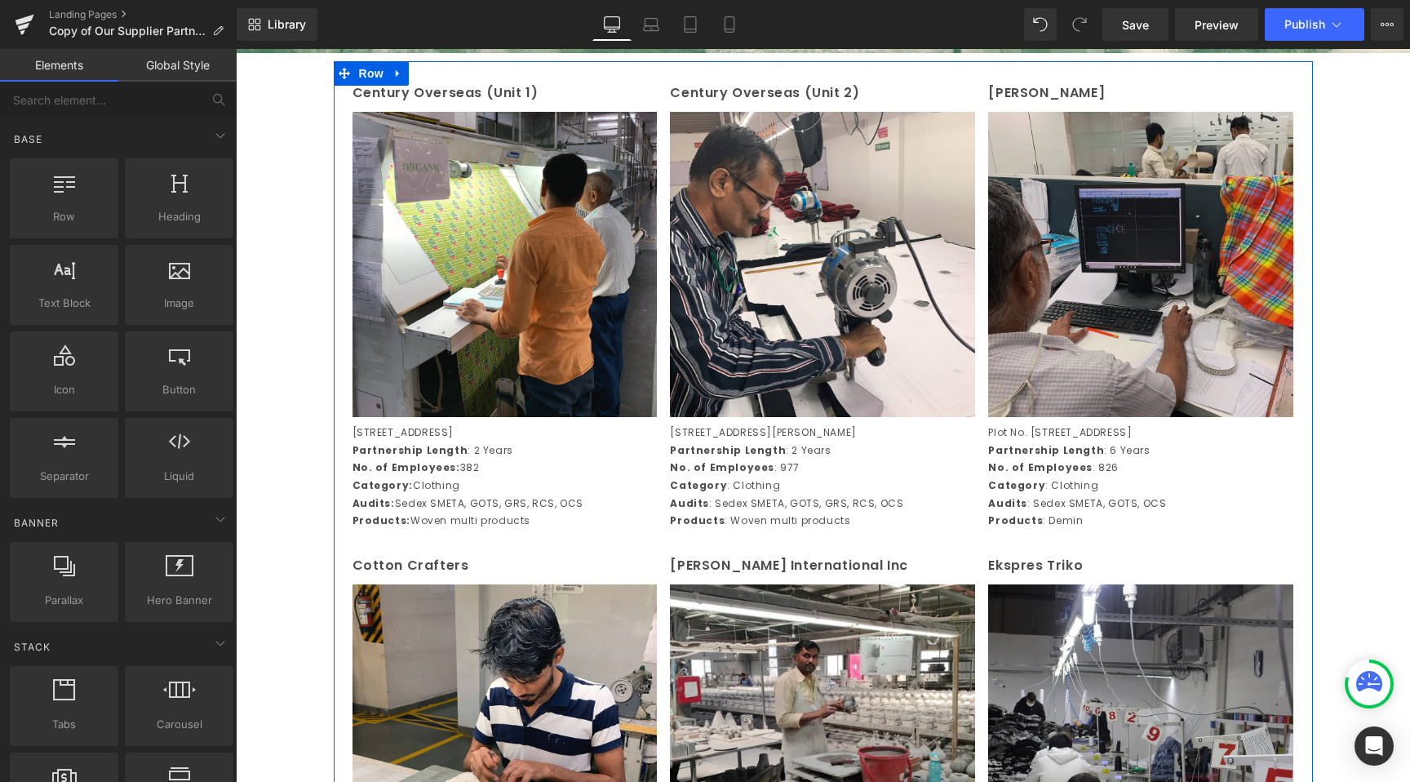
scroll to position [769, 0]
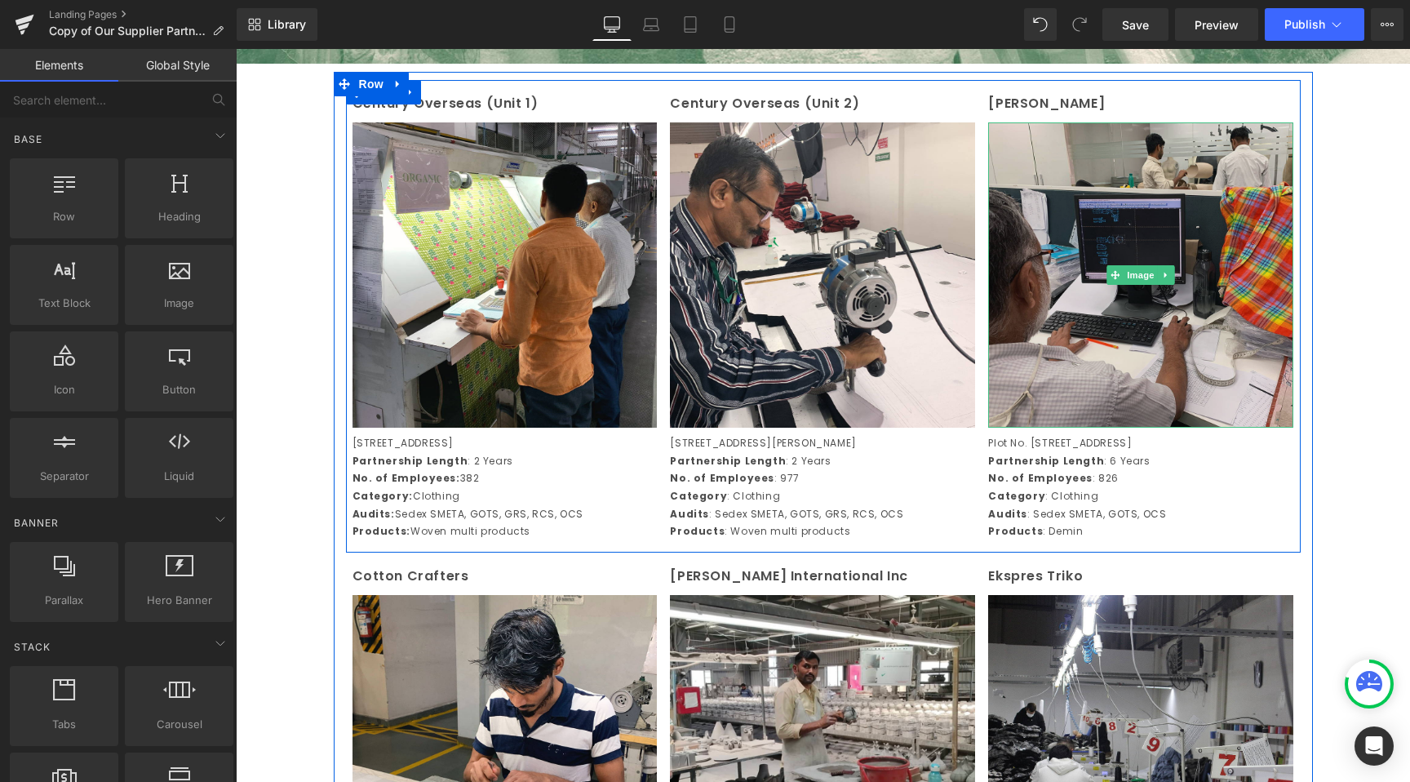
click at [1040, 338] on img at bounding box center [1140, 274] width 305 height 305
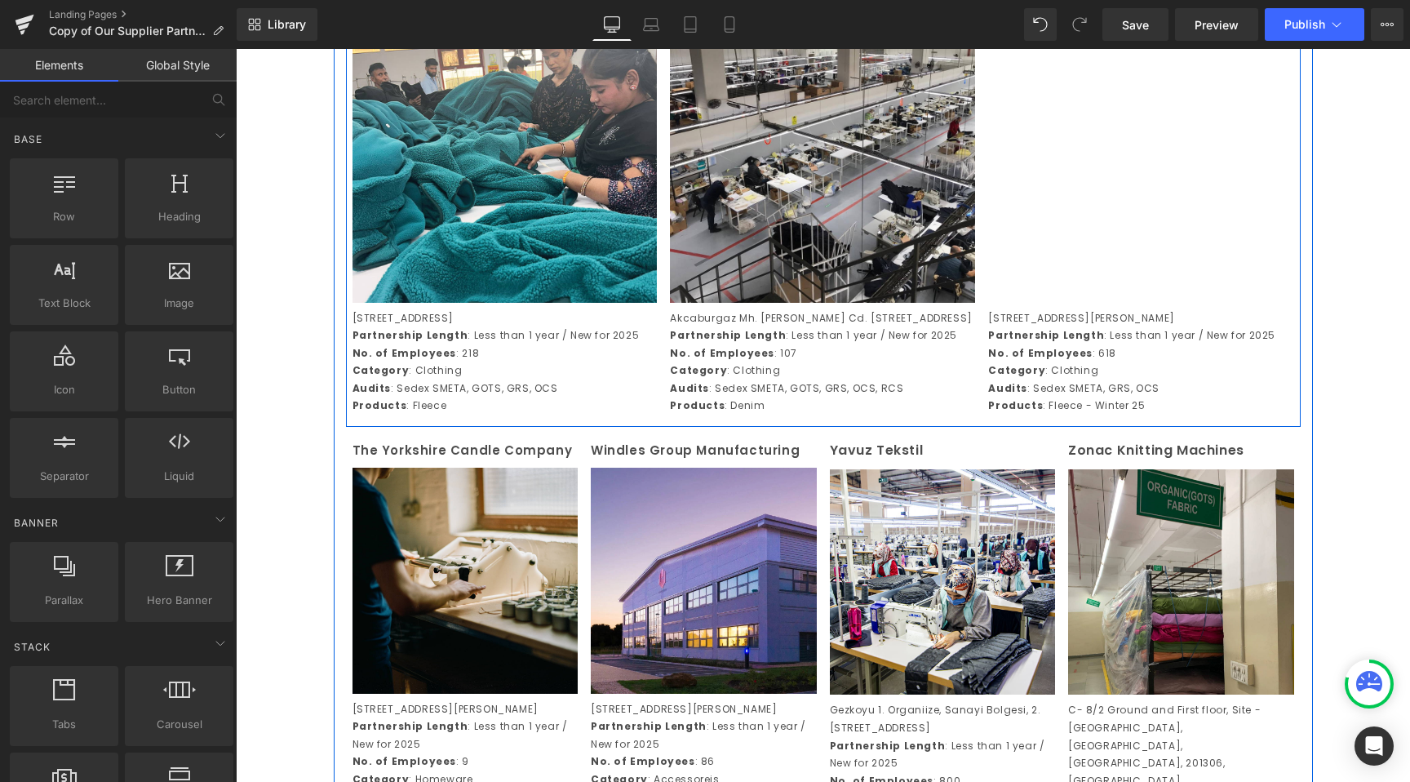
scroll to position [3460, 0]
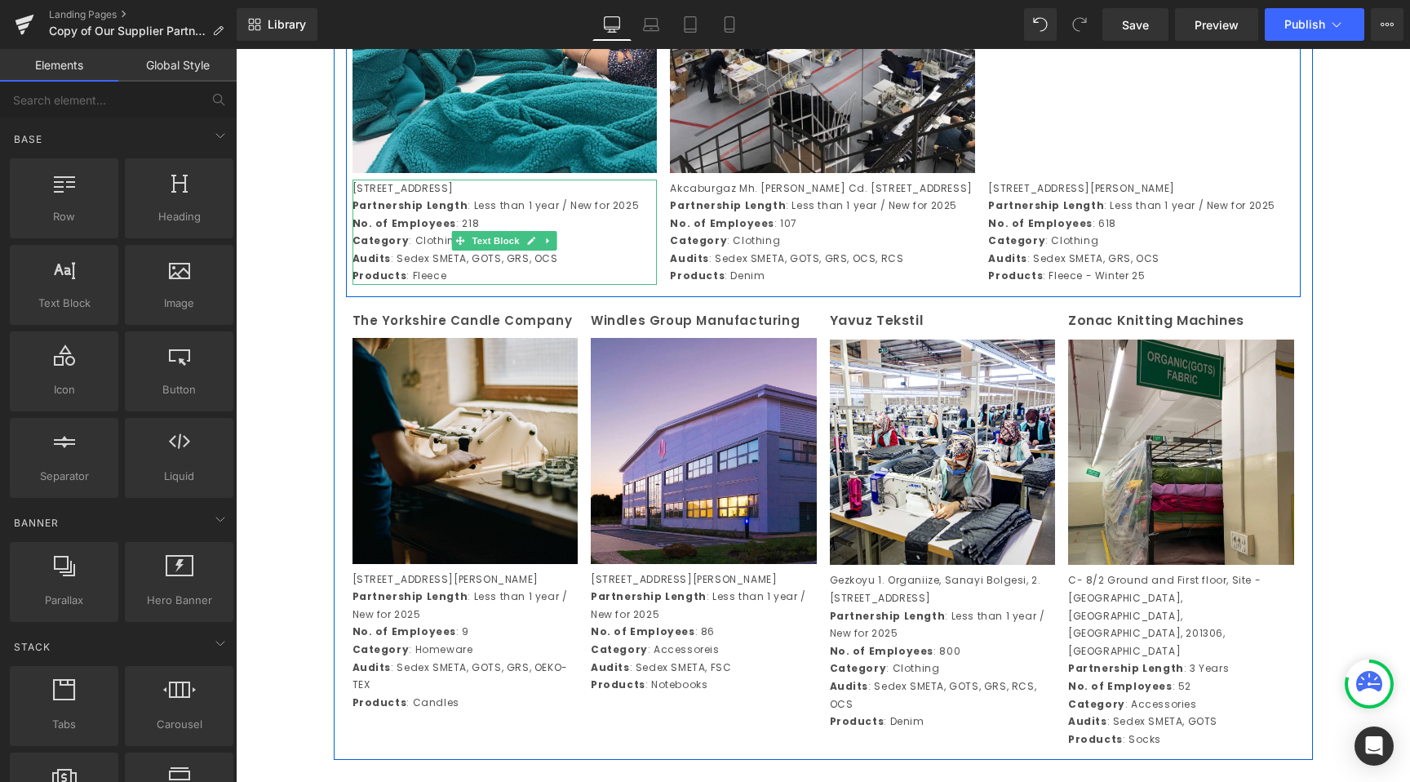
click at [441, 285] on p "Products : Fleece" at bounding box center [505, 276] width 305 height 18
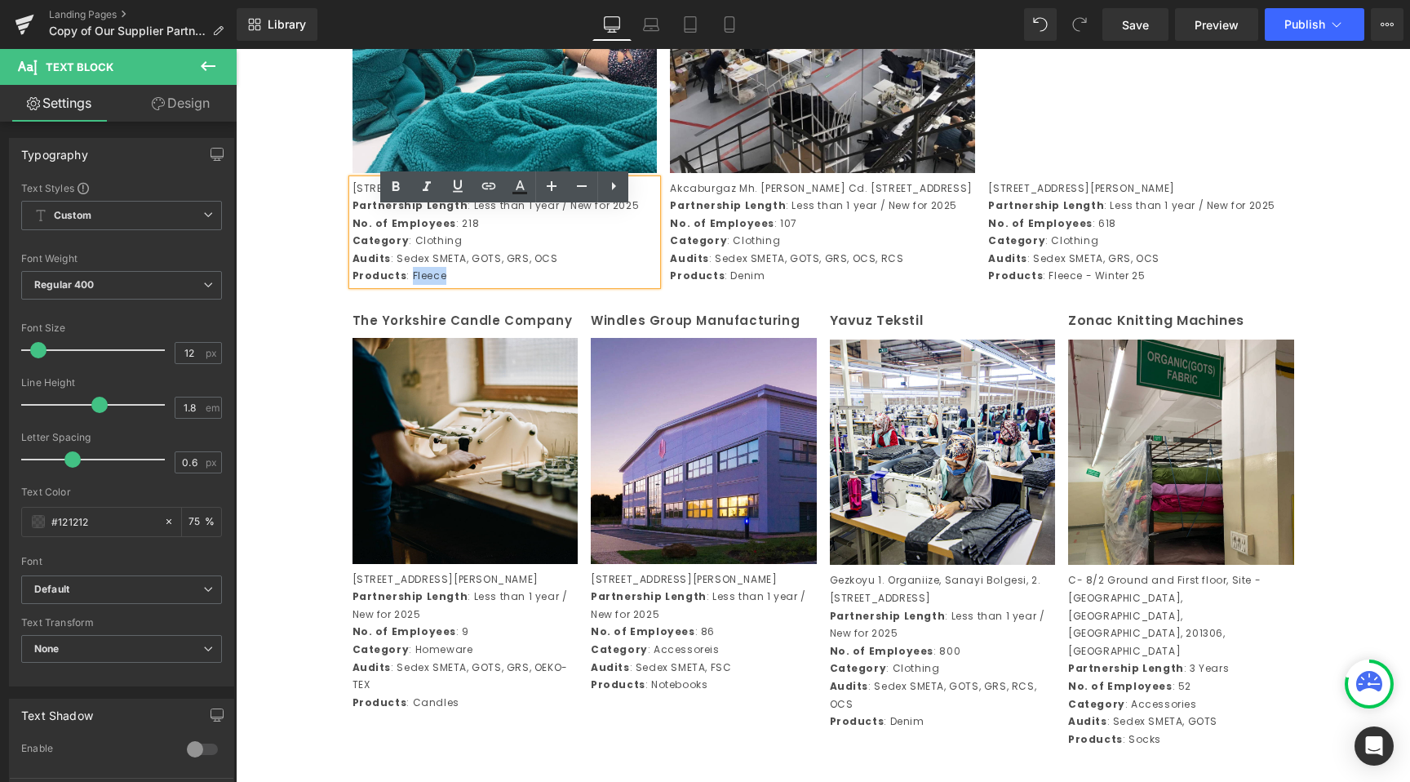
drag, startPoint x: 441, startPoint y: 326, endPoint x: 406, endPoint y: 324, distance: 34.3
click at [406, 285] on p "Products : Fleece" at bounding box center [505, 276] width 305 height 18
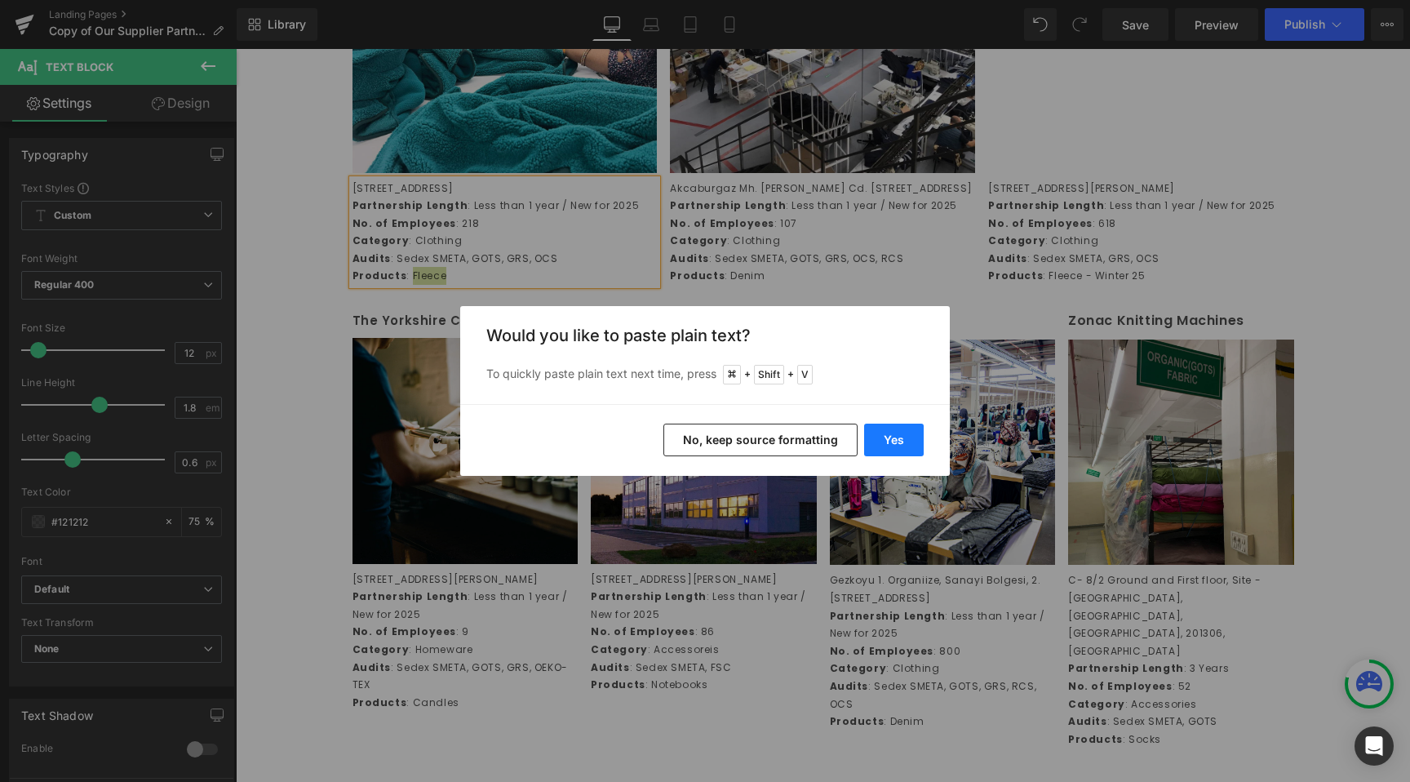
click at [876, 434] on button "Yes" at bounding box center [894, 440] width 60 height 33
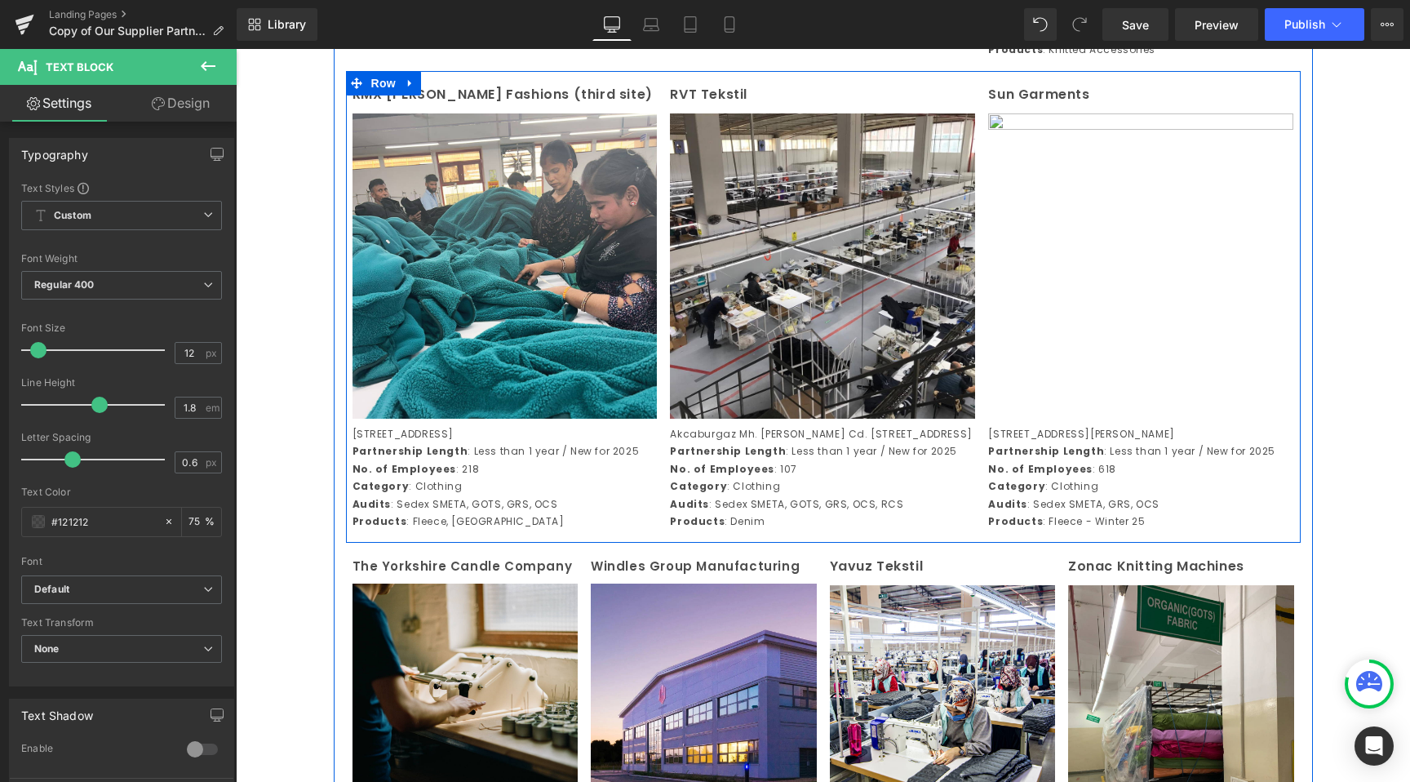
scroll to position [3210, 0]
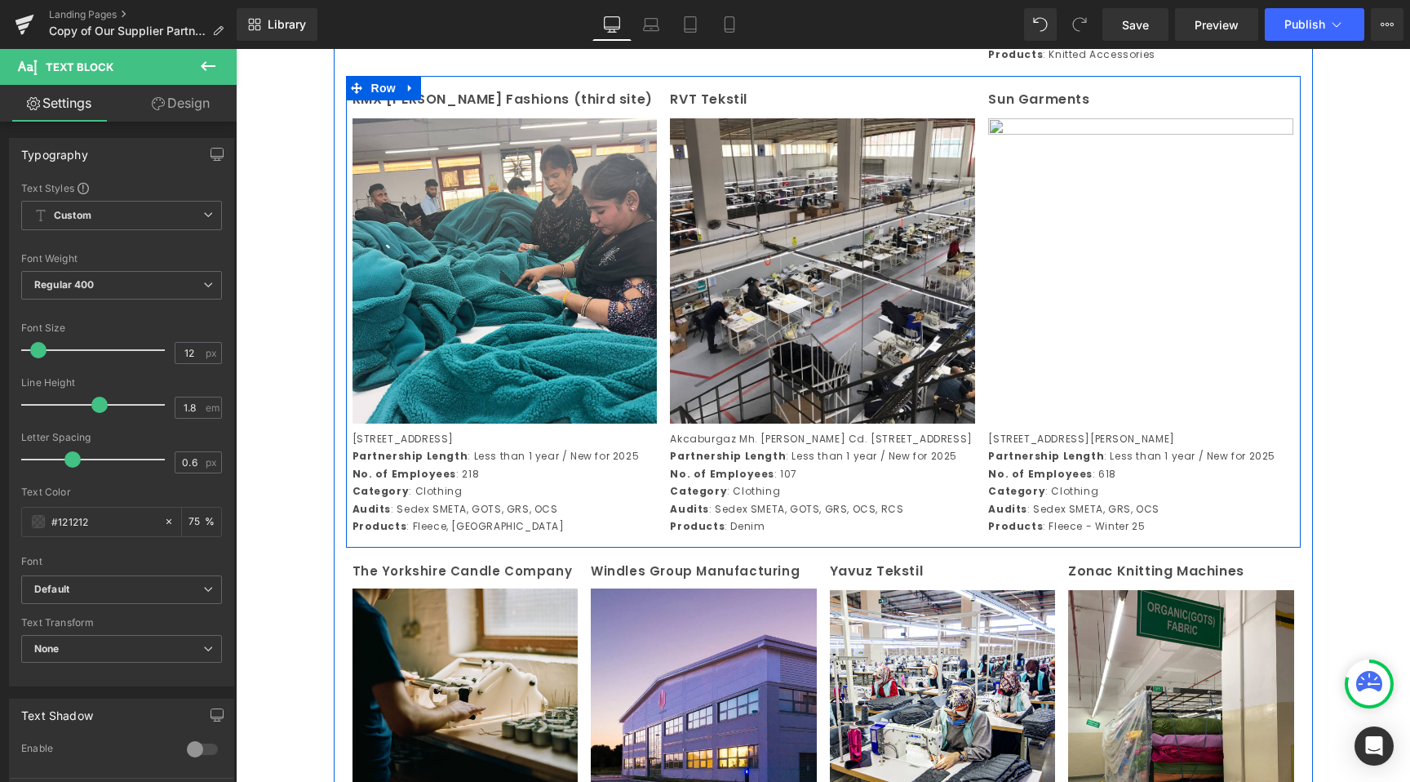
click at [1114, 518] on p "Audits : Sedex SMETA, GRS, OCS" at bounding box center [1140, 509] width 305 height 18
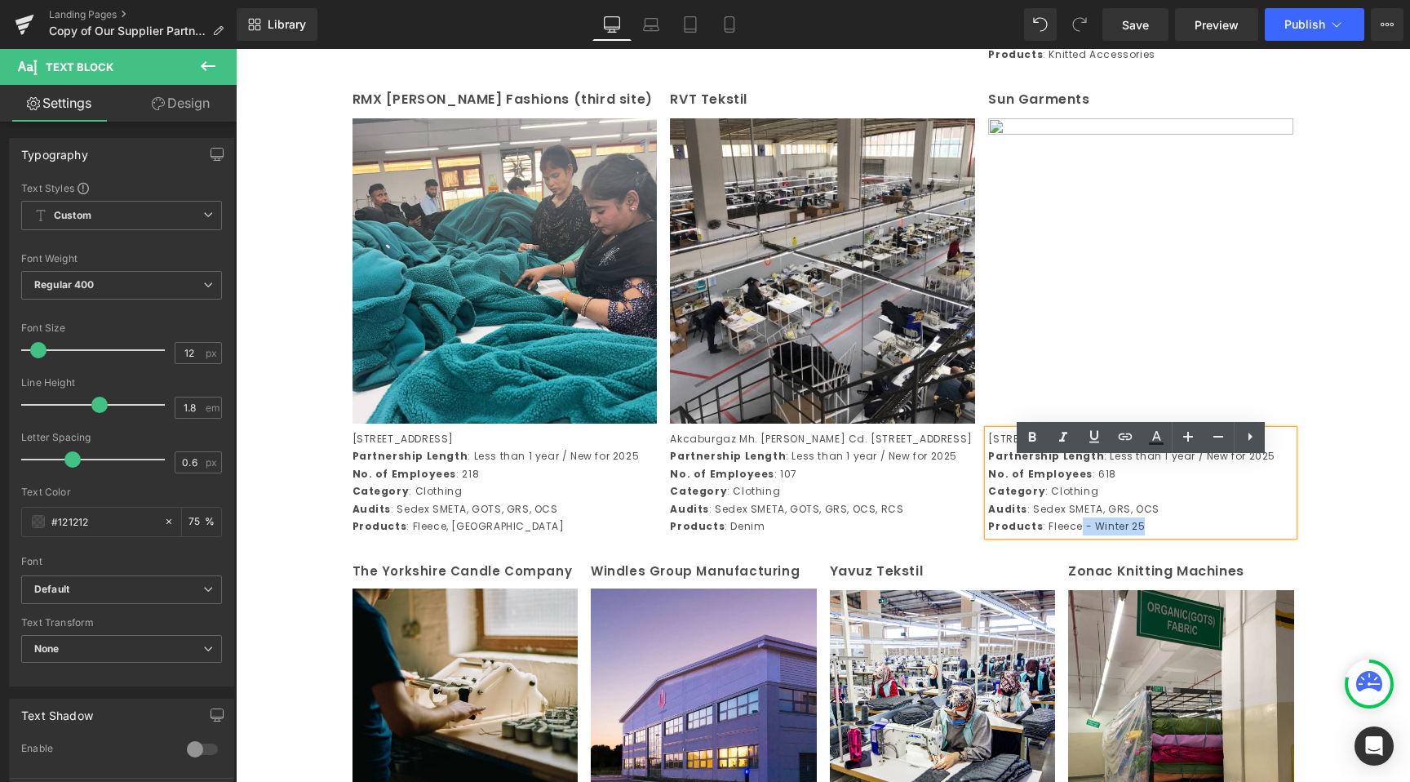
drag, startPoint x: 1077, startPoint y: 571, endPoint x: 1156, endPoint y: 572, distance: 80.0
click at [1156, 535] on p "Products : Fleece - Winter 25" at bounding box center [1140, 526] width 305 height 18
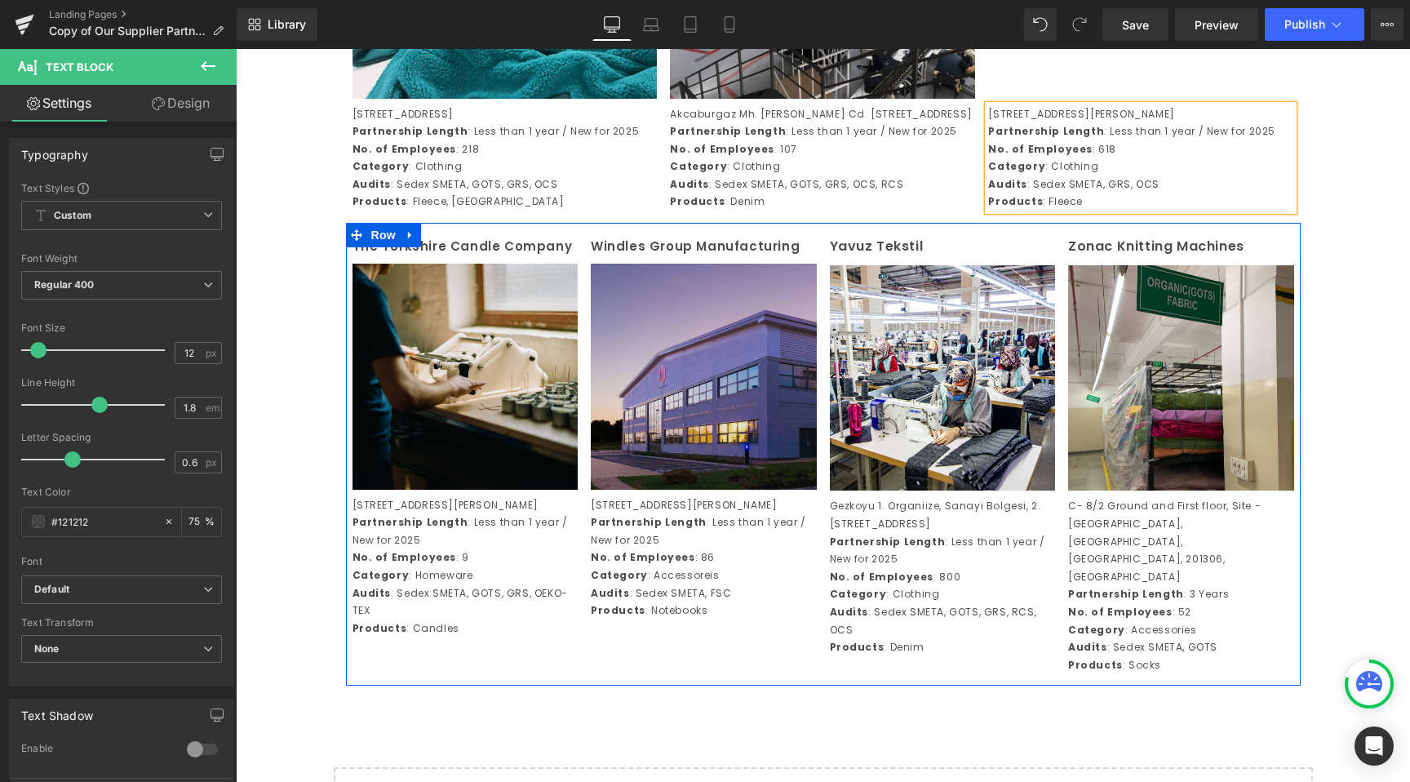
scroll to position [3566, 0]
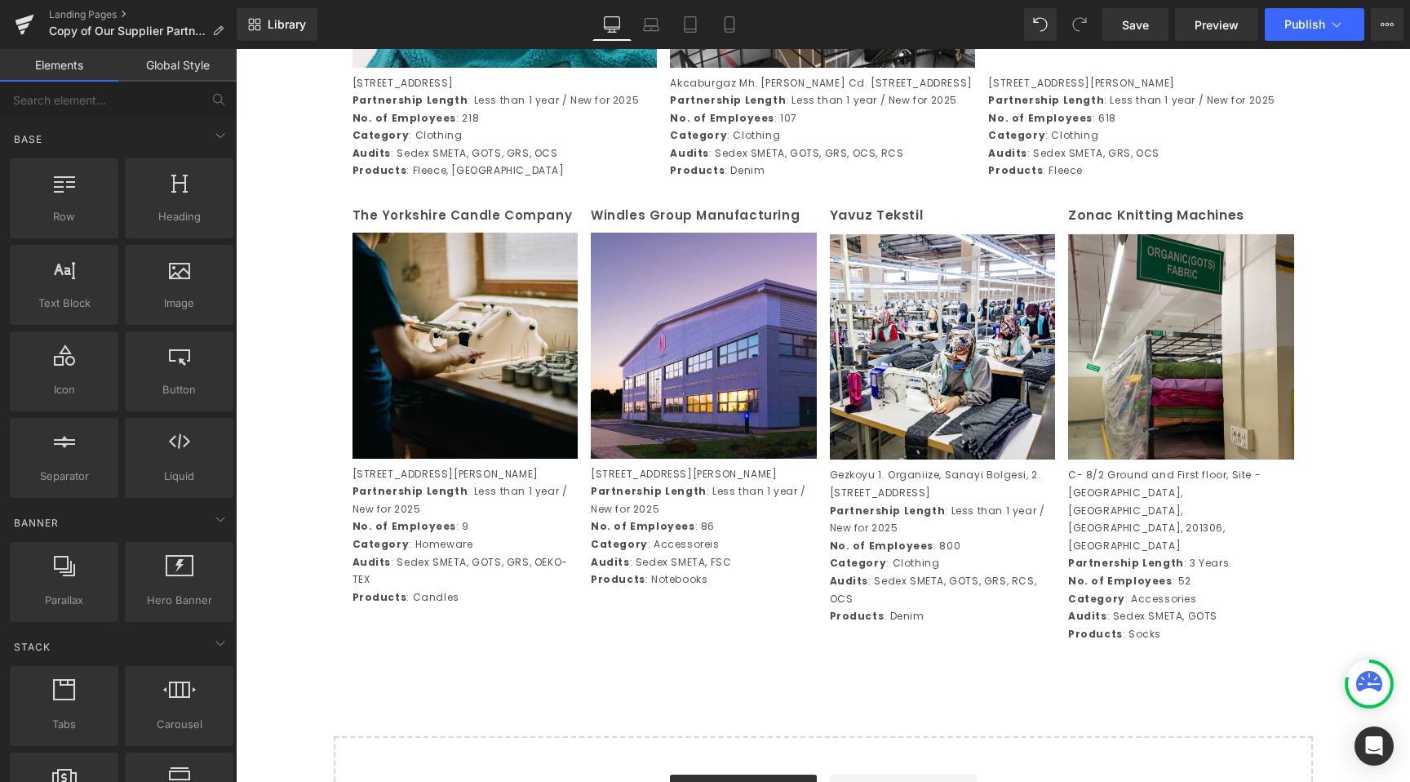
click at [441, 553] on p "Category : Homeware" at bounding box center [466, 544] width 226 height 18
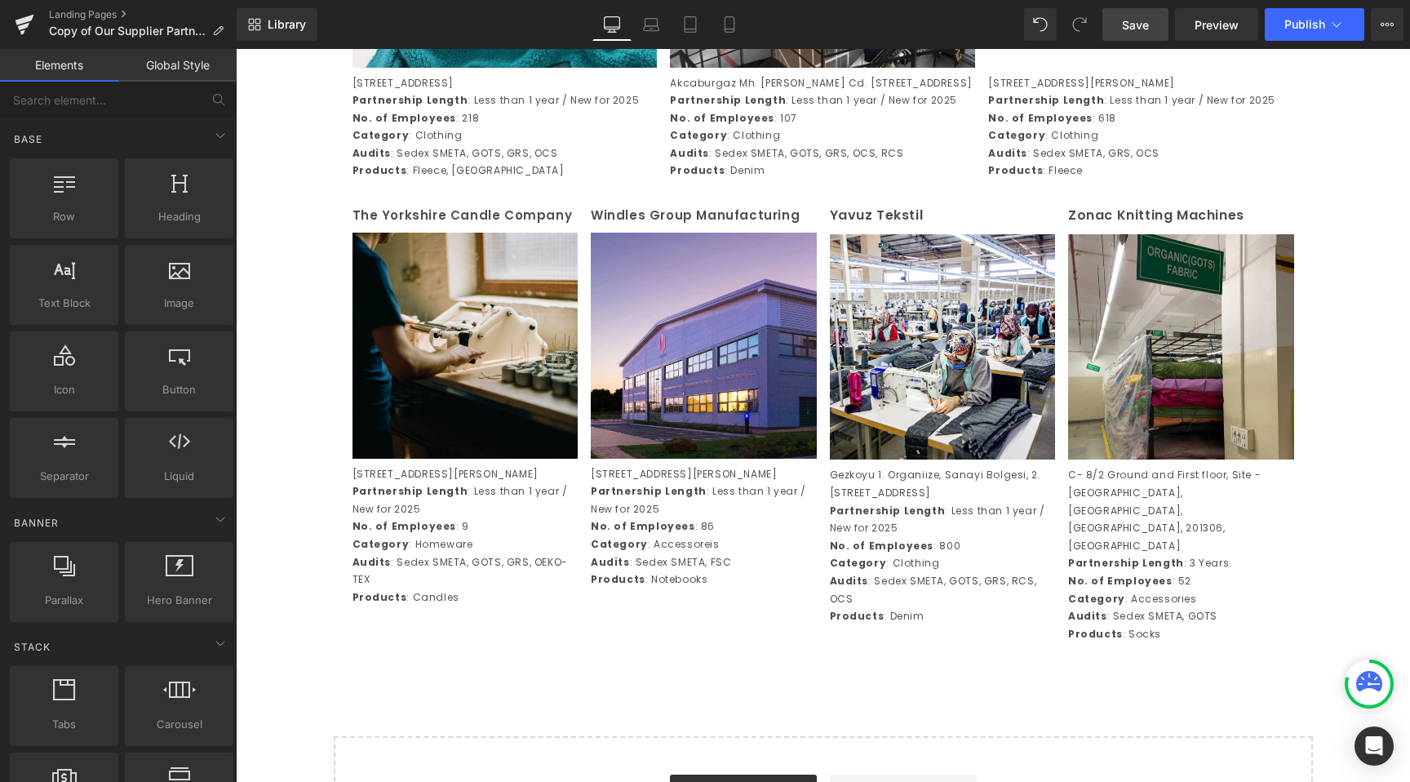
click at [1158, 37] on link "Save" at bounding box center [1136, 24] width 66 height 33
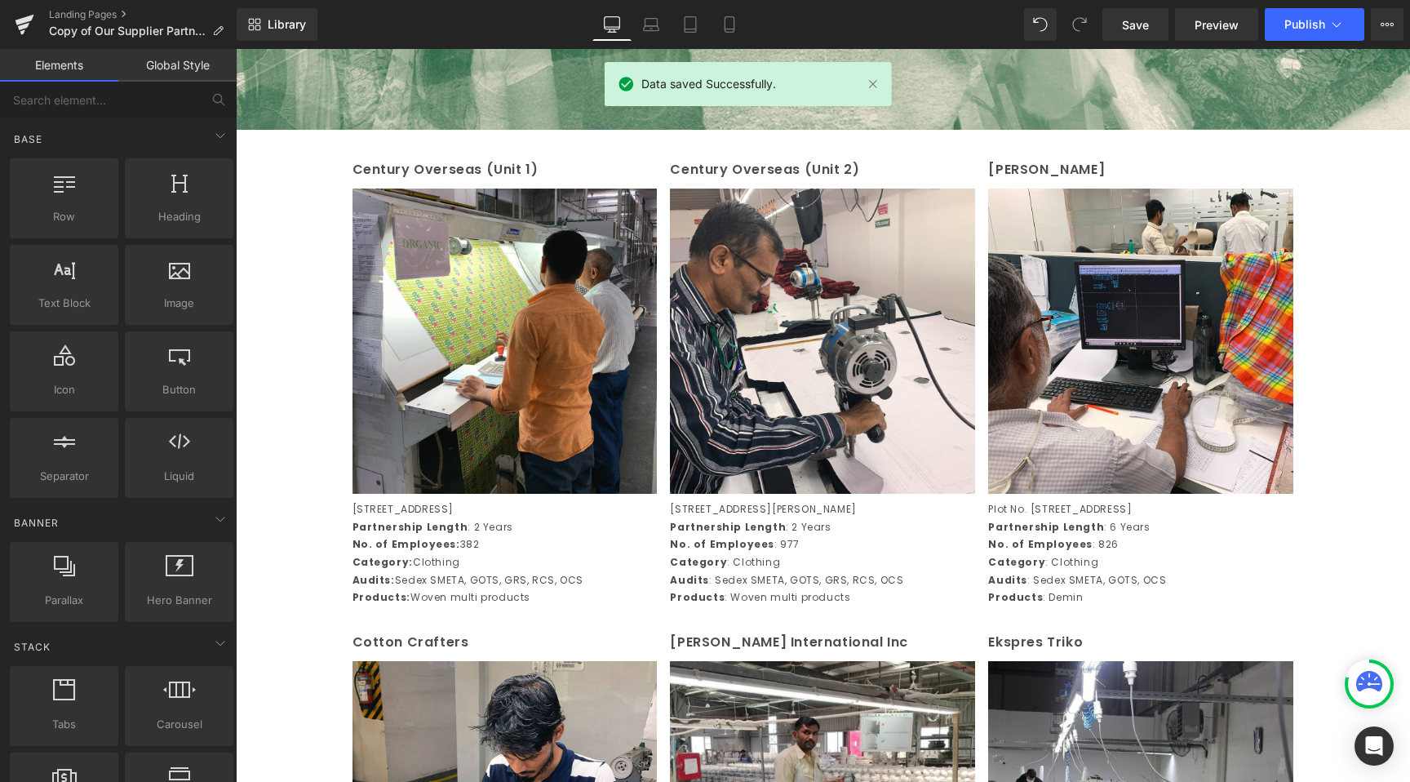
scroll to position [704, 0]
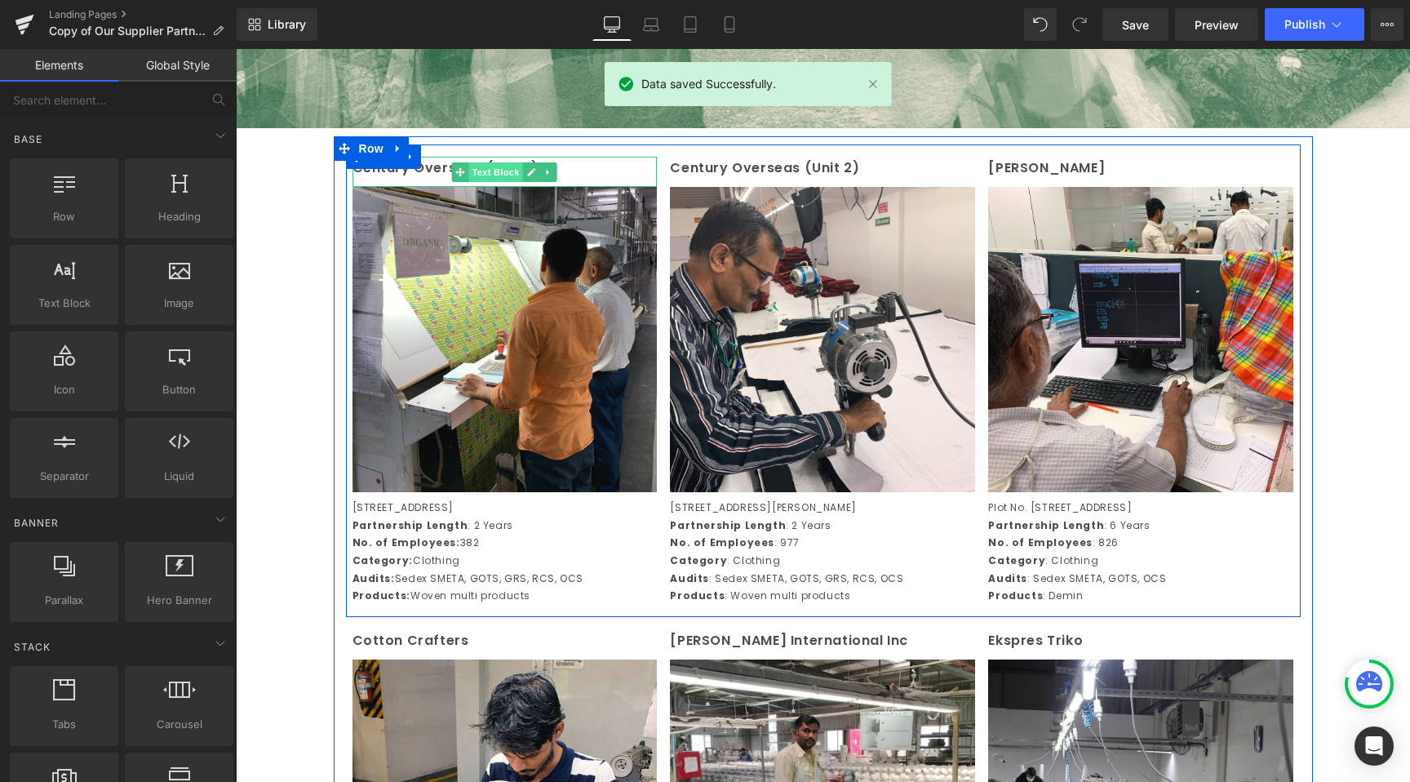
click at [476, 174] on span "Text Block" at bounding box center [496, 172] width 54 height 20
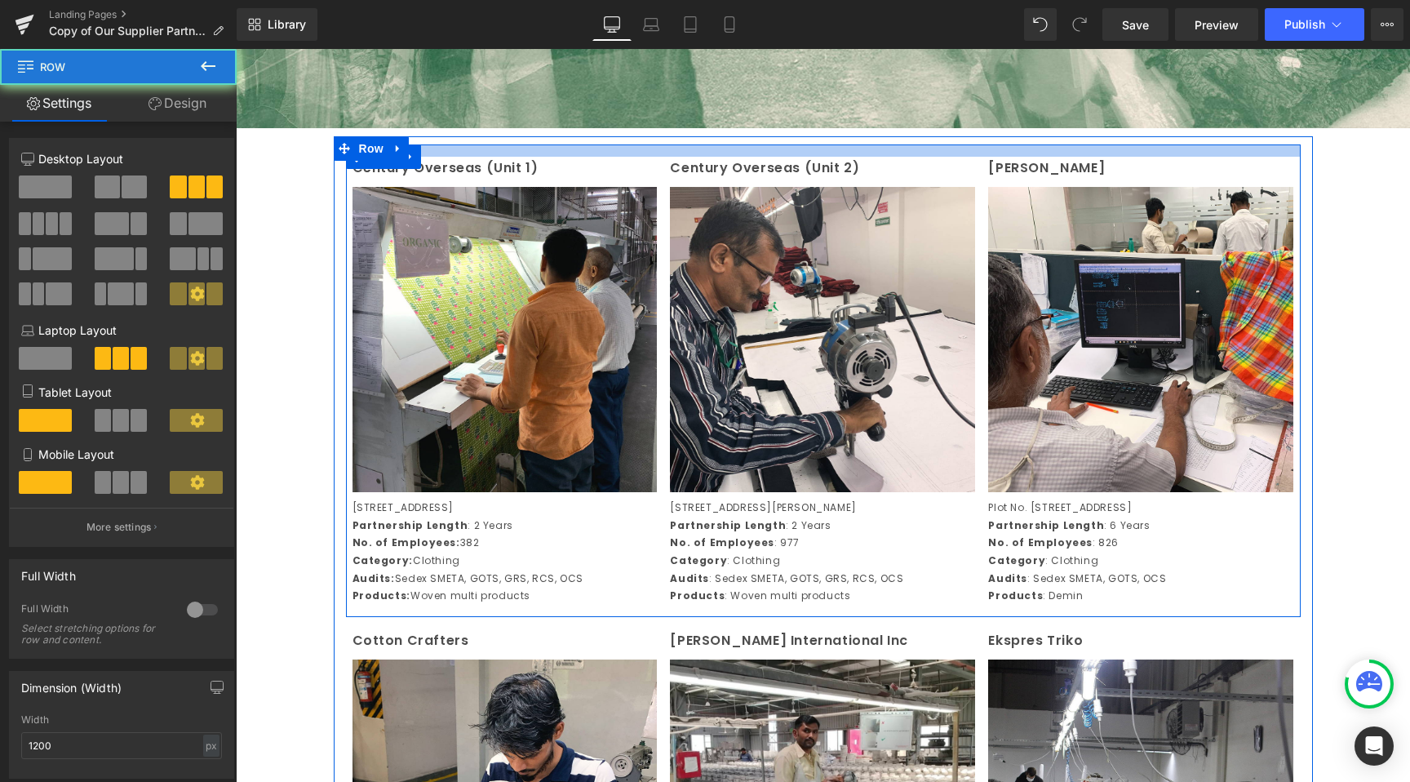
click at [612, 149] on div at bounding box center [823, 150] width 955 height 12
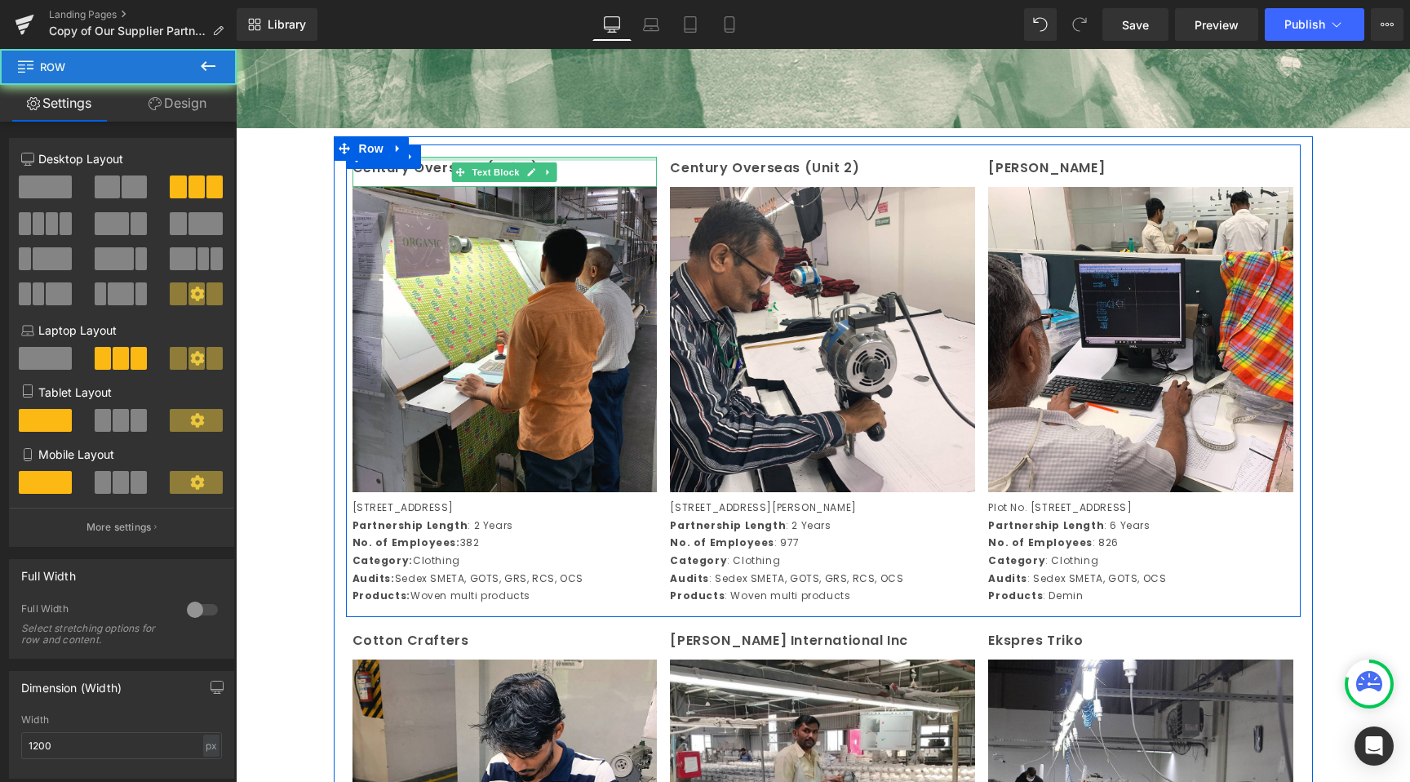
click at [595, 161] on div at bounding box center [505, 159] width 305 height 4
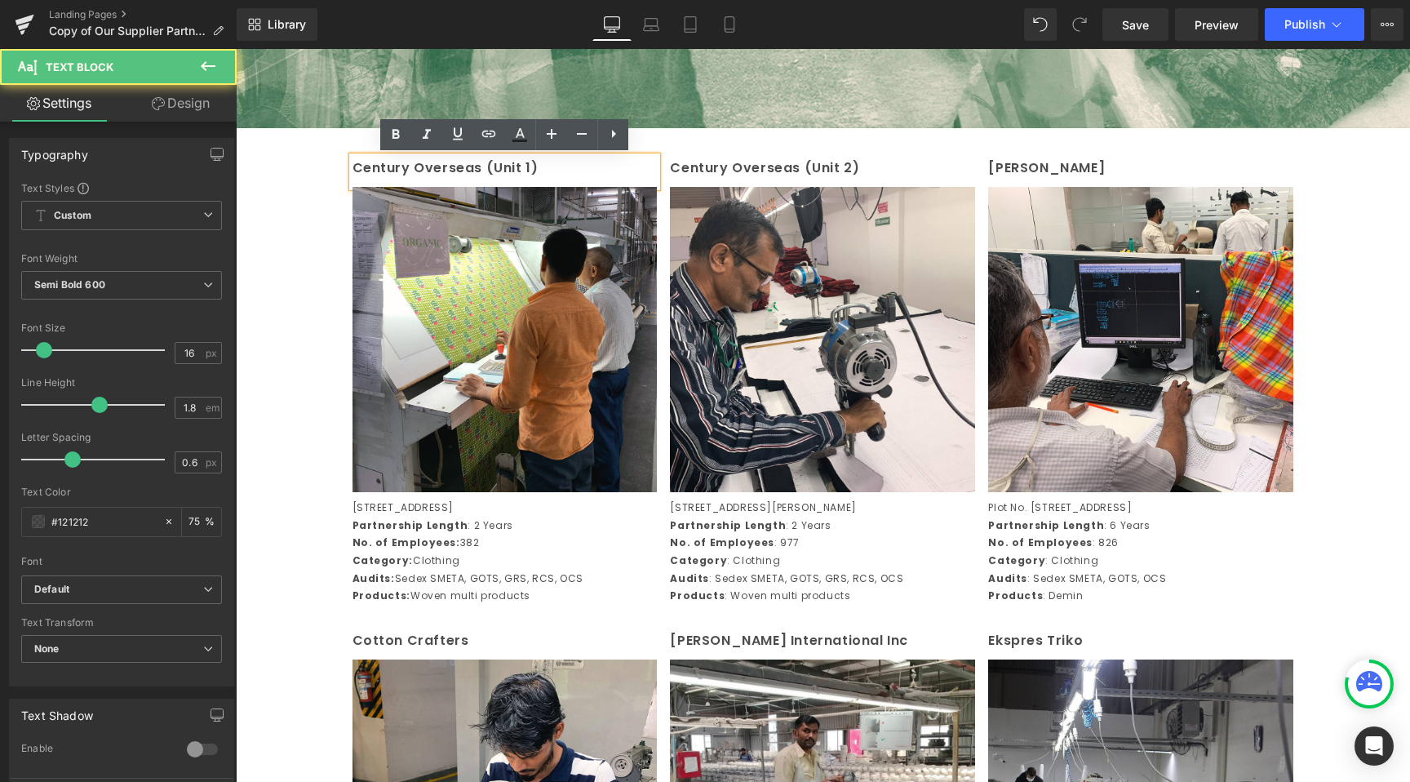
click at [595, 161] on p "Century Overseas (Unit 1)" at bounding box center [505, 169] width 305 height 24
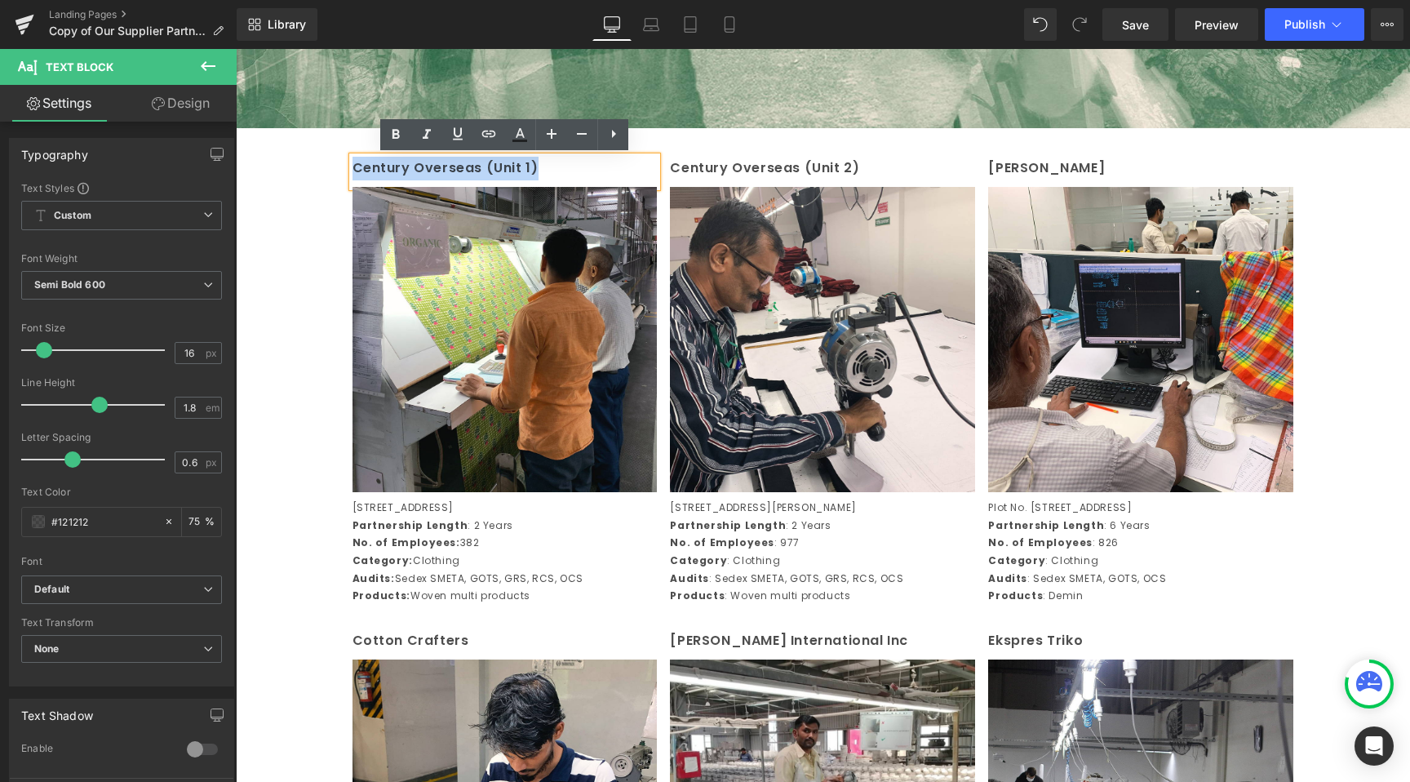
click at [595, 161] on p "Century Overseas (Unit 1)" at bounding box center [505, 169] width 305 height 24
copy p "Century Overseas (Unit 1)"
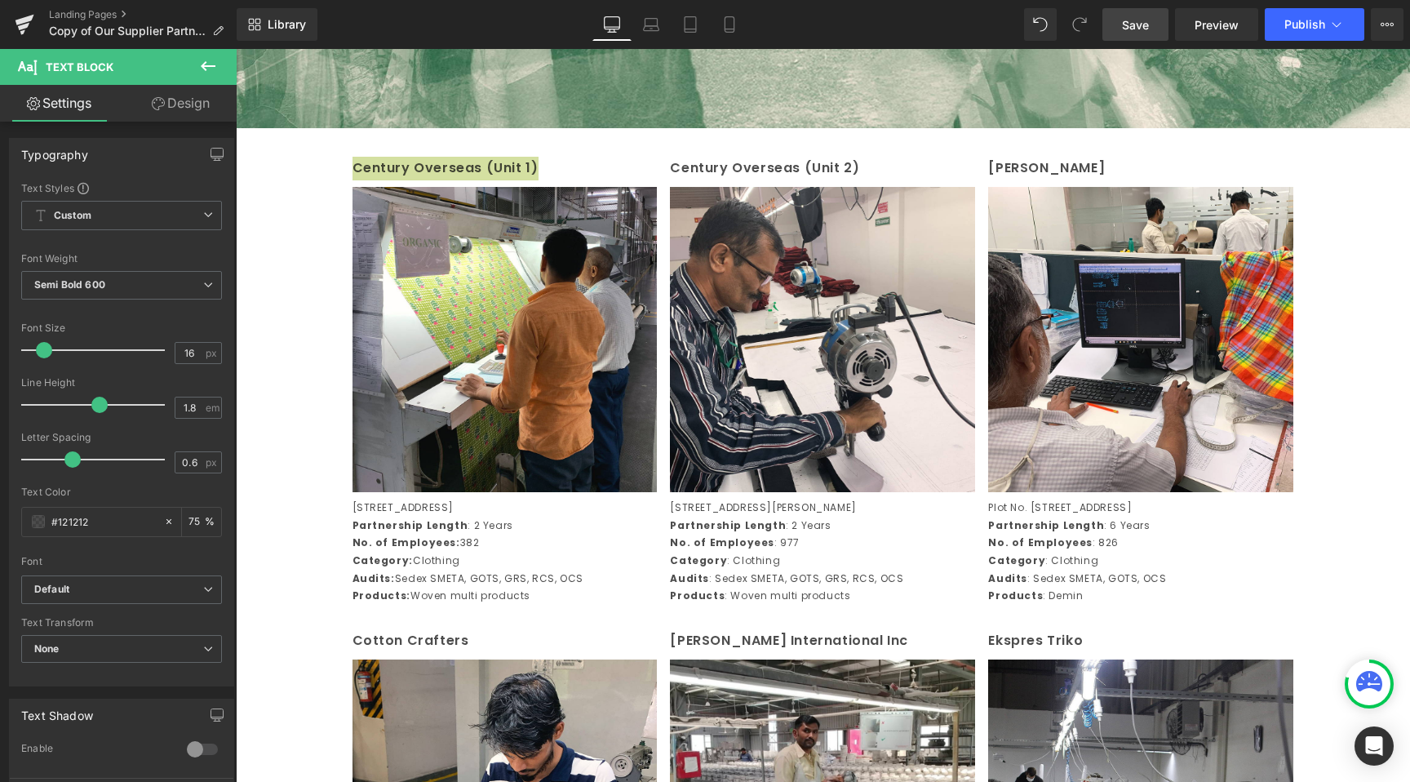
click at [1141, 24] on span "Save" at bounding box center [1135, 24] width 27 height 17
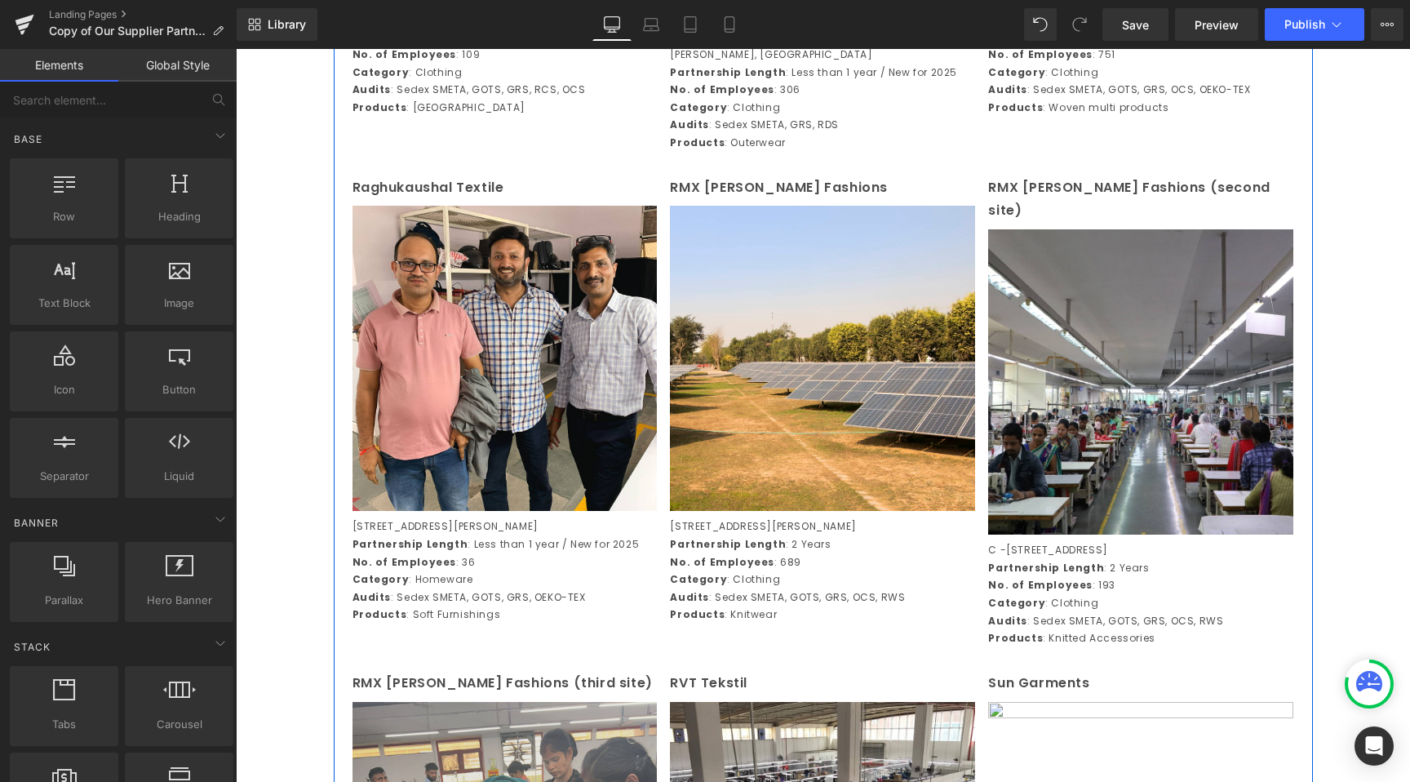
scroll to position [2630, 0]
